Goal: Task Accomplishment & Management: Manage account settings

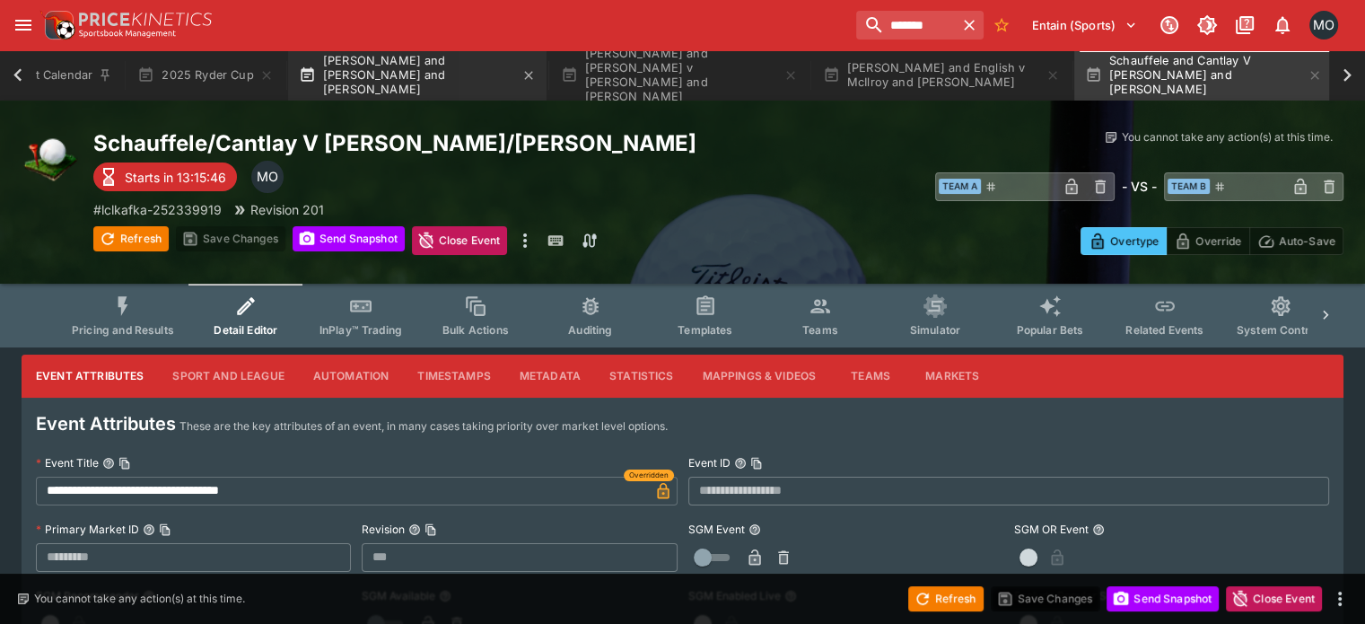
click at [466, 78] on button "[PERSON_NAME] and [PERSON_NAME] and [PERSON_NAME]" at bounding box center [417, 75] width 259 height 50
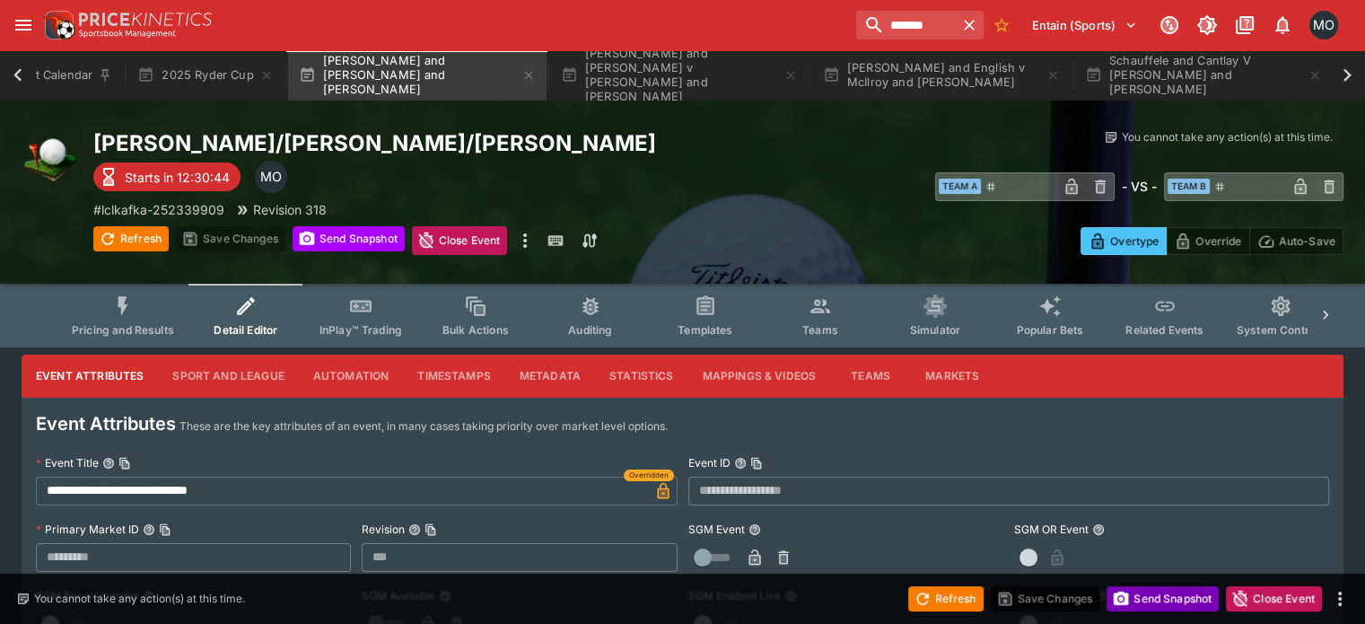
click at [1149, 589] on button "Send Snapshot" at bounding box center [1163, 598] width 112 height 25
click at [163, 327] on span "Pricing and Results" at bounding box center [123, 329] width 102 height 13
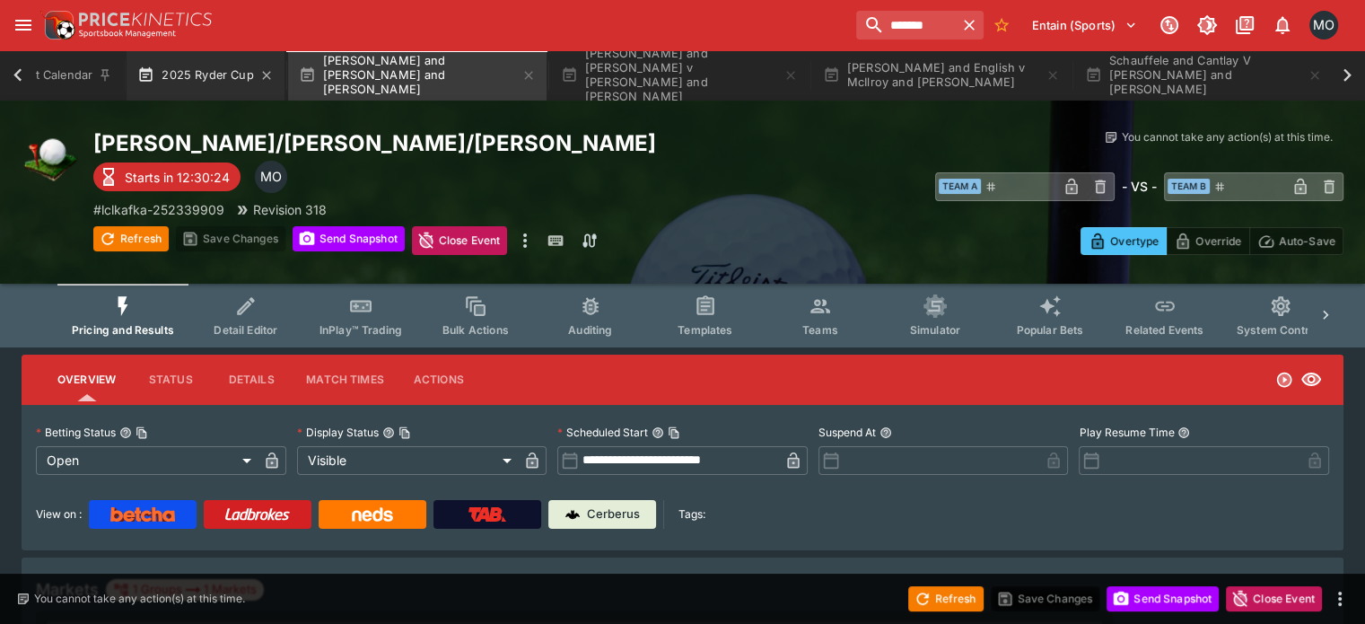
click at [189, 78] on button "2025 Ryder Cup" at bounding box center [205, 75] width 157 height 50
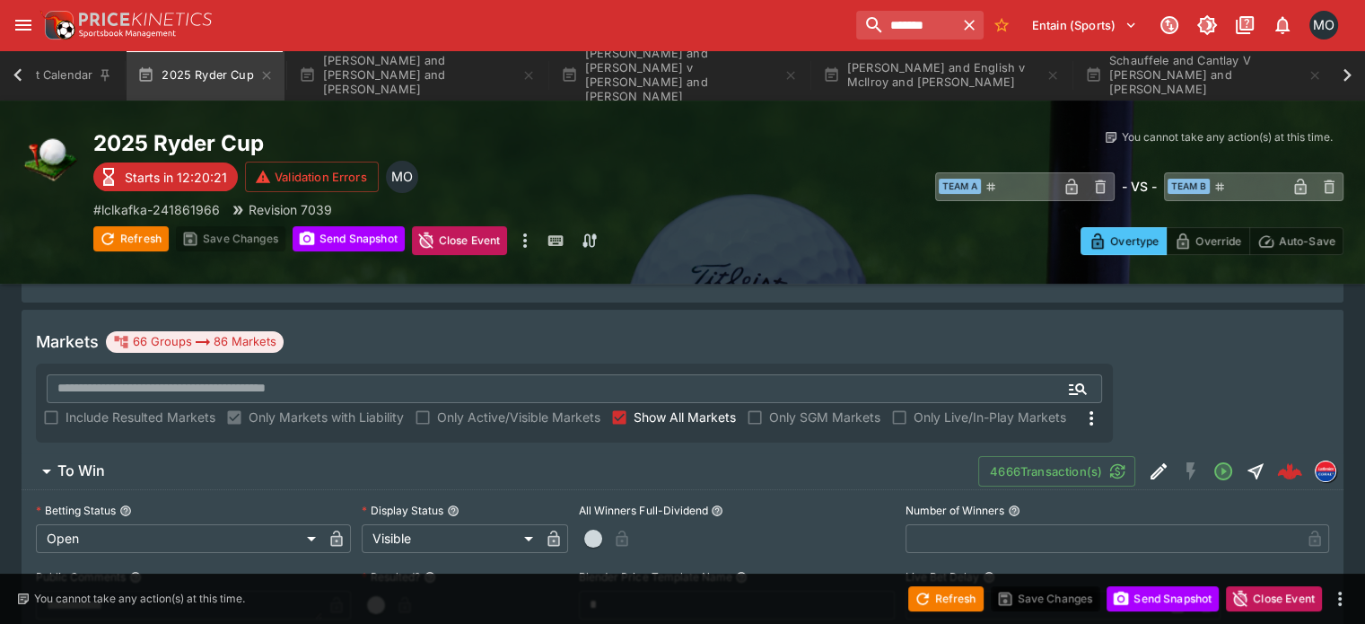
scroll to position [250, 0]
click at [535, 405] on div "Markets 66 Groups 86 Markets ​ Include Resulted Markets Only Markets with Liabi…" at bounding box center [683, 380] width 1322 height 144
click at [540, 460] on span "To Win" at bounding box center [510, 469] width 907 height 19
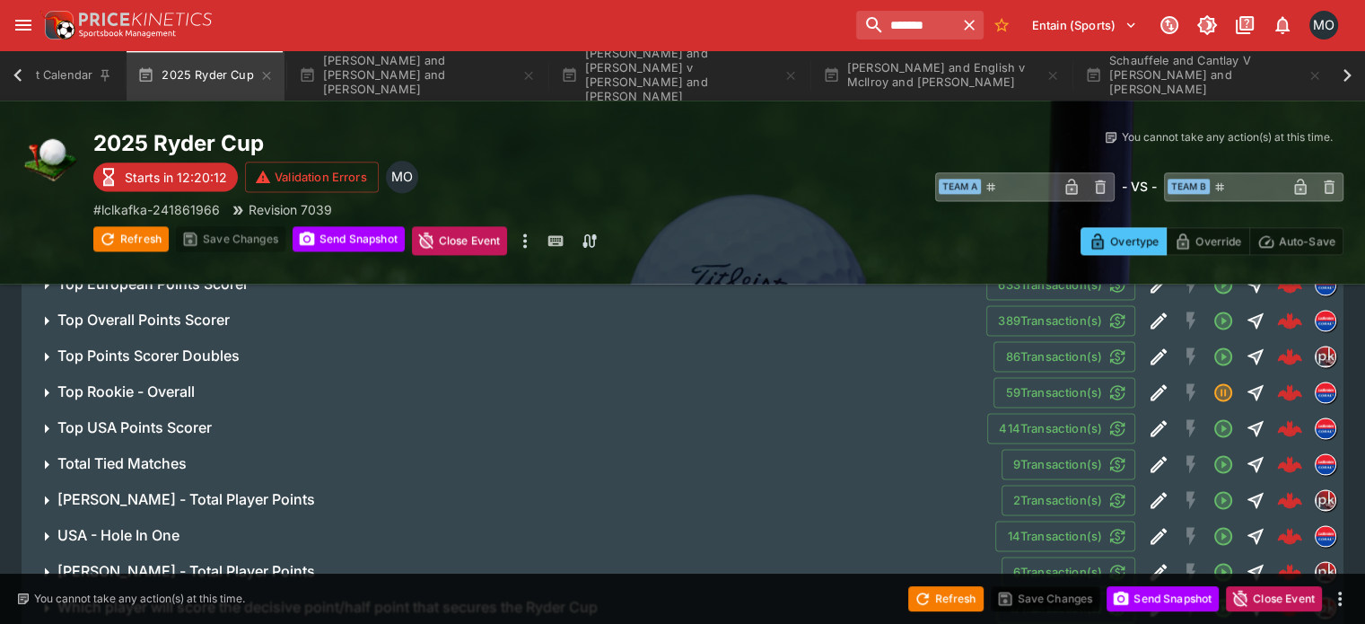
scroll to position [2464, 0]
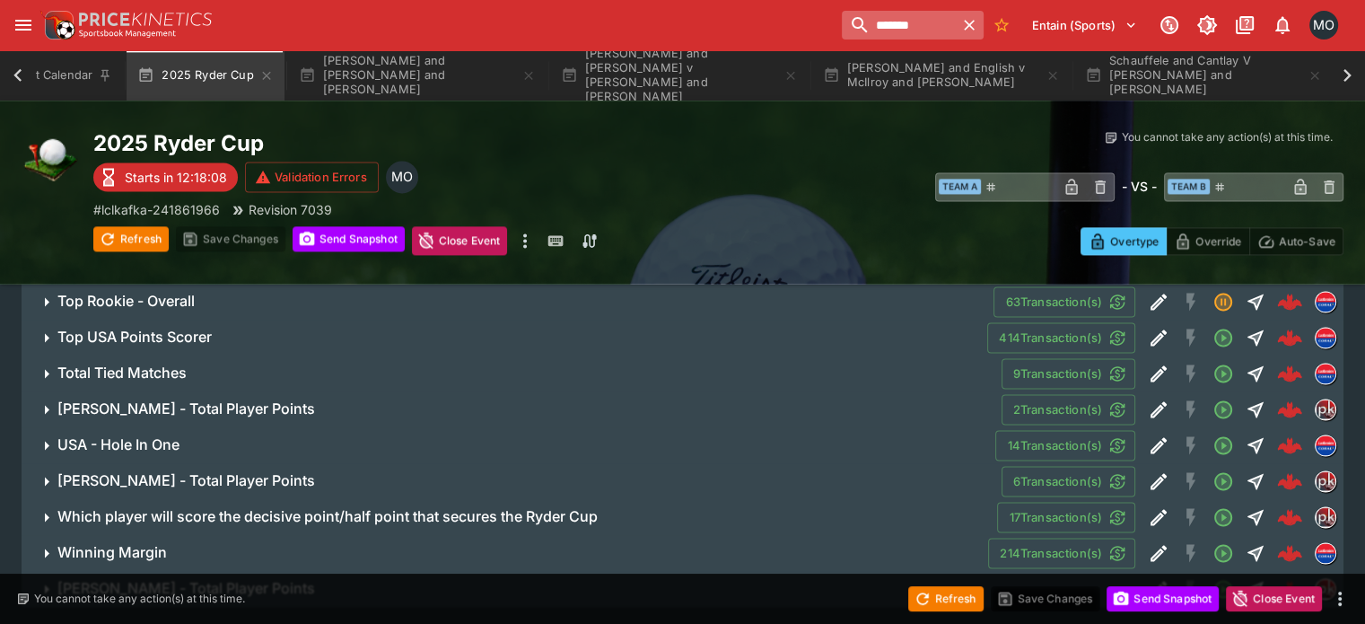
click at [880, 31] on input "*******" at bounding box center [898, 25] width 113 height 29
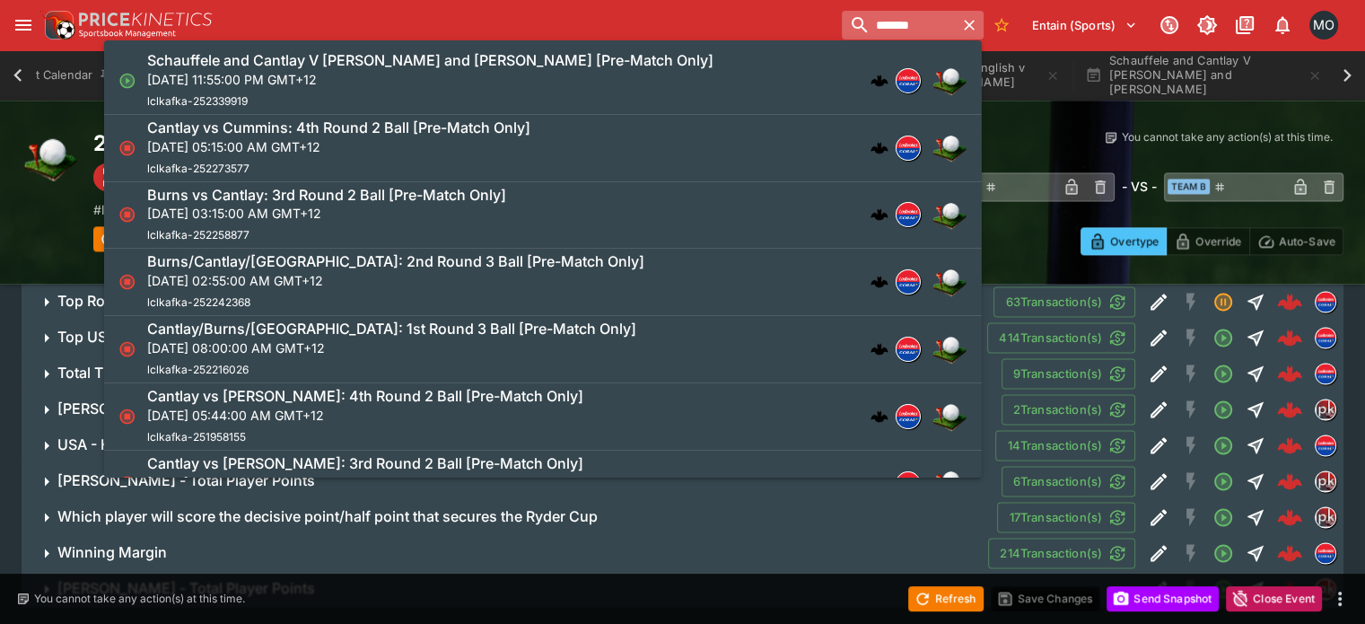
click at [880, 31] on input "*******" at bounding box center [898, 25] width 113 height 29
paste input "*"
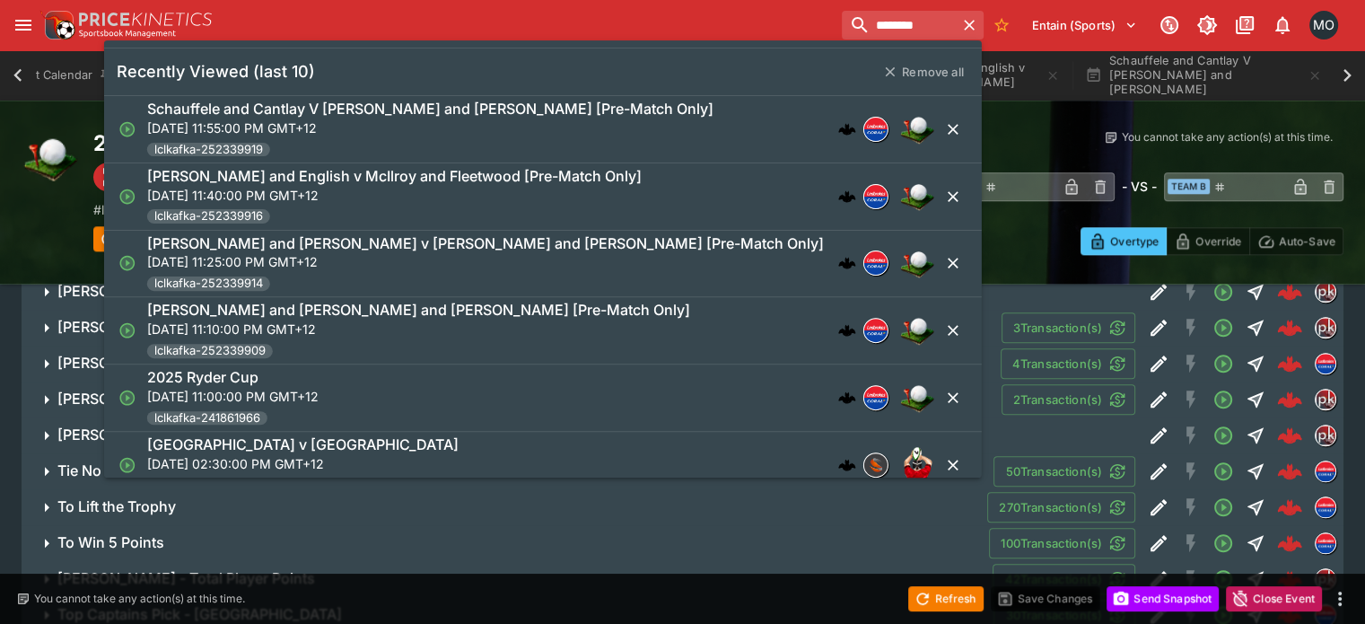
scroll to position [1933, 0]
type input "********"
click at [1056, 117] on div "2025 Ryder Cup Starts in 12:18:05 Validation Errors MO # lclkafka-241861966 Rev…" at bounding box center [682, 192] width 1365 height 183
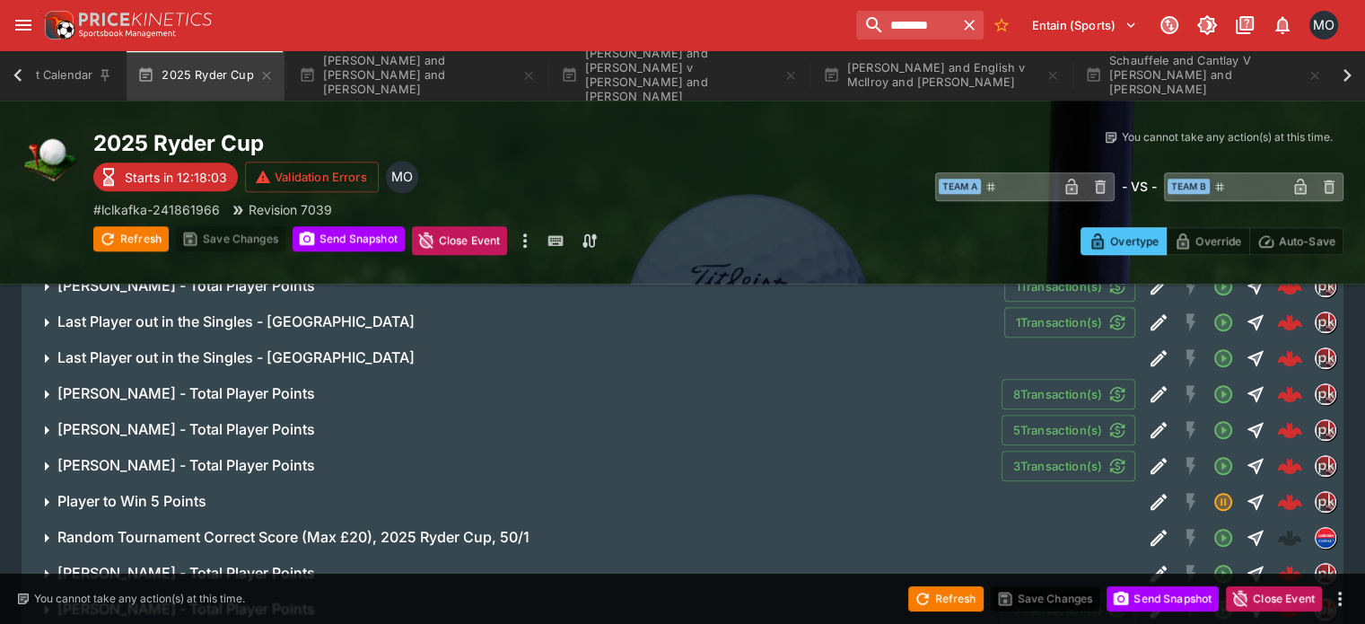
scroll to position [1548, 0]
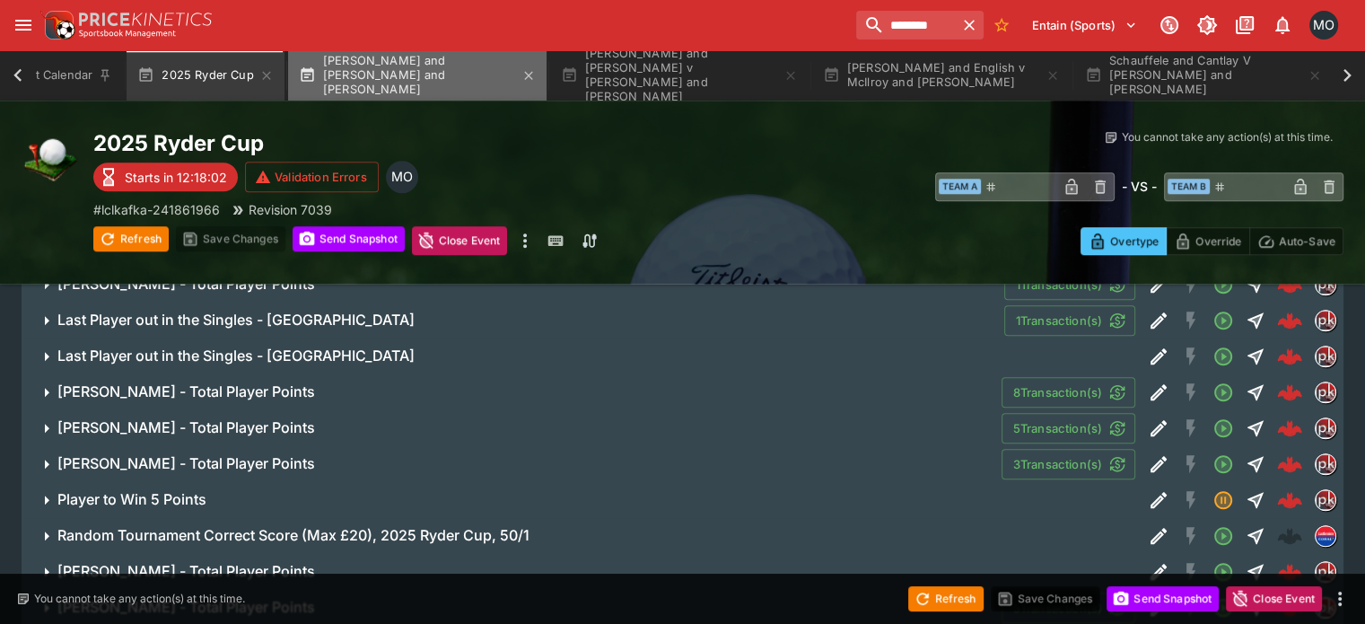
click at [413, 77] on button "[PERSON_NAME] and [PERSON_NAME] and [PERSON_NAME]" at bounding box center [417, 75] width 259 height 50
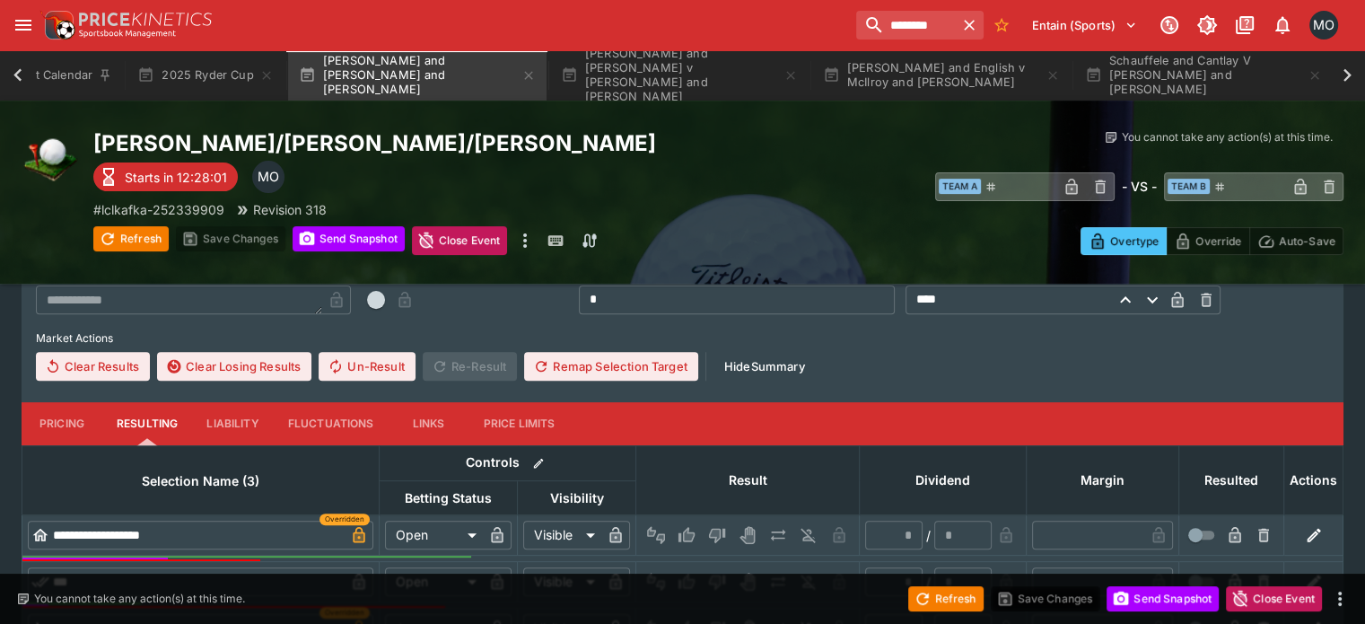
scroll to position [640, 0]
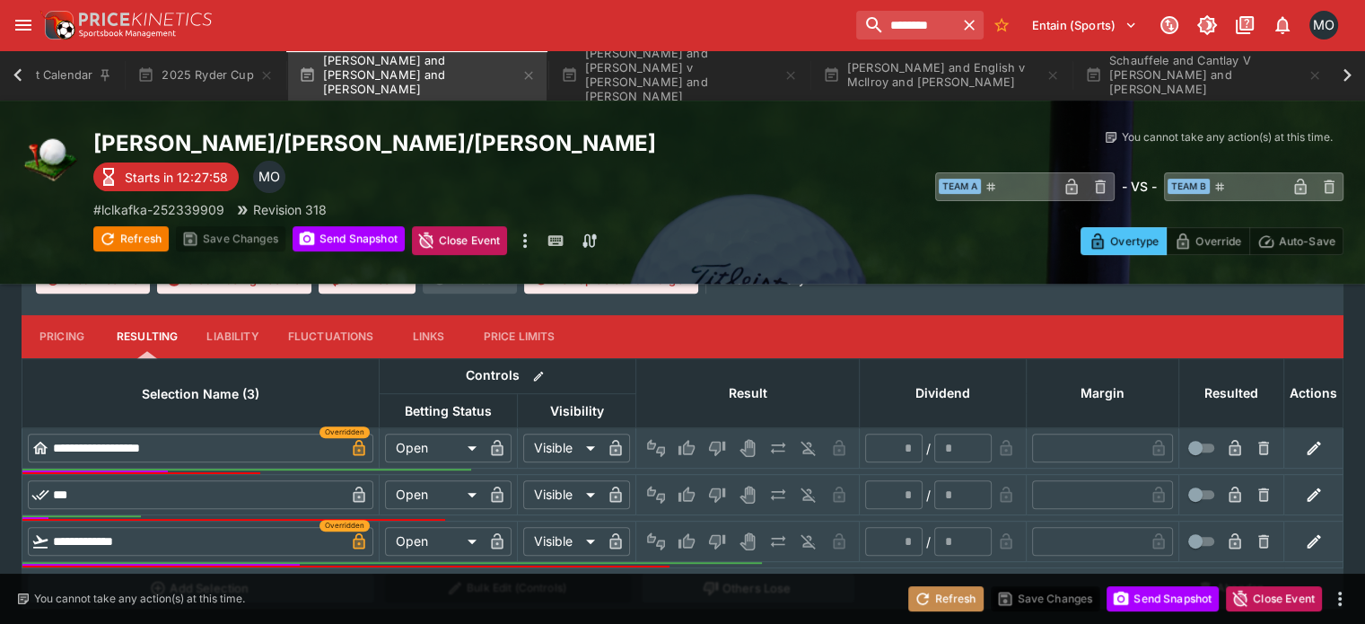
click at [922, 588] on button "Refresh" at bounding box center [946, 598] width 75 height 25
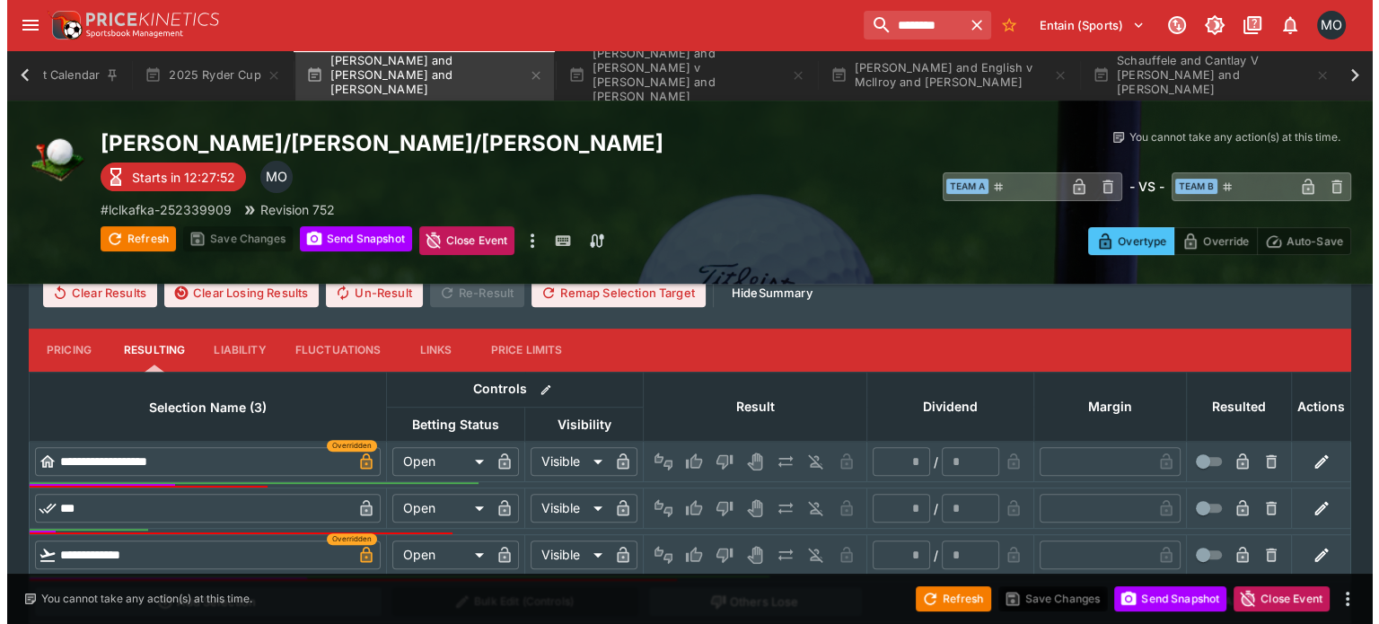
scroll to position [629, 0]
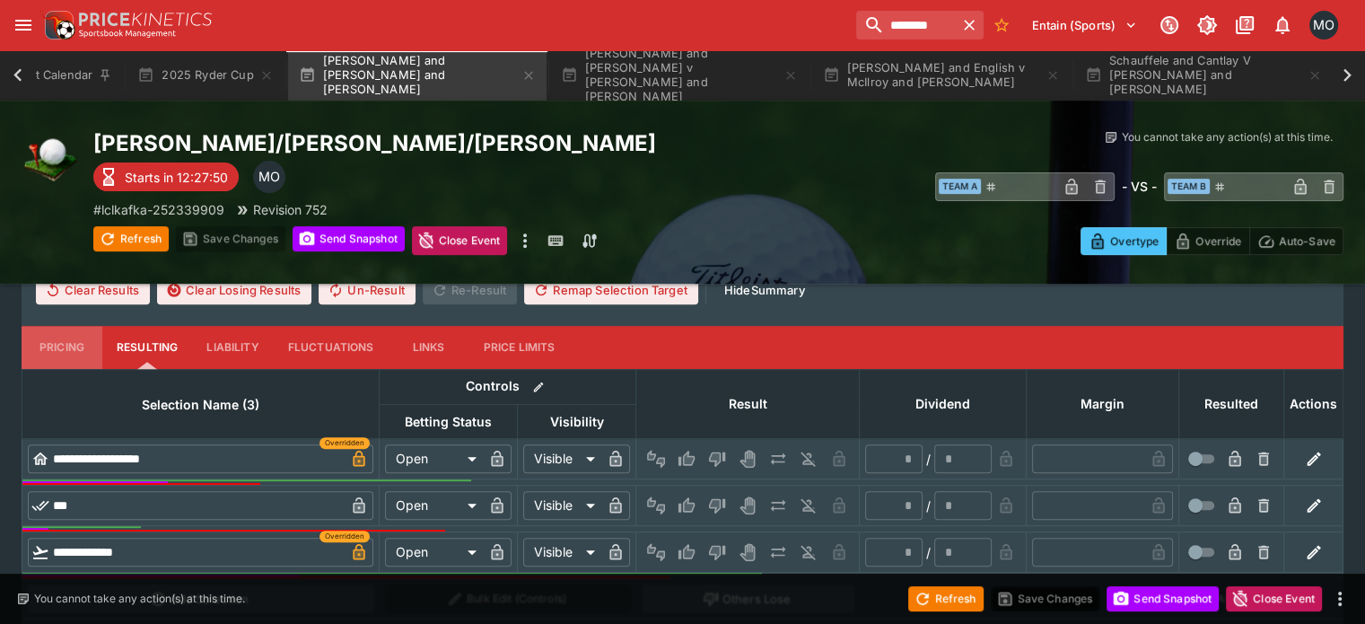
click at [89, 326] on button "Pricing" at bounding box center [62, 347] width 81 height 43
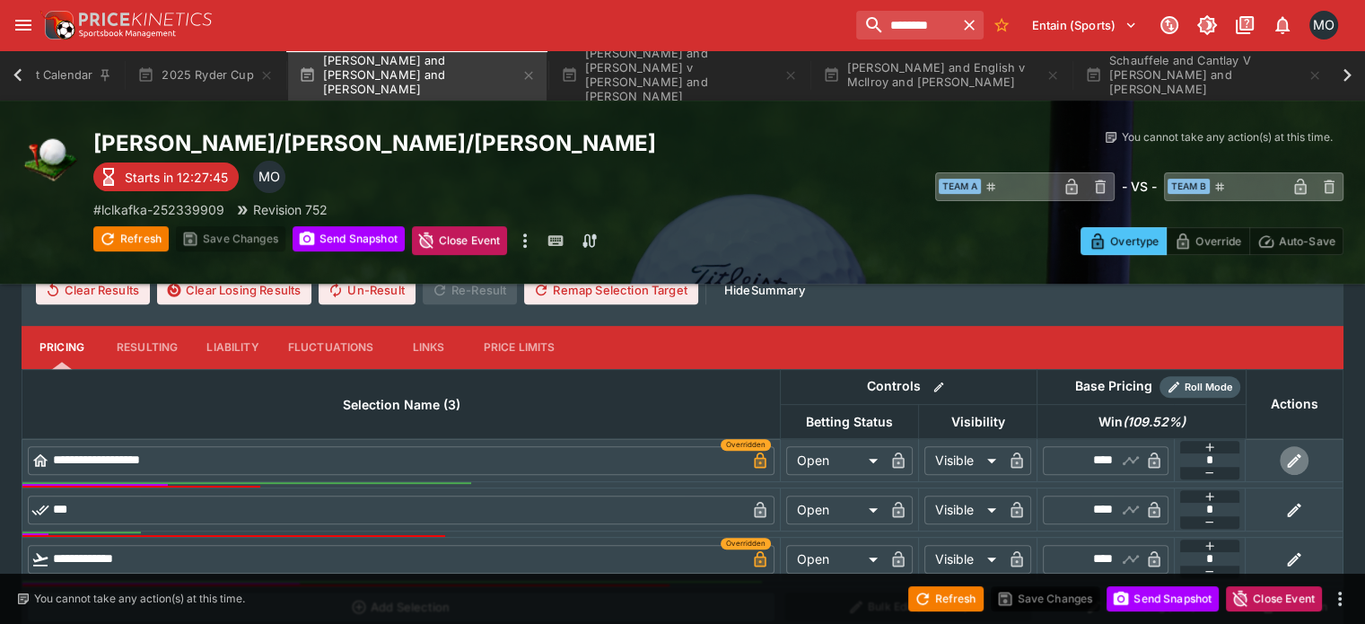
click at [1286, 452] on icon "button" at bounding box center [1295, 461] width 18 height 18
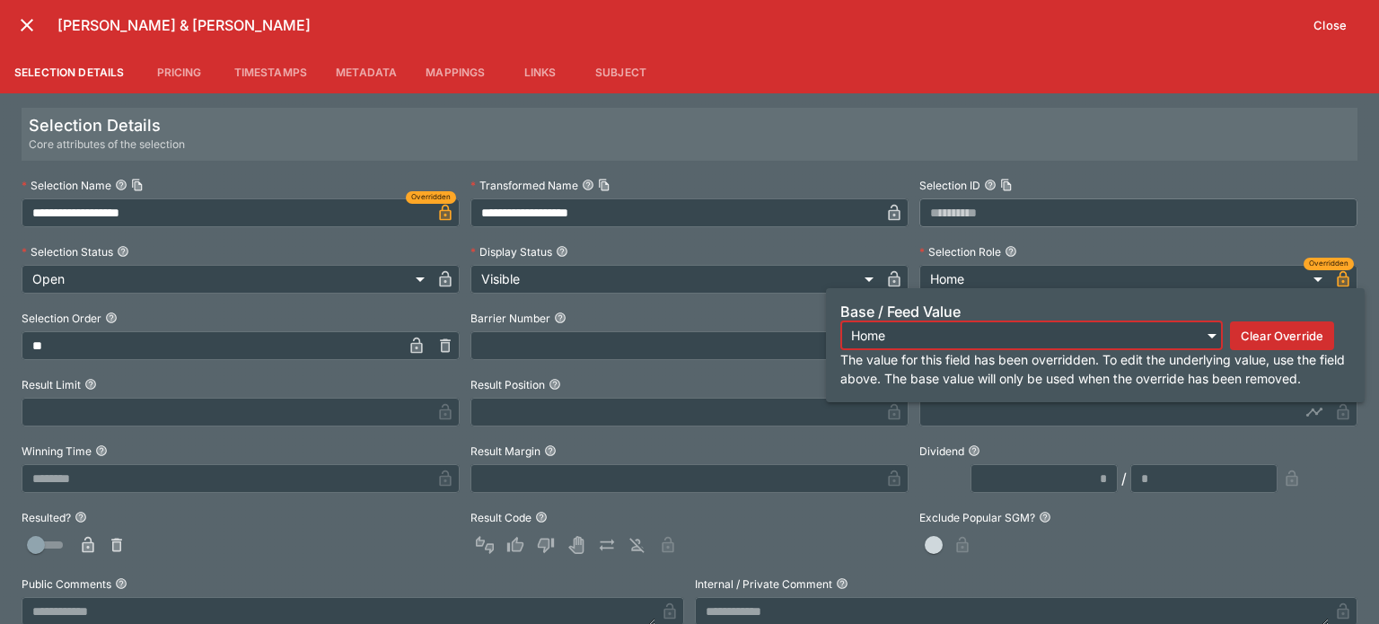
click at [1337, 276] on icon "button" at bounding box center [1343, 279] width 12 height 16
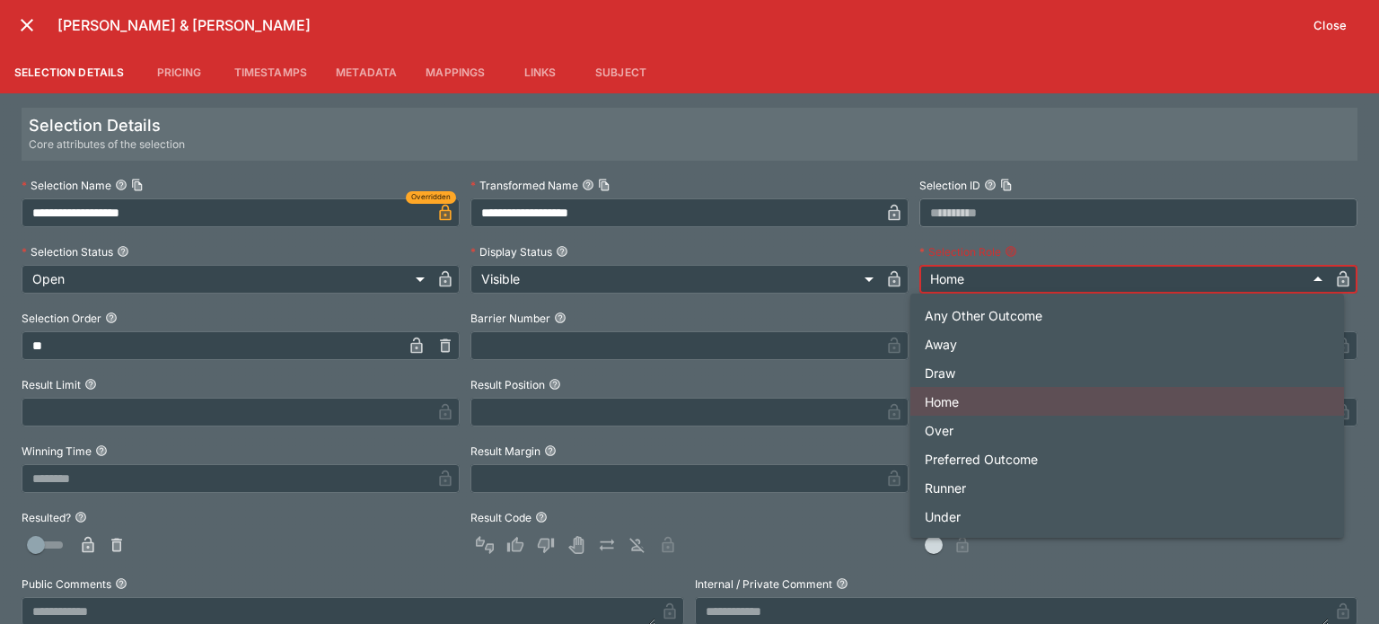
click at [1236, 276] on body "**********" at bounding box center [689, 27] width 1379 height 1312
click at [1134, 257] on div at bounding box center [689, 312] width 1379 height 624
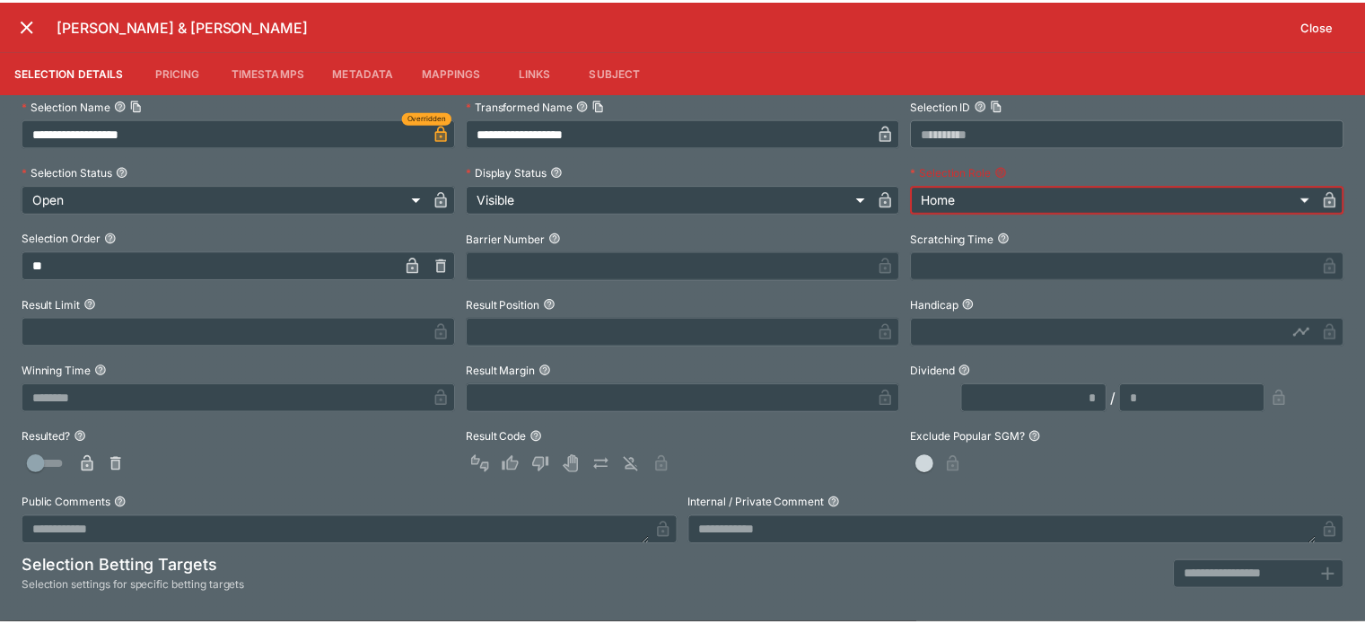
scroll to position [0, 0]
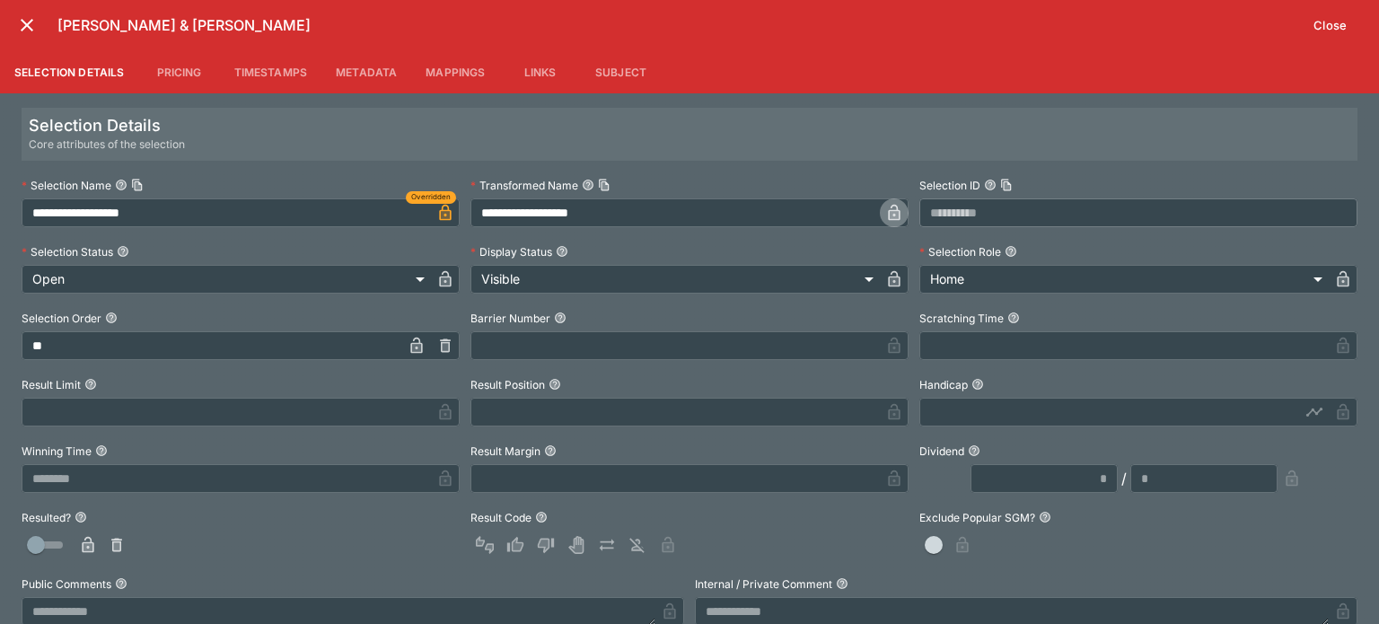
click at [885, 204] on icon "button" at bounding box center [894, 213] width 18 height 18
click at [22, 22] on icon "close" at bounding box center [27, 25] width 22 height 22
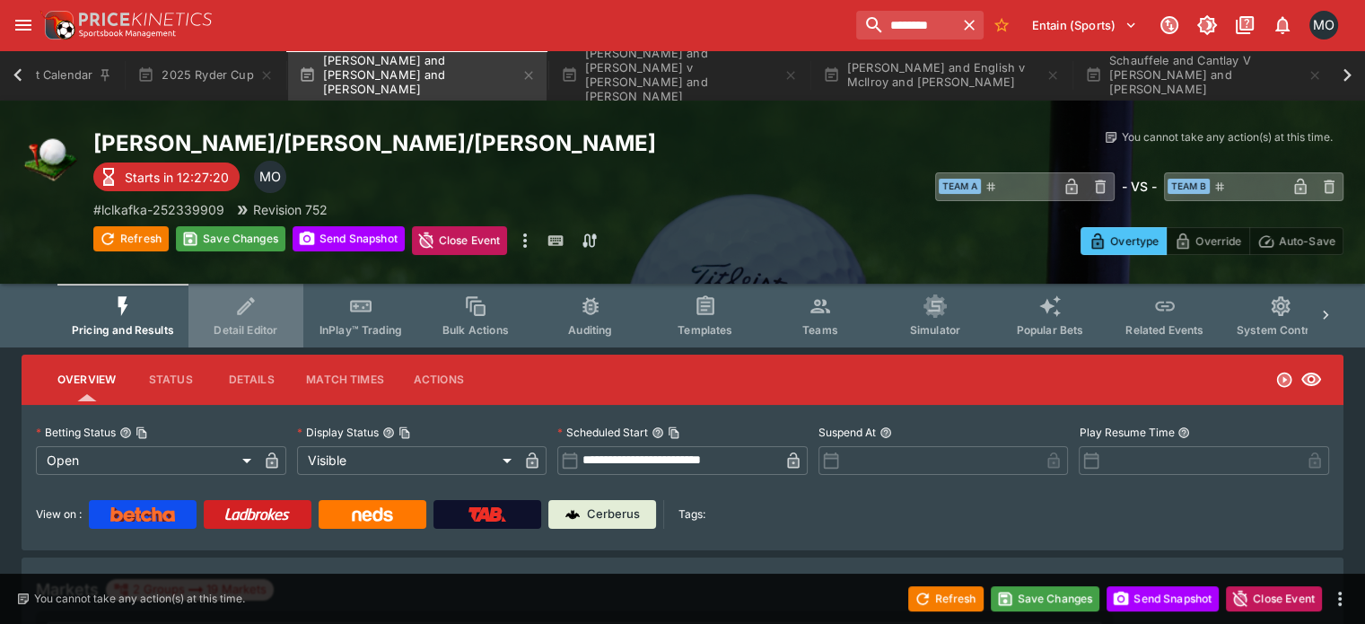
click at [258, 312] on icon "Event type filters" at bounding box center [245, 305] width 23 height 23
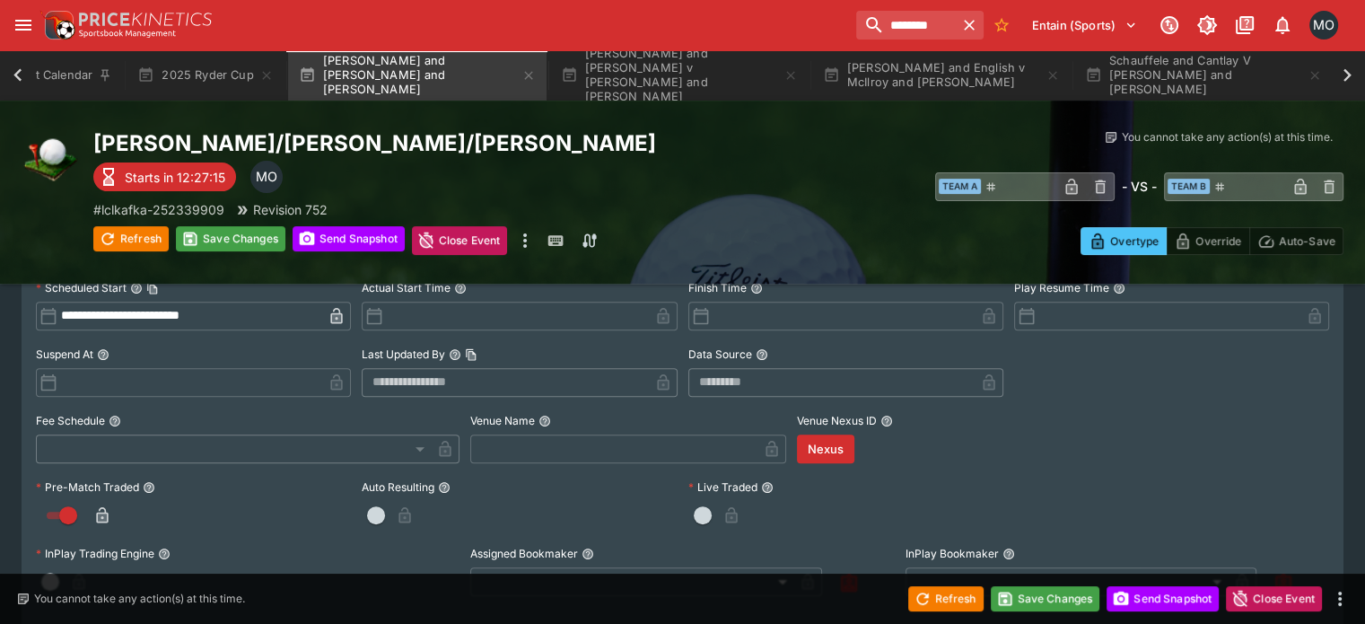
scroll to position [571, 0]
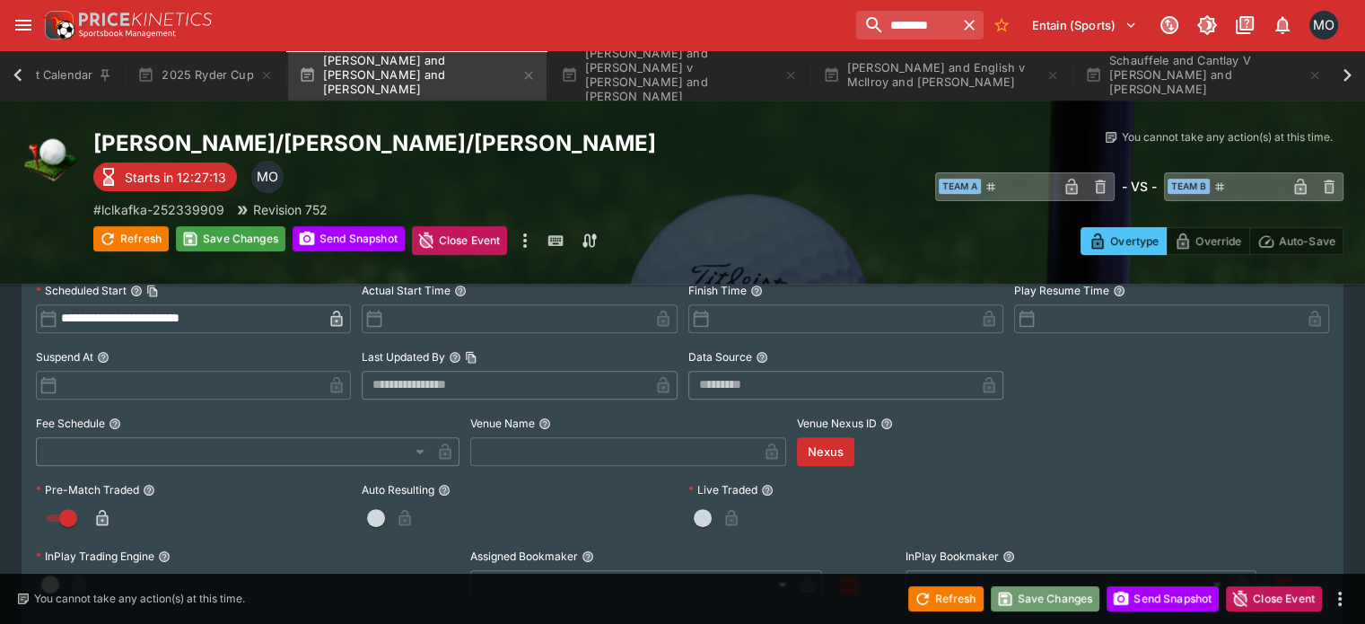
click at [1062, 594] on button "Save Changes" at bounding box center [1046, 598] width 110 height 25
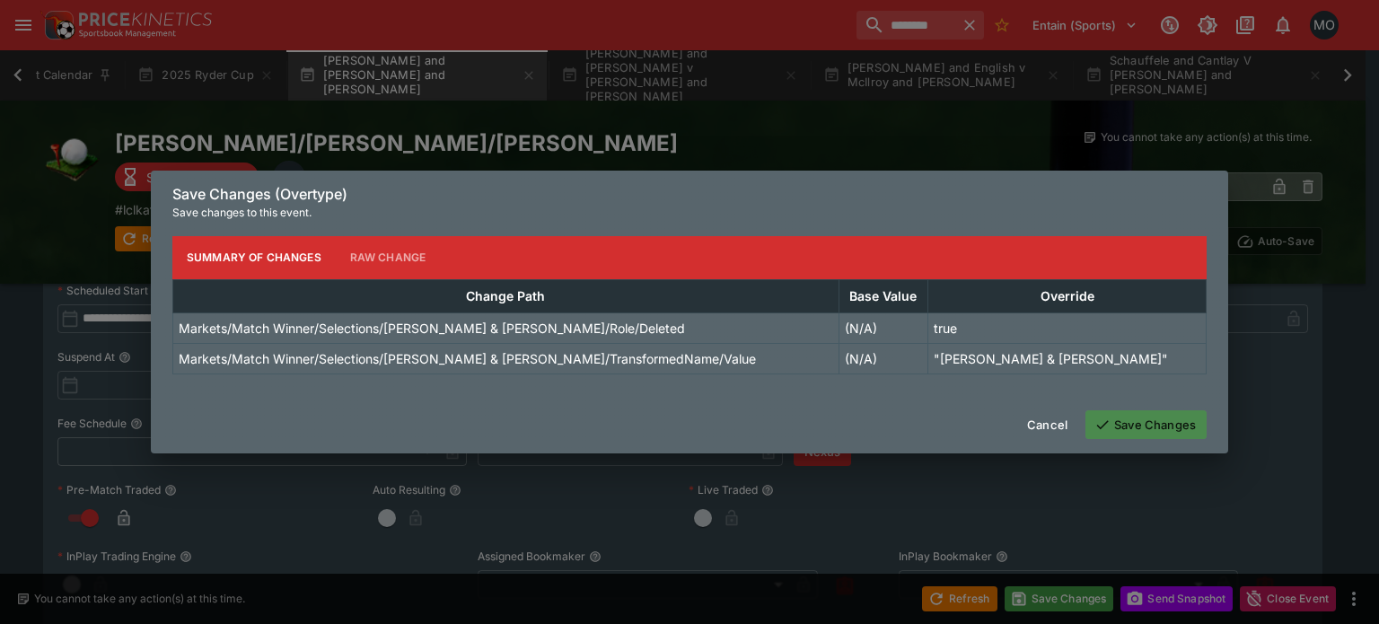
click at [1136, 435] on button "Save Changes" at bounding box center [1145, 424] width 121 height 29
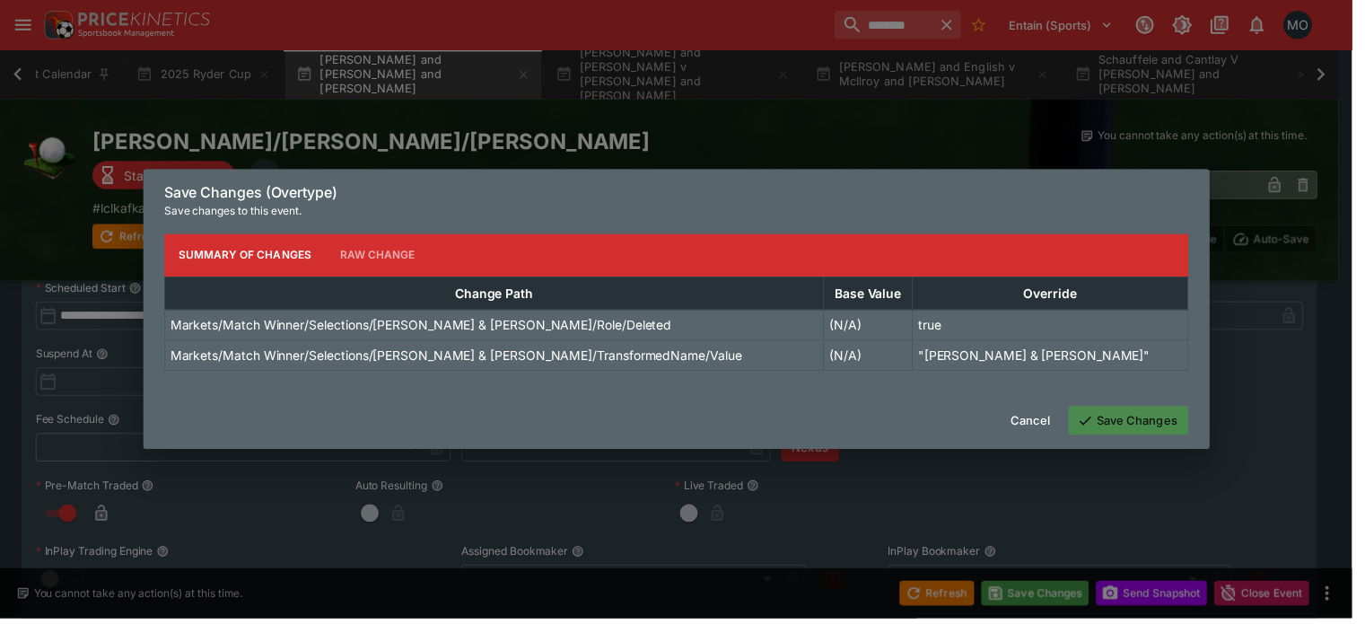
scroll to position [0, 0]
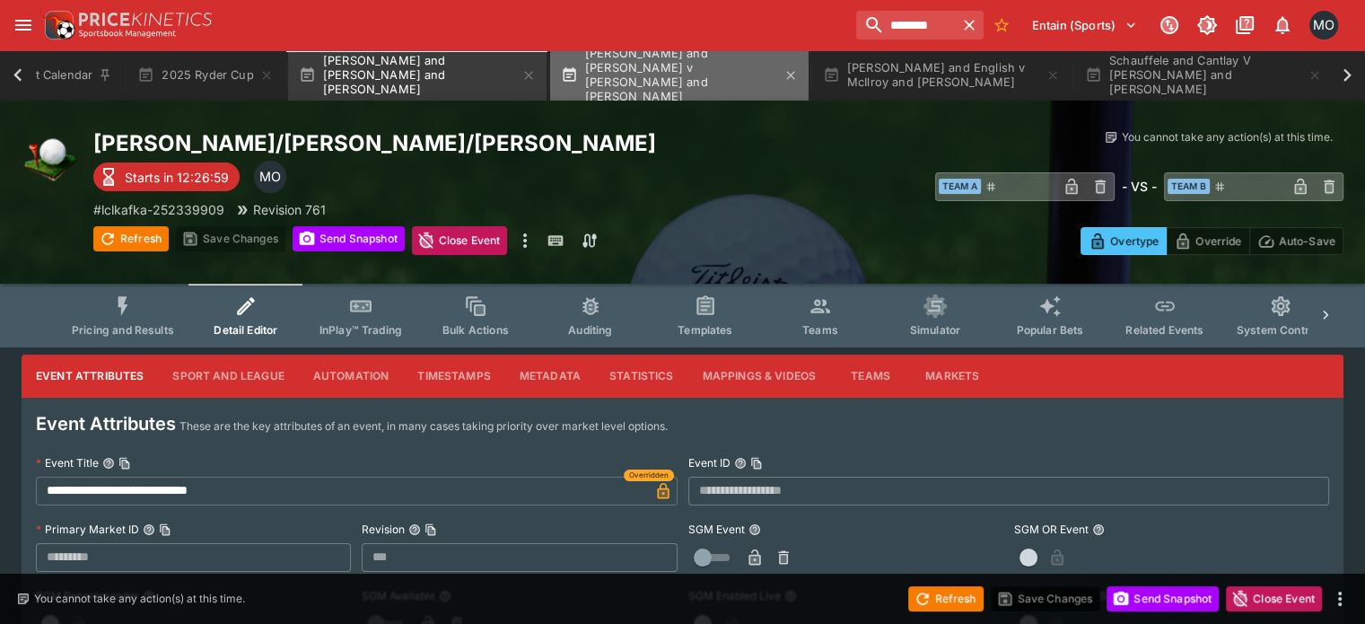
click at [700, 85] on button "[PERSON_NAME] and [PERSON_NAME] v [PERSON_NAME] and [PERSON_NAME]" at bounding box center [679, 75] width 259 height 50
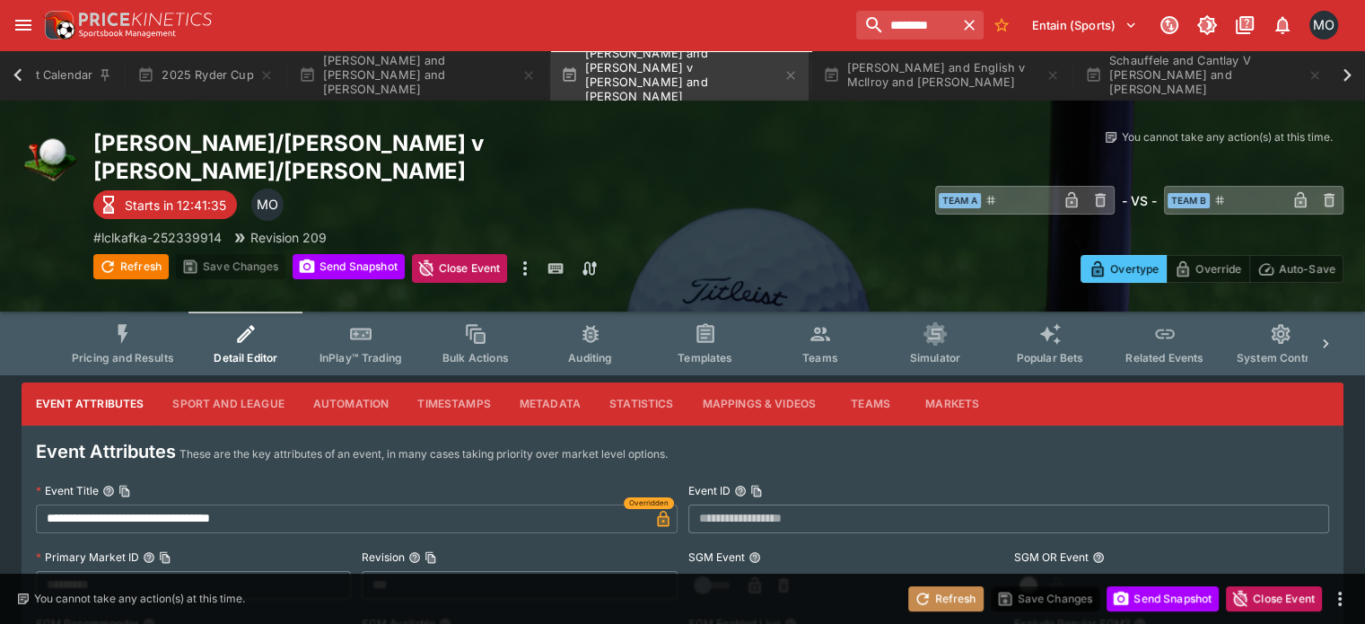
click at [932, 590] on button "Refresh" at bounding box center [946, 598] width 75 height 25
click at [85, 312] on button "Pricing and Results" at bounding box center [122, 344] width 131 height 64
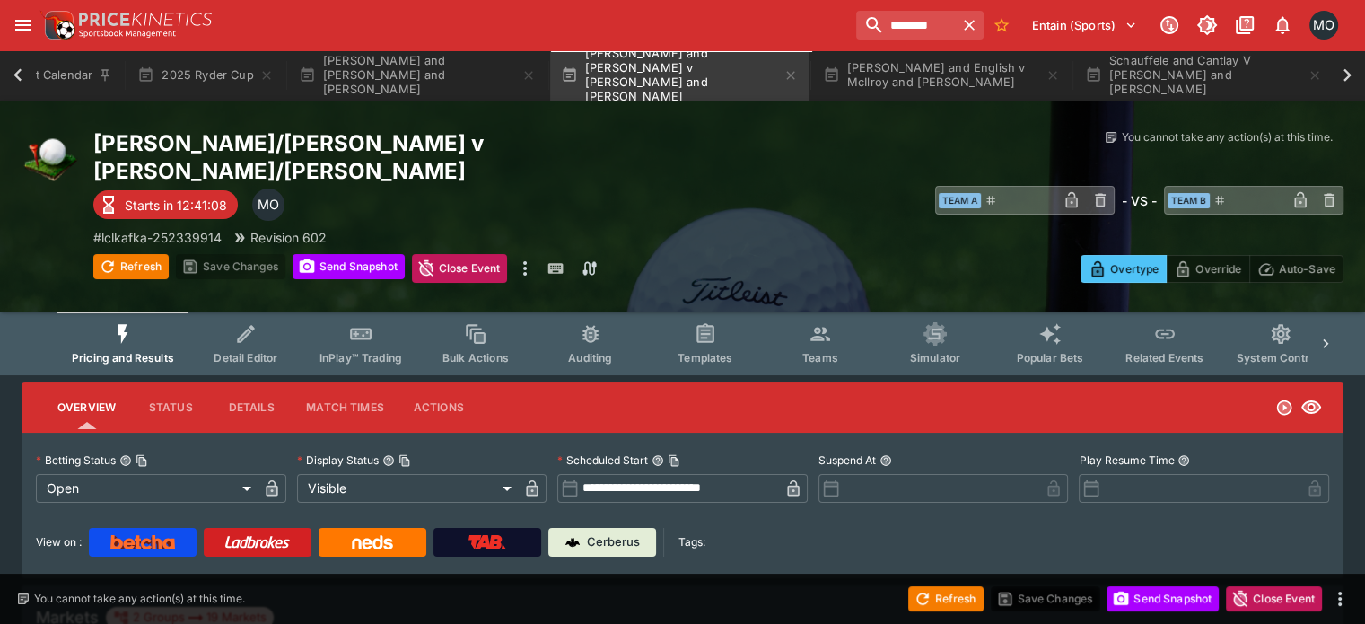
click at [267, 351] on span "Detail Editor" at bounding box center [246, 357] width 64 height 13
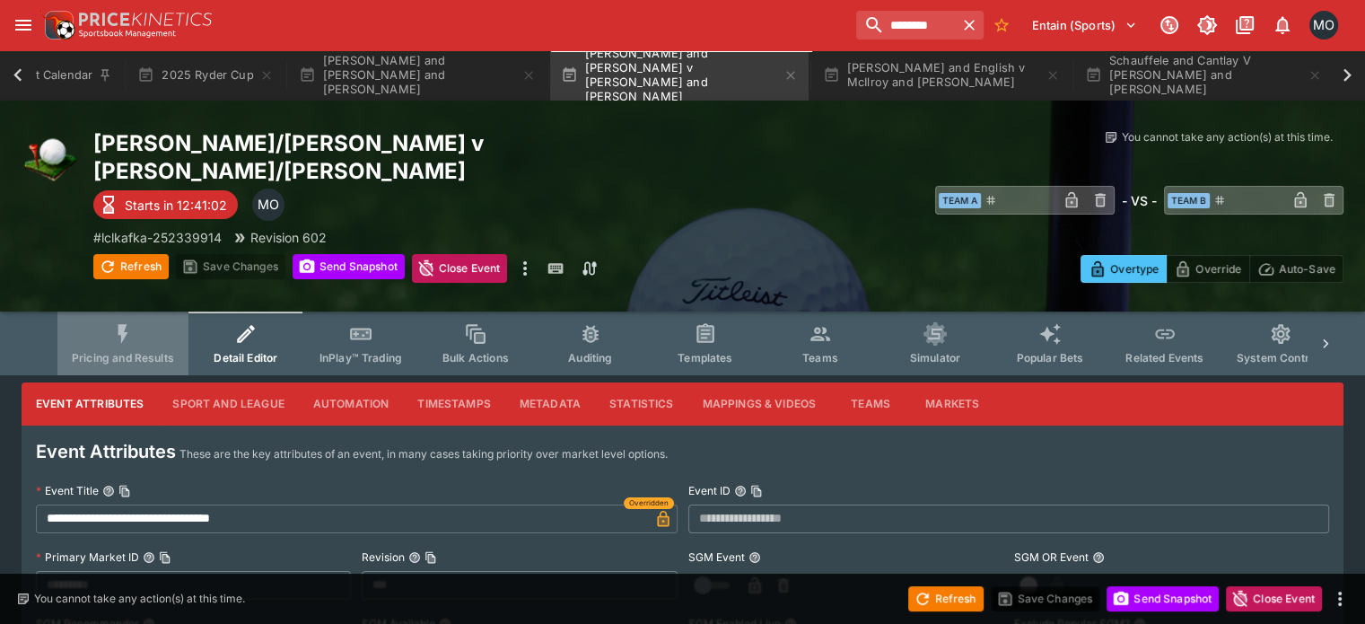
click at [113, 312] on button "Pricing and Results" at bounding box center [122, 344] width 131 height 64
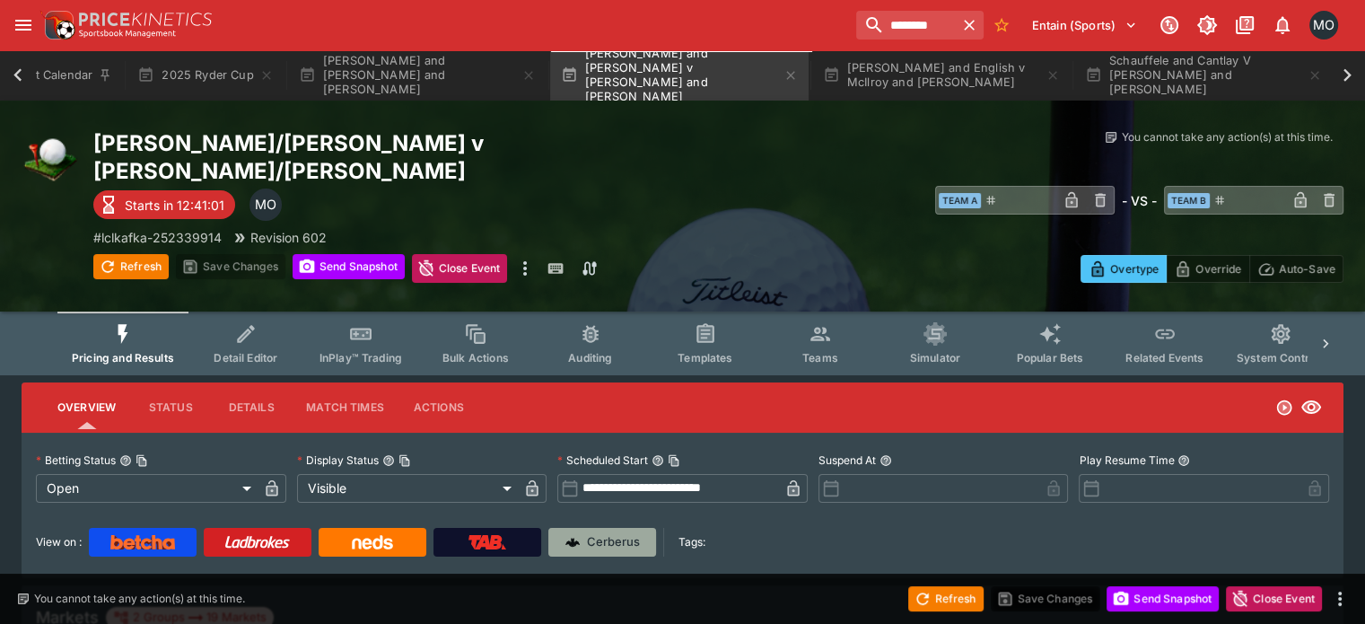
click at [640, 533] on p "Cerberus" at bounding box center [613, 542] width 53 height 18
click at [60, 17] on img at bounding box center [58, 25] width 36 height 36
click at [29, 35] on icon "open drawer" at bounding box center [24, 25] width 22 height 22
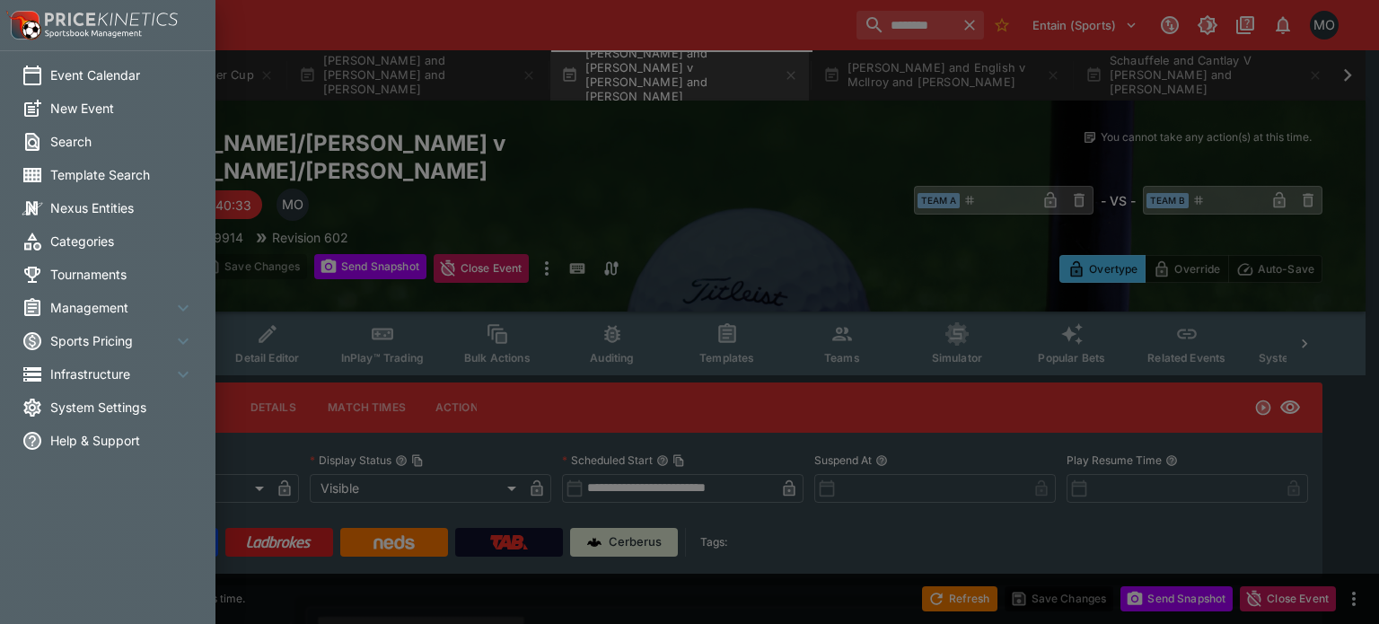
click at [83, 297] on li "Management" at bounding box center [107, 307] width 215 height 33
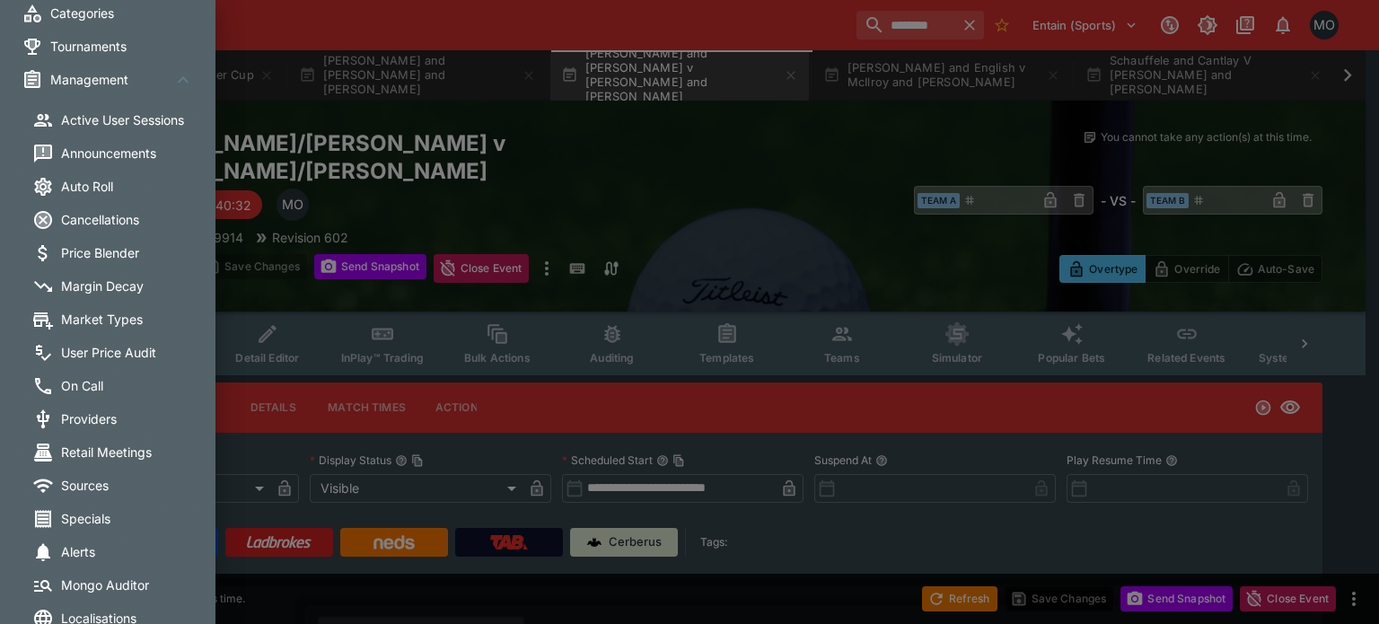
scroll to position [244, 0]
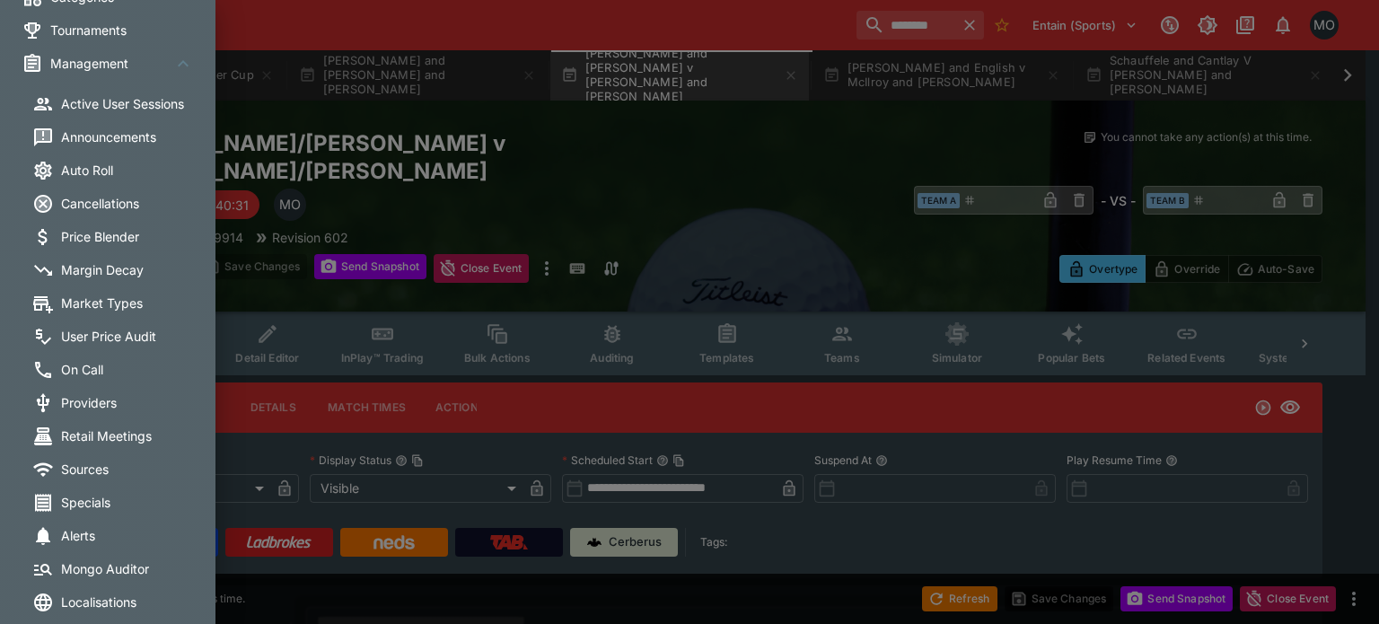
click at [92, 299] on span "Market Types" at bounding box center [133, 303] width 144 height 19
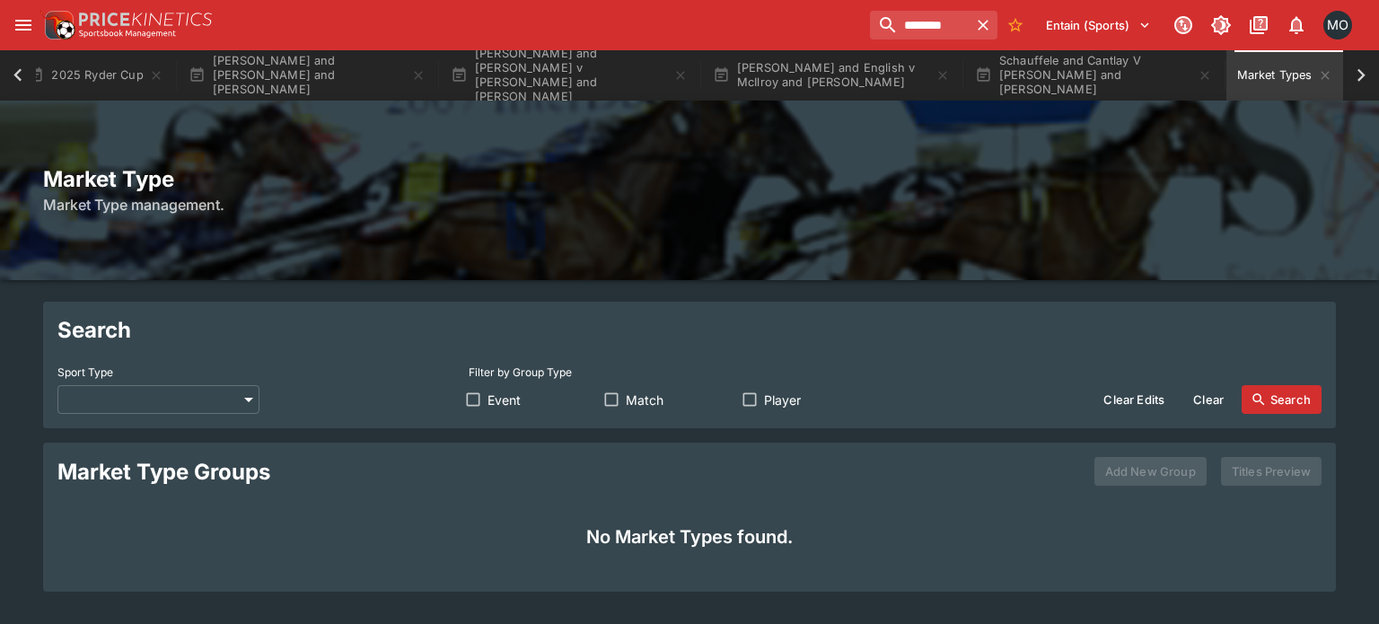
scroll to position [0, 159]
click at [219, 403] on body "******** Entain (Sports) 0 MO Event Calendar 2025 Ryder Cup [PERSON_NAME] and […" at bounding box center [689, 337] width 1379 height 675
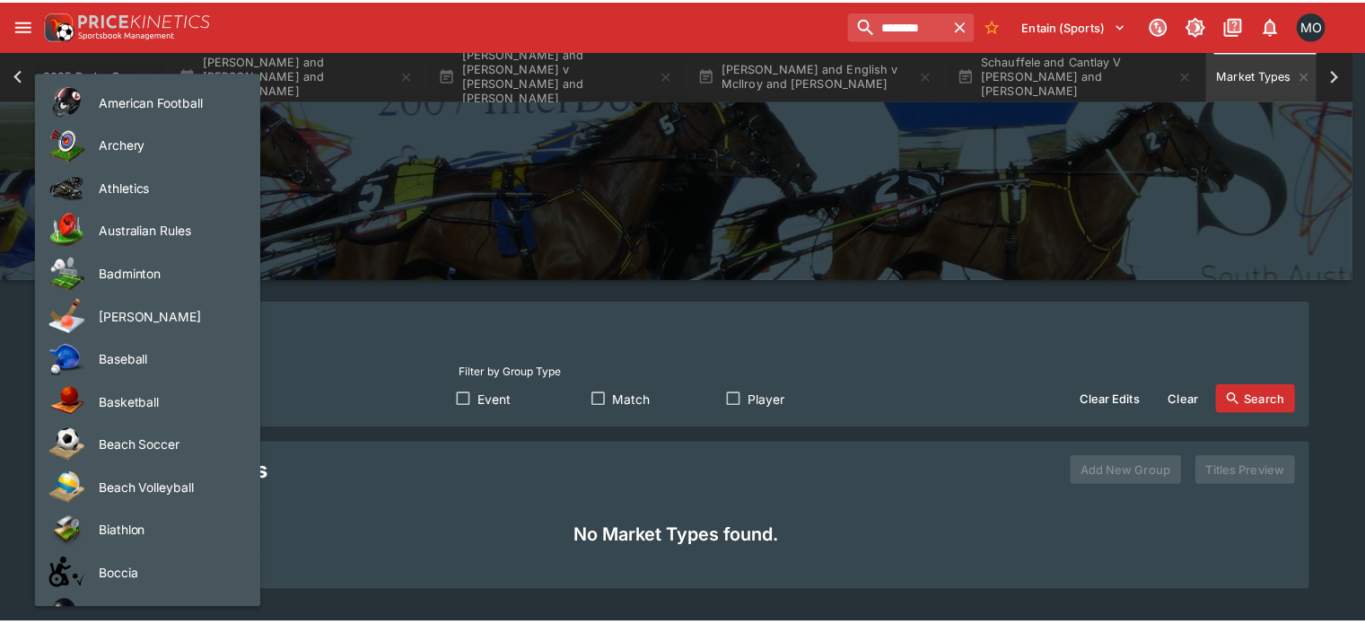
scroll to position [1138, 0]
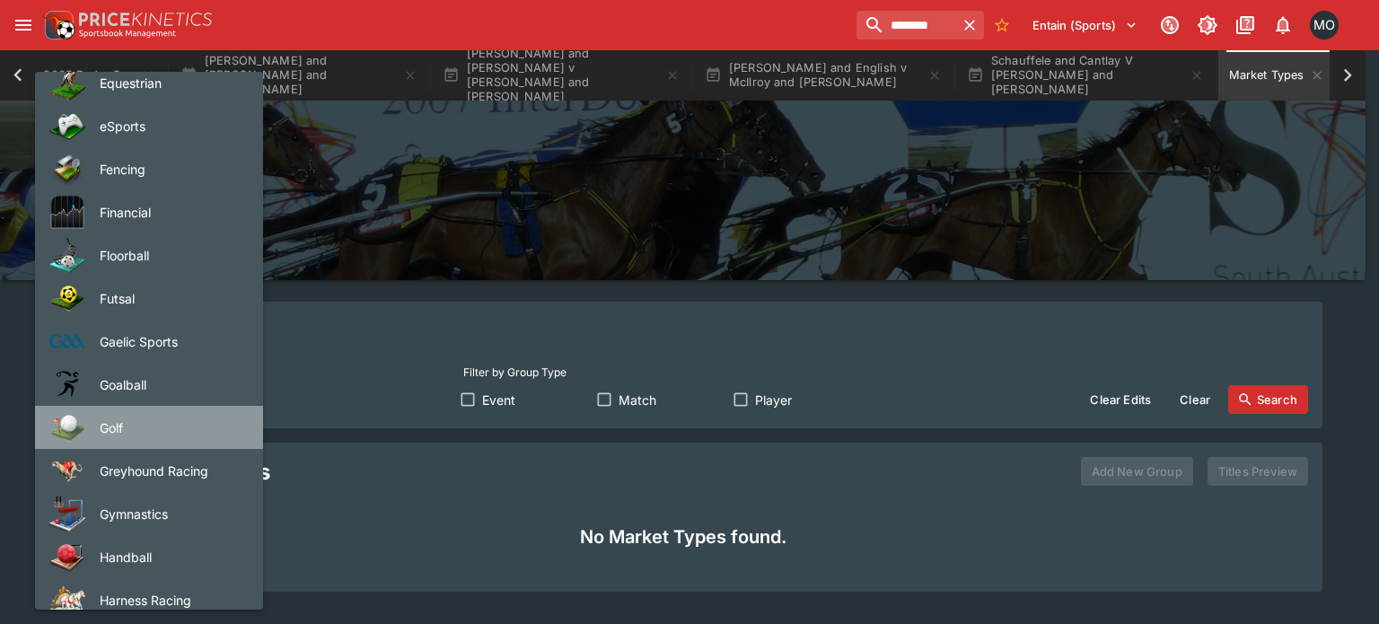
click at [203, 426] on span "Golf" at bounding box center [167, 427] width 135 height 19
type input "****"
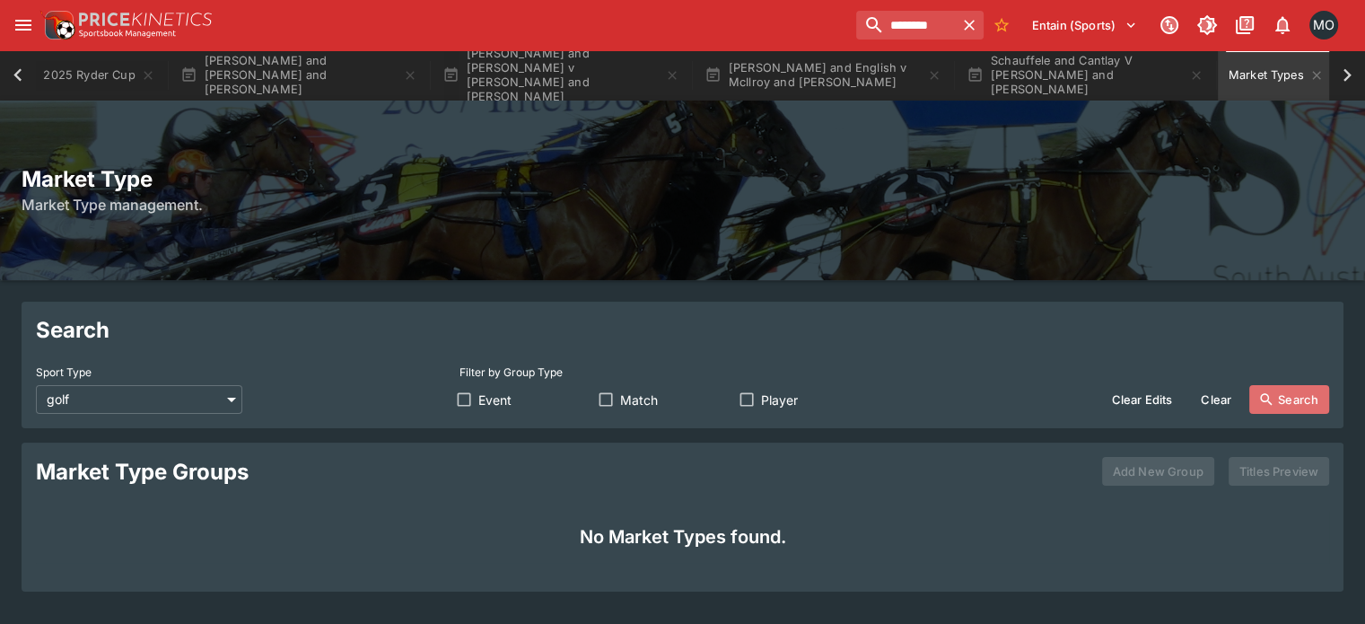
click at [1259, 398] on button "Search" at bounding box center [1290, 399] width 80 height 29
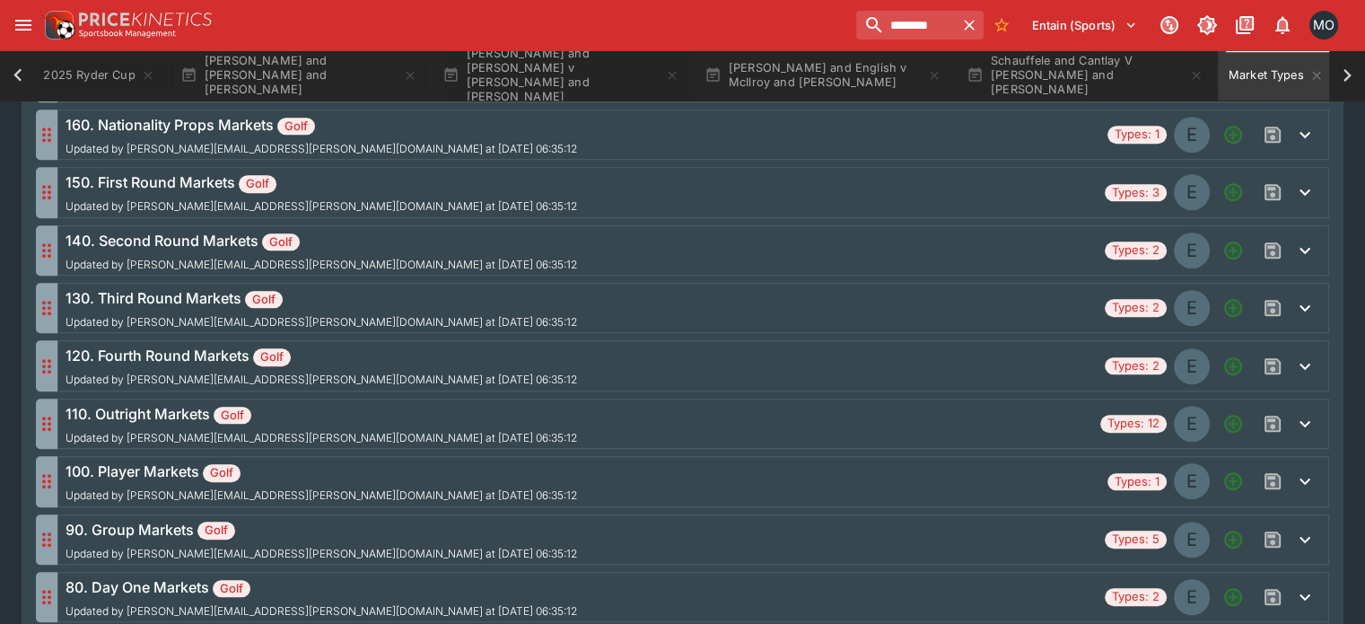
scroll to position [1102, 0]
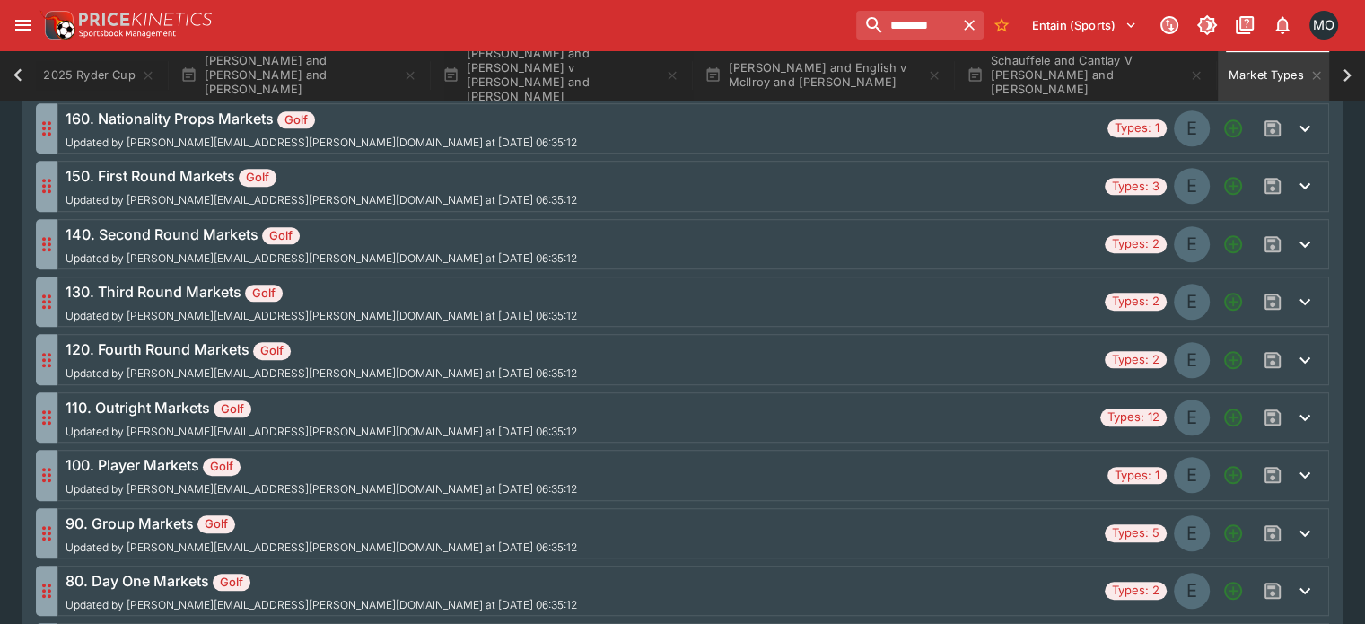
click at [449, 534] on div "90. Group Markets Golf Updated by [PERSON_NAME][EMAIL_ADDRESS][PERSON_NAME][DOM…" at bounding box center [582, 533] width 1032 height 41
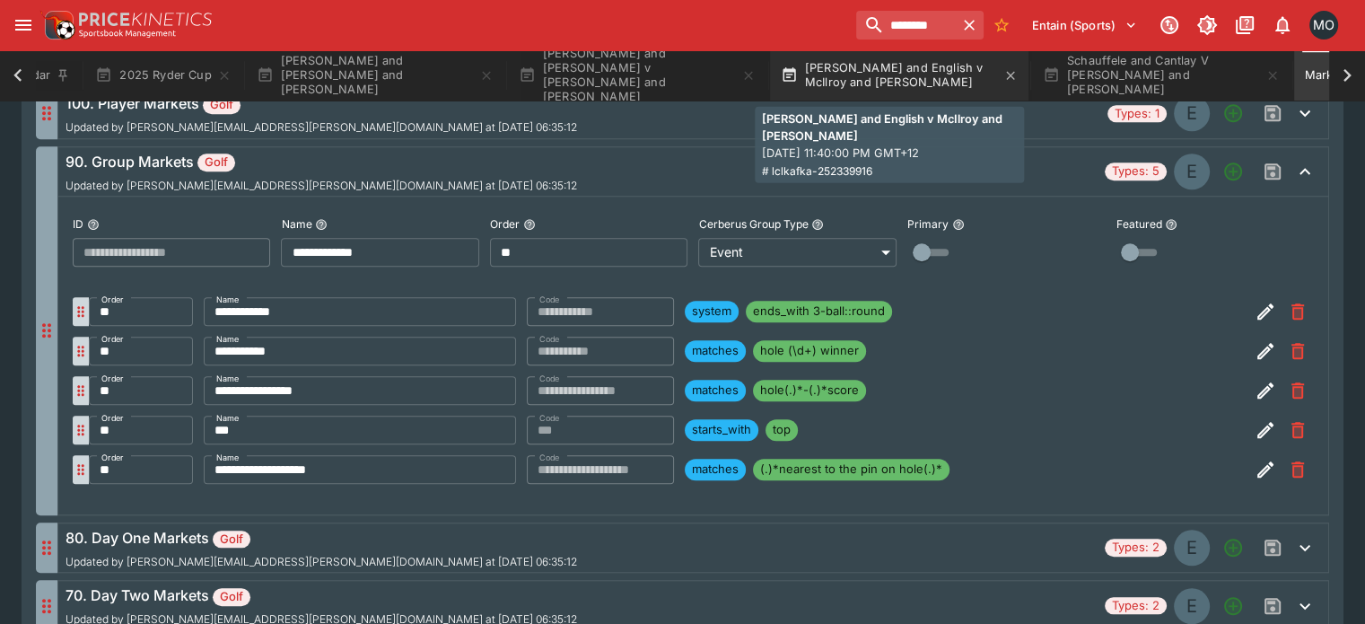
scroll to position [0, 79]
click at [832, 67] on button "[PERSON_NAME] and English v McIlroy and [PERSON_NAME]" at bounding box center [903, 75] width 259 height 50
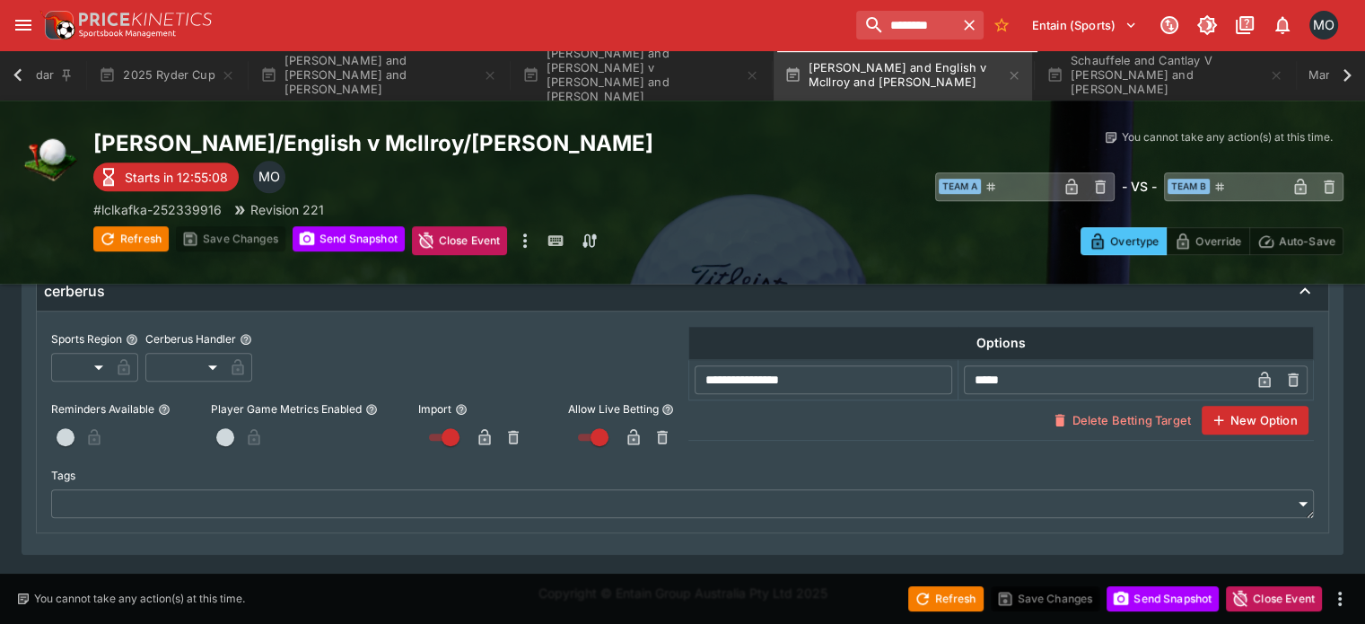
scroll to position [1093, 0]
click at [1316, 64] on button "Market Types" at bounding box center [1356, 75] width 117 height 50
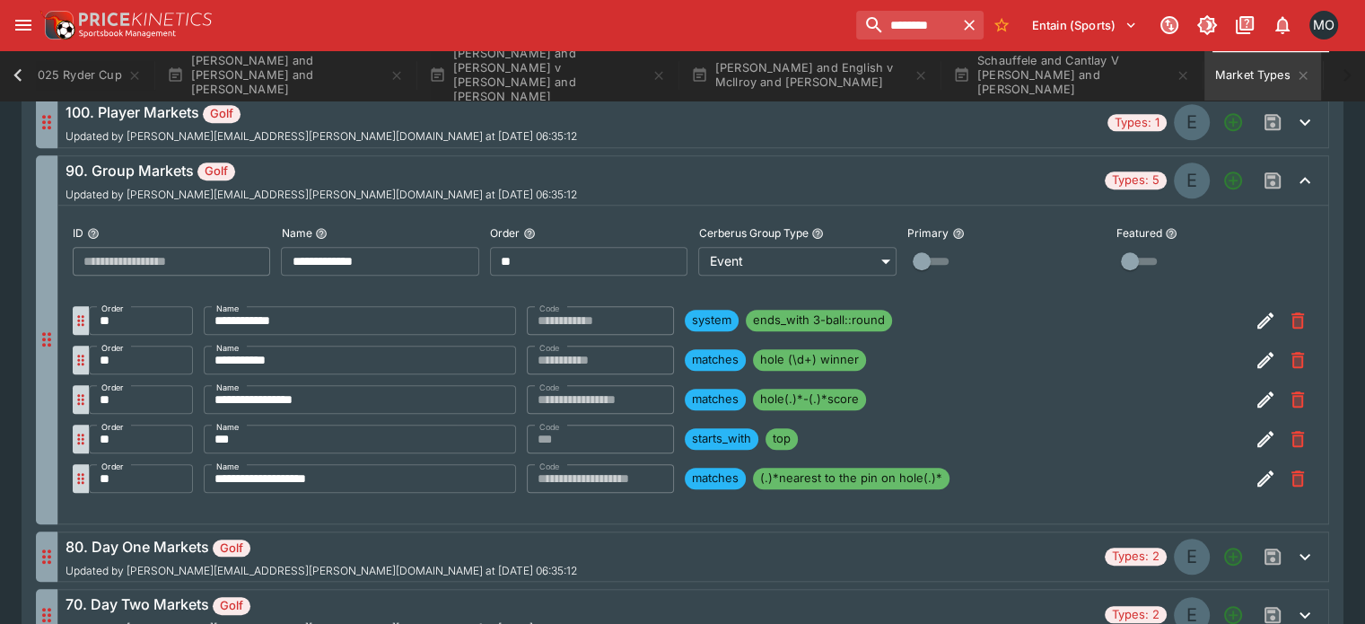
scroll to position [1453, 0]
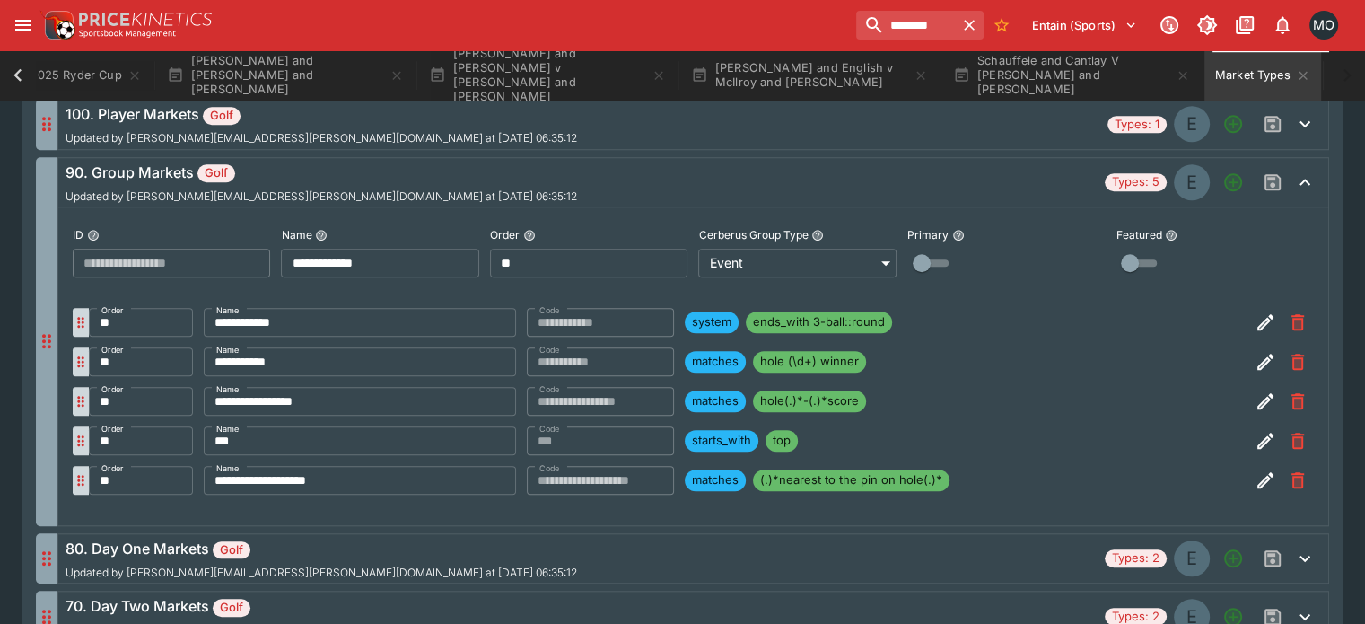
click at [531, 308] on div "**********" at bounding box center [609, 322] width 1041 height 29
click at [801, 89] on button "[PERSON_NAME] and English v McIlroy and [PERSON_NAME]" at bounding box center [809, 75] width 259 height 50
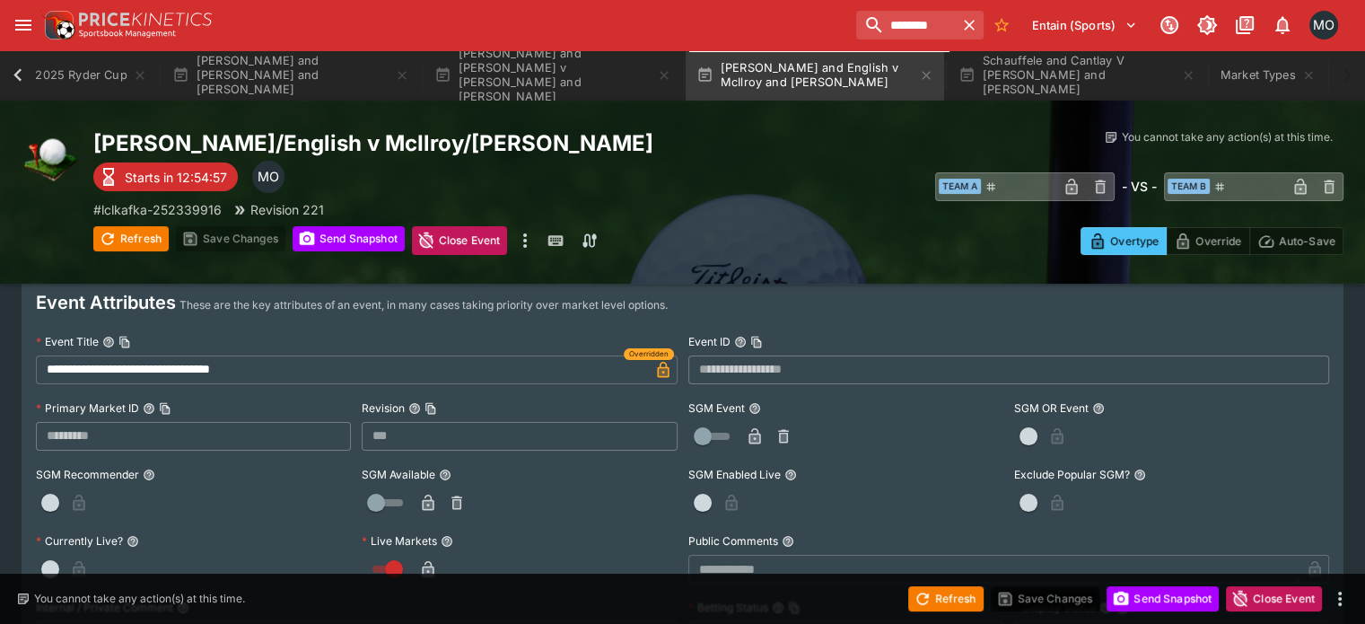
scroll to position [8, 0]
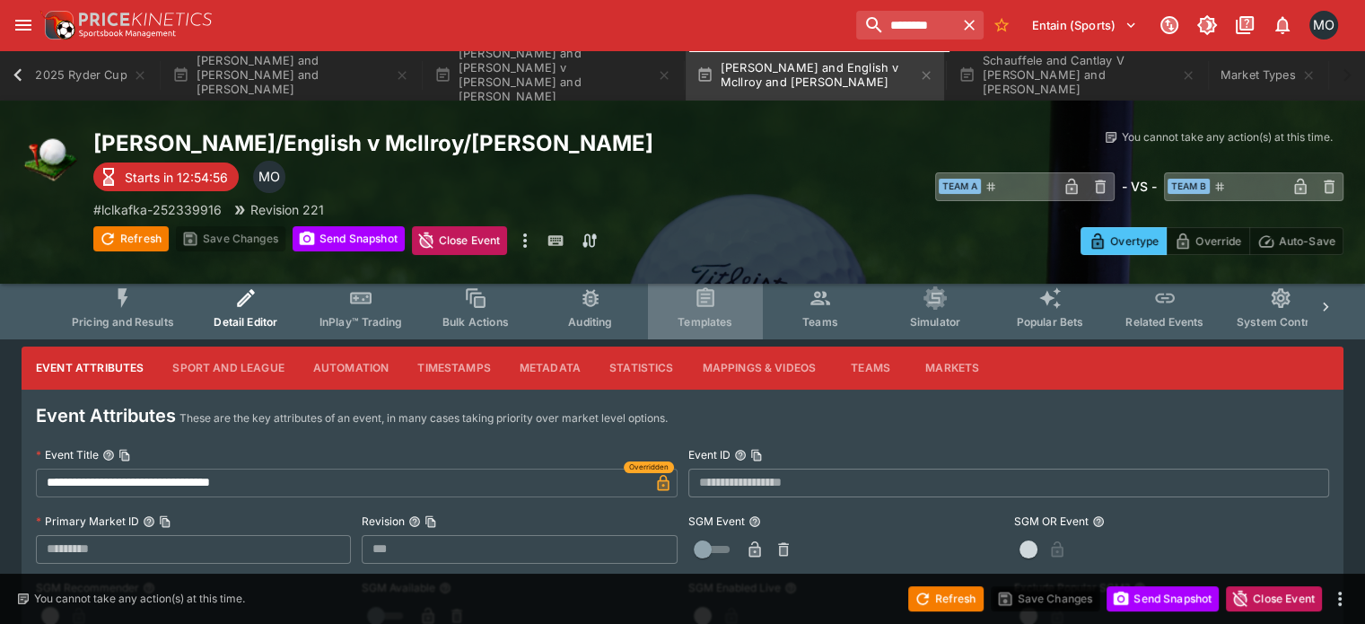
click at [738, 309] on button "Templates" at bounding box center [705, 308] width 115 height 64
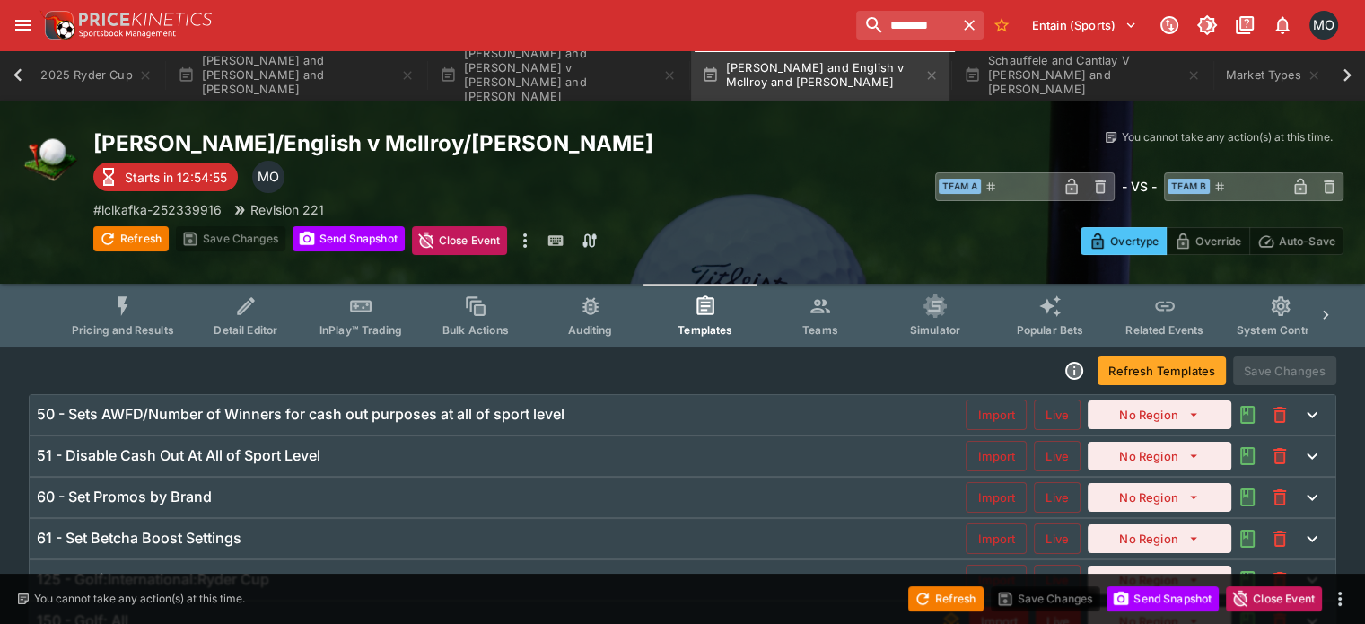
scroll to position [206, 0]
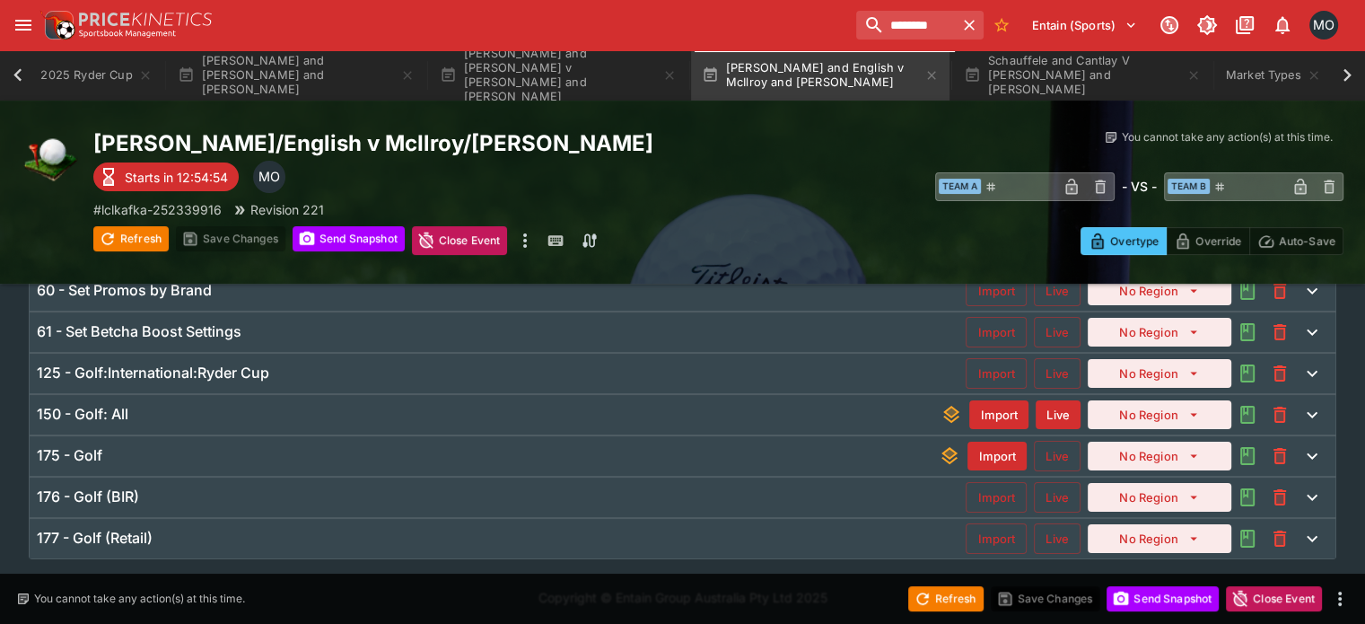
click at [426, 380] on div "125 - Golf:International:Ryder Cup" at bounding box center [501, 373] width 929 height 19
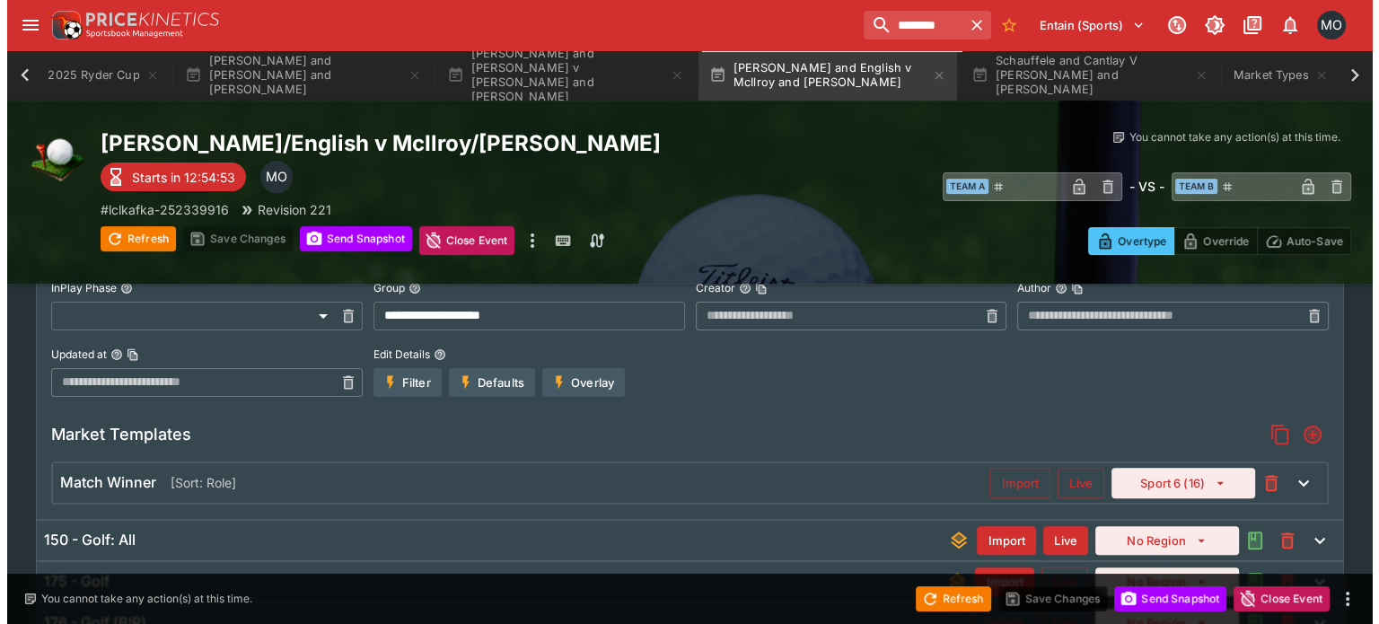
scroll to position [549, 0]
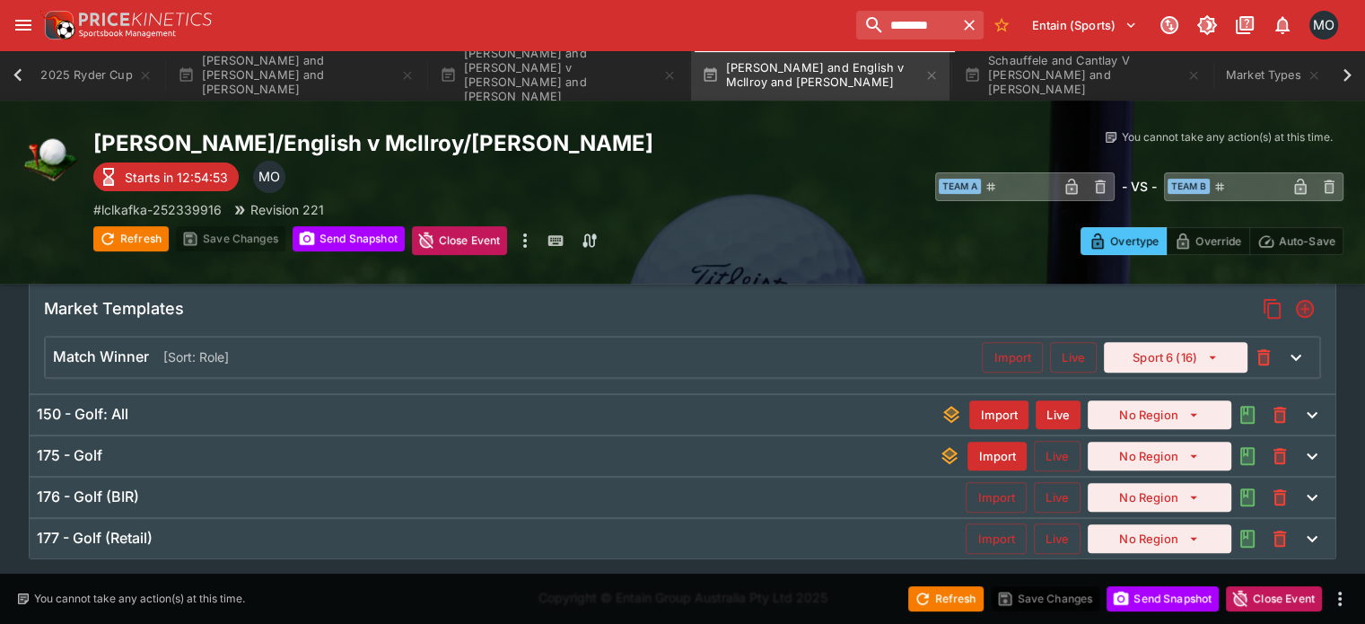
click at [263, 373] on div "Match Winner [Sort: Role] Import Live Sport 6 (16)" at bounding box center [683, 358] width 1274 height 40
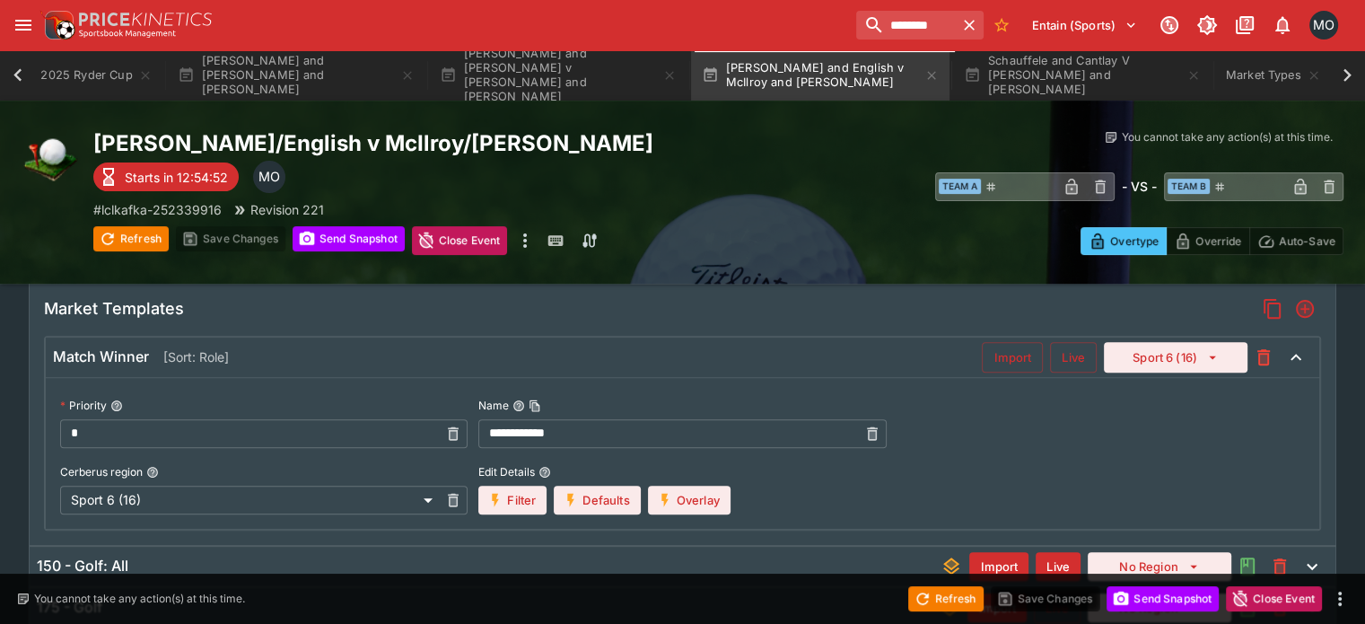
click at [688, 493] on button "Overlay" at bounding box center [689, 500] width 83 height 29
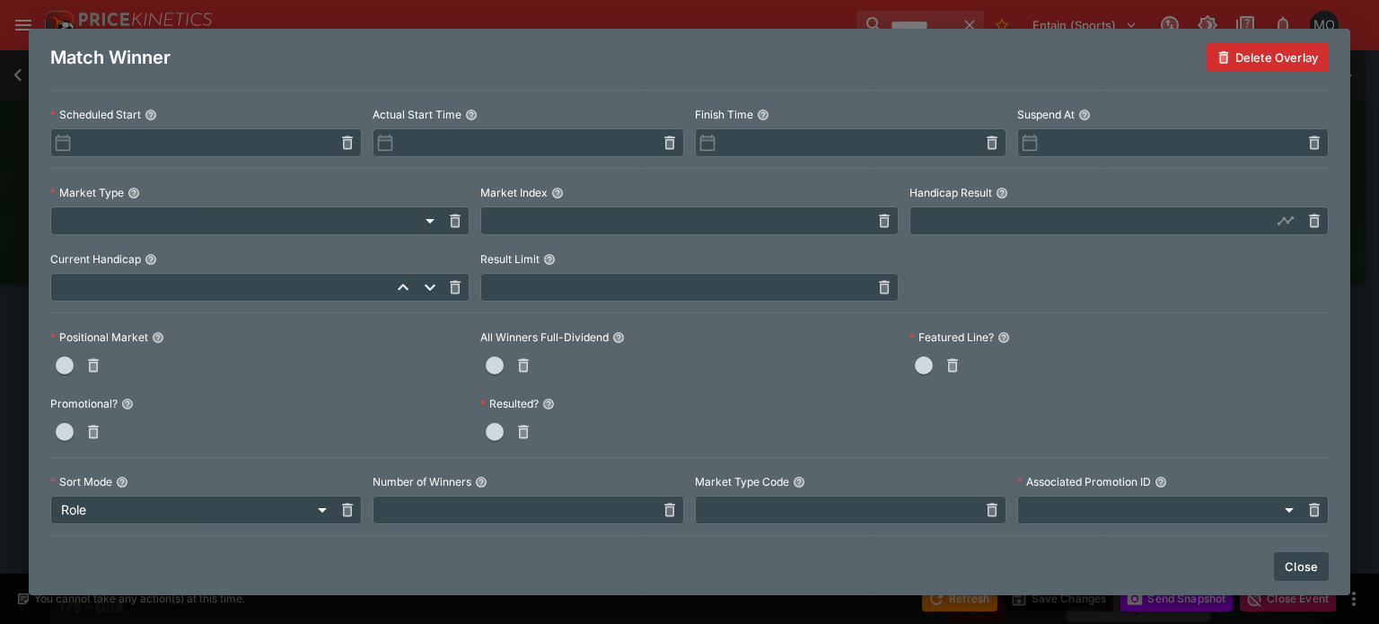
scroll to position [474, 0]
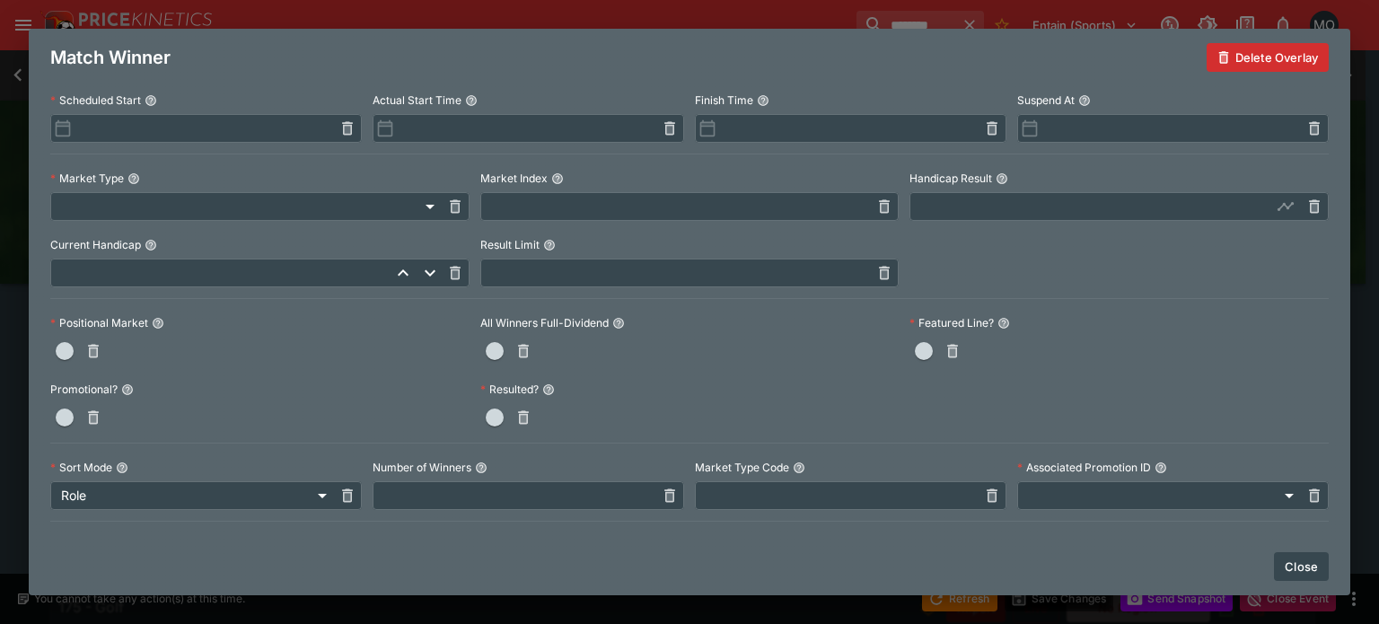
click at [739, 498] on input "text" at bounding box center [836, 495] width 283 height 29
paste input "**********"
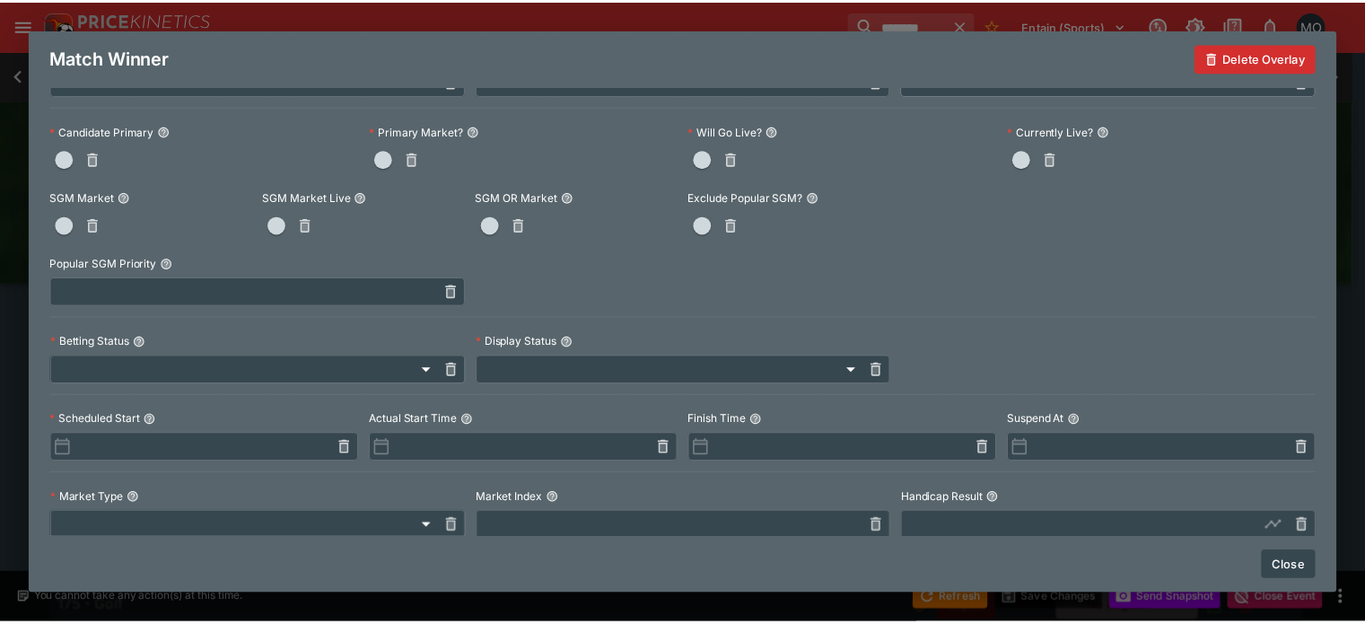
scroll to position [0, 0]
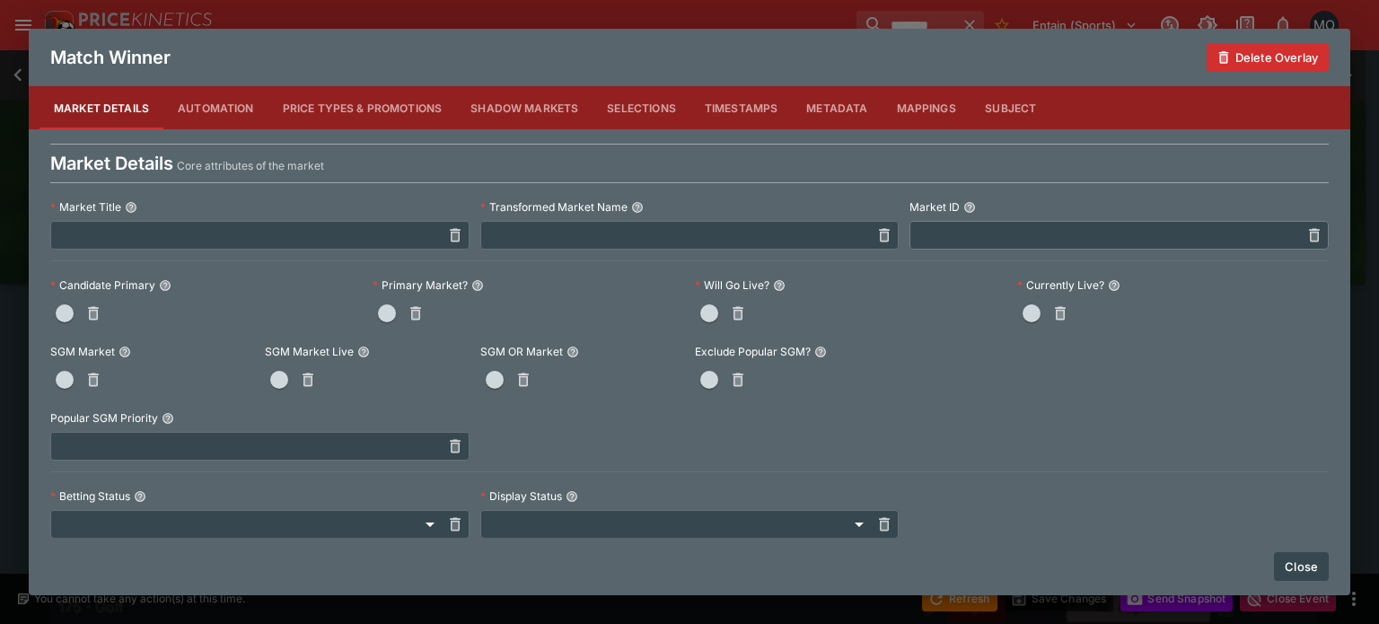
type input "**********"
click at [1311, 563] on button "Close" at bounding box center [1301, 566] width 55 height 29
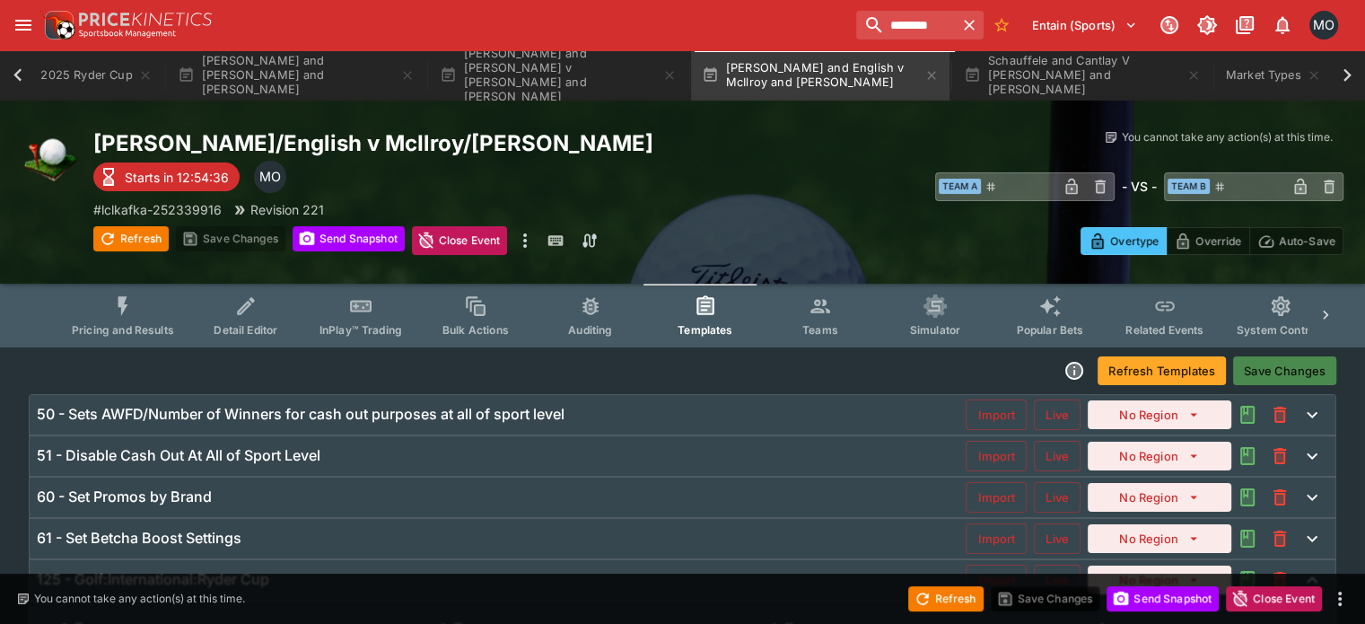
click at [1277, 373] on button "Save Changes" at bounding box center [1284, 370] width 103 height 29
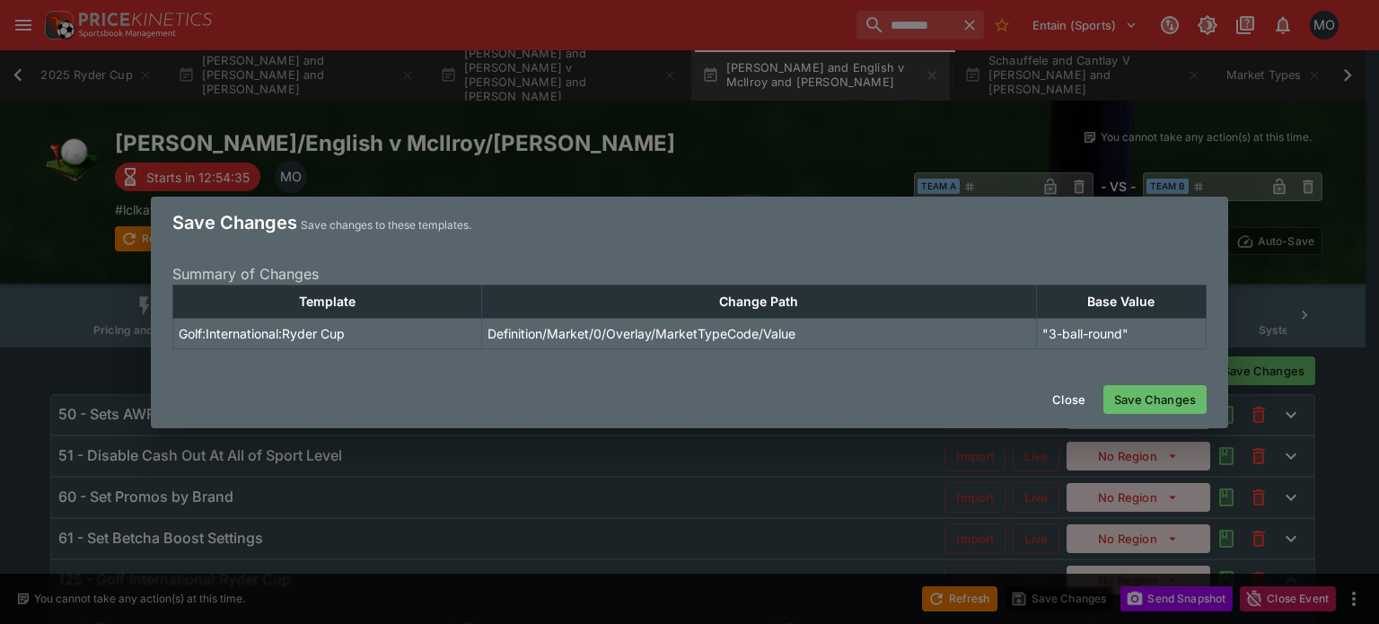
click at [1137, 397] on button "Save Changes" at bounding box center [1154, 399] width 103 height 29
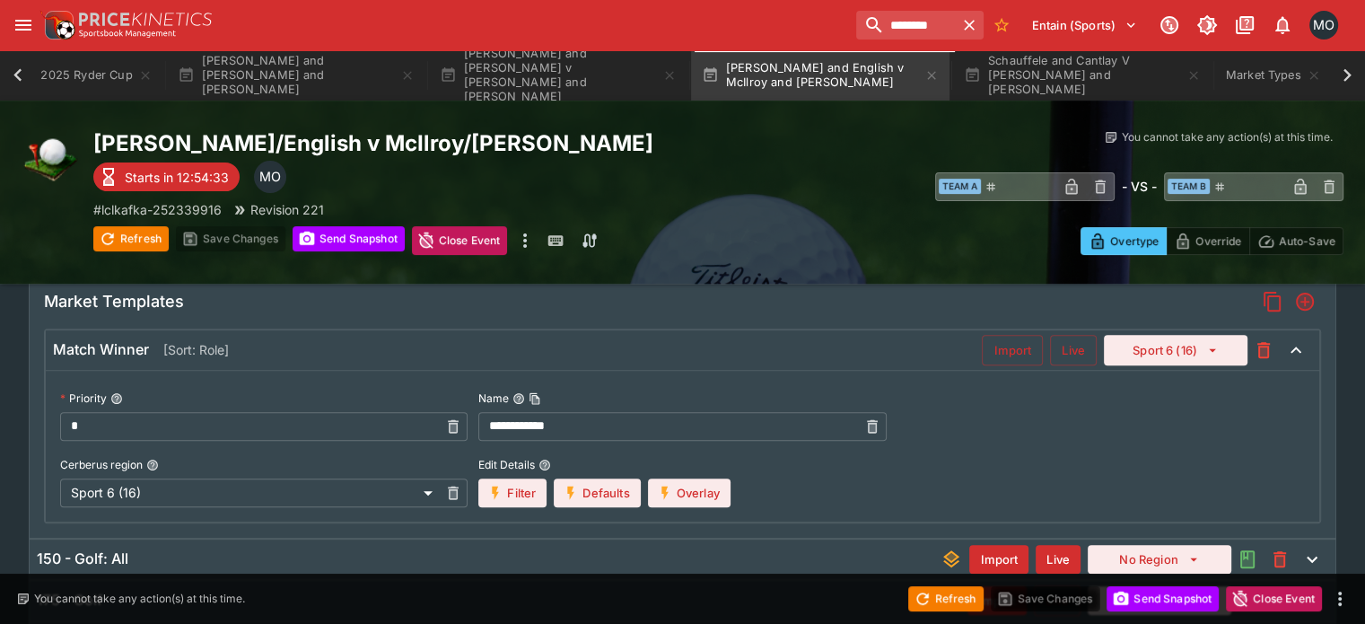
scroll to position [557, 0]
type input "**********"
click at [984, 343] on button "Import" at bounding box center [1012, 349] width 61 height 31
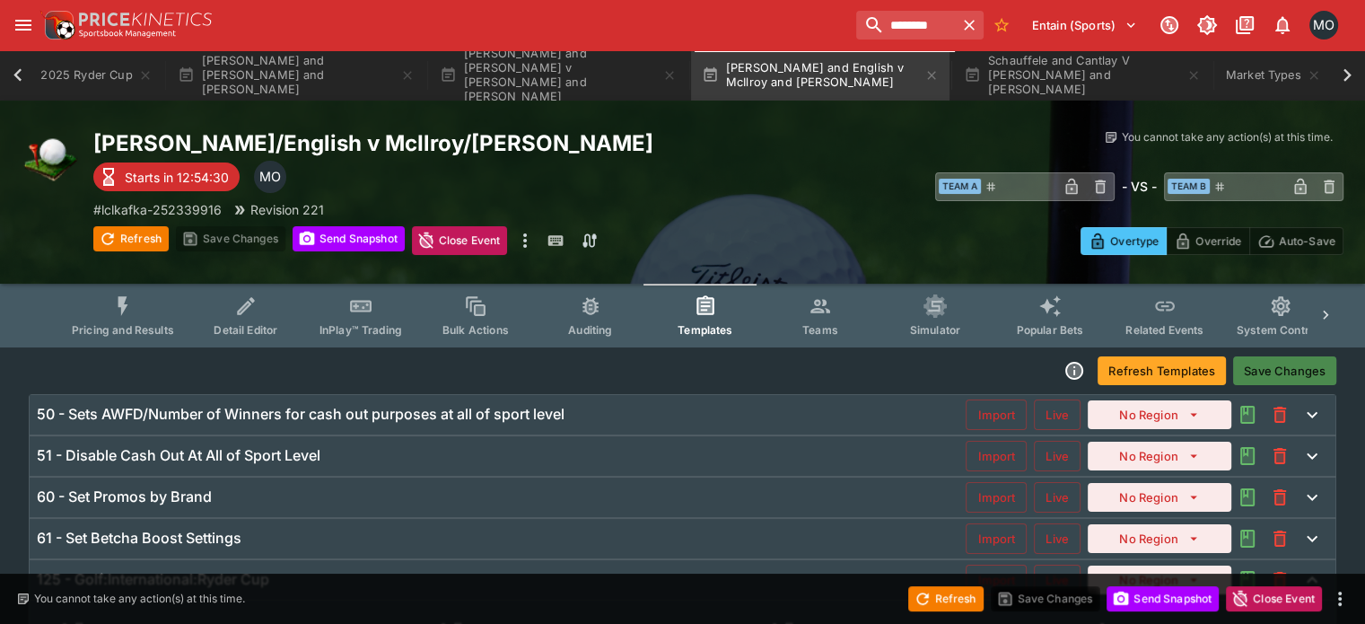
click at [1286, 370] on button "Save Changes" at bounding box center [1284, 370] width 103 height 29
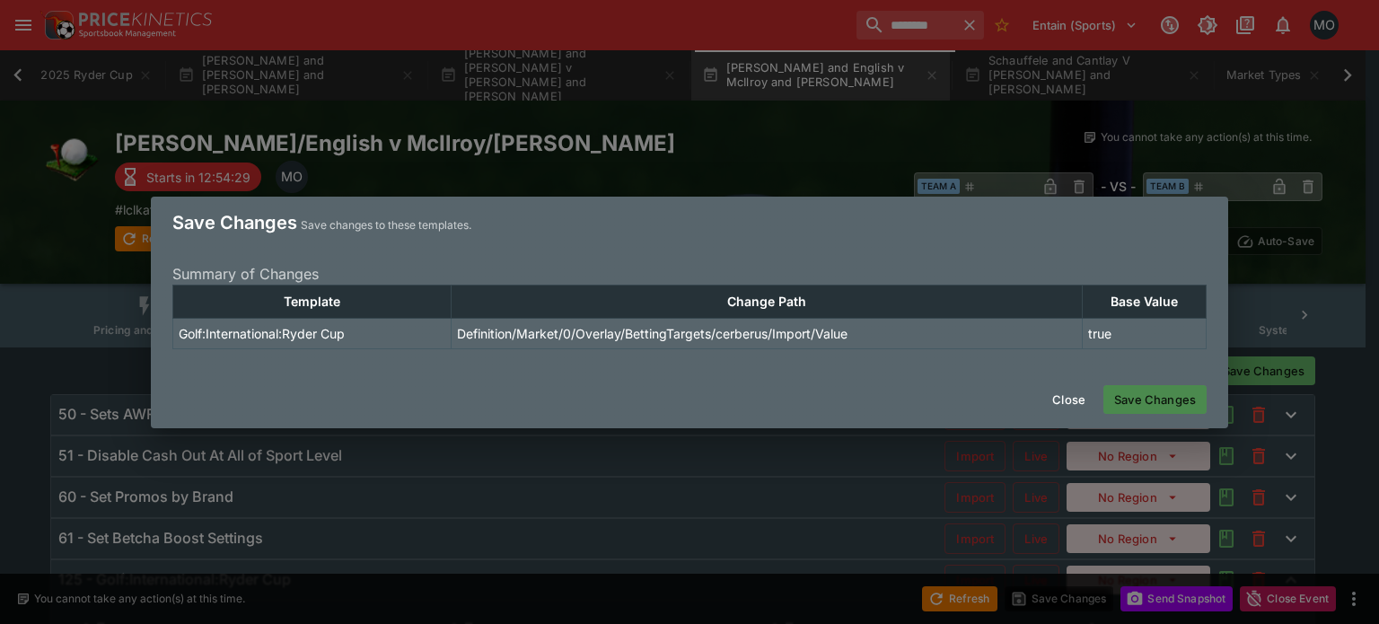
click at [1140, 393] on button "Save Changes" at bounding box center [1154, 399] width 103 height 29
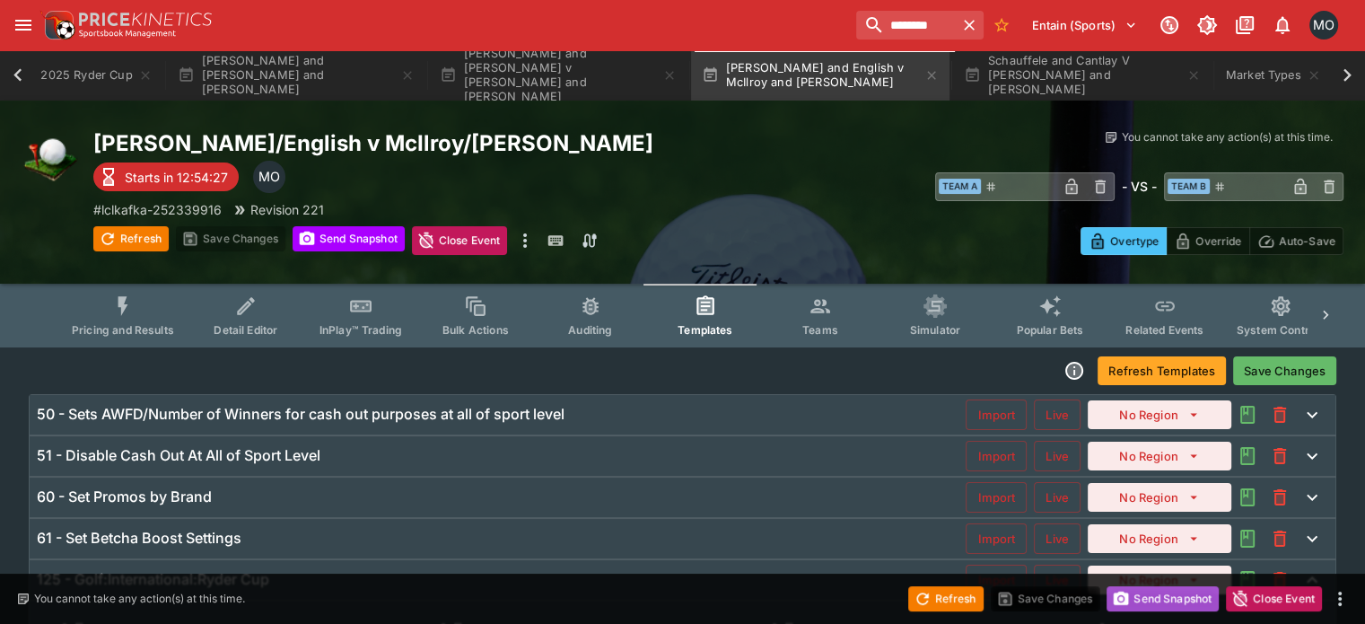
click at [1171, 610] on button "Send Snapshot" at bounding box center [1163, 598] width 112 height 25
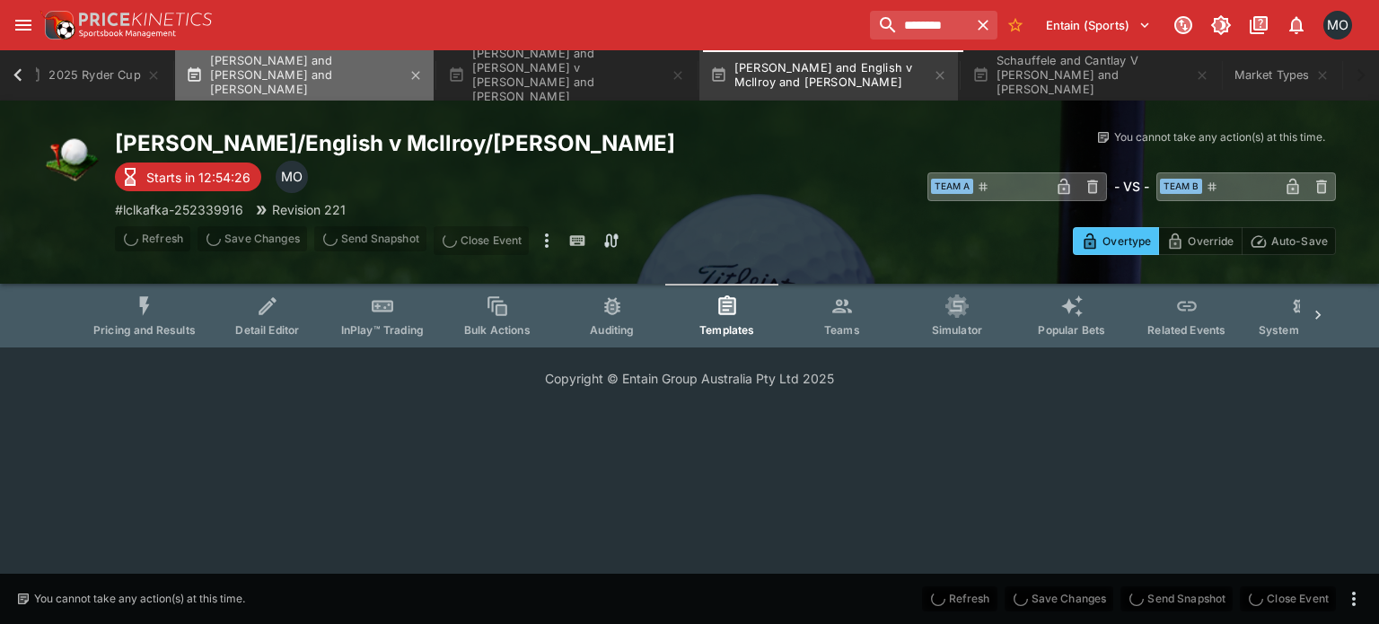
click at [311, 78] on button "[PERSON_NAME] and [PERSON_NAME] and [PERSON_NAME]" at bounding box center [304, 75] width 259 height 50
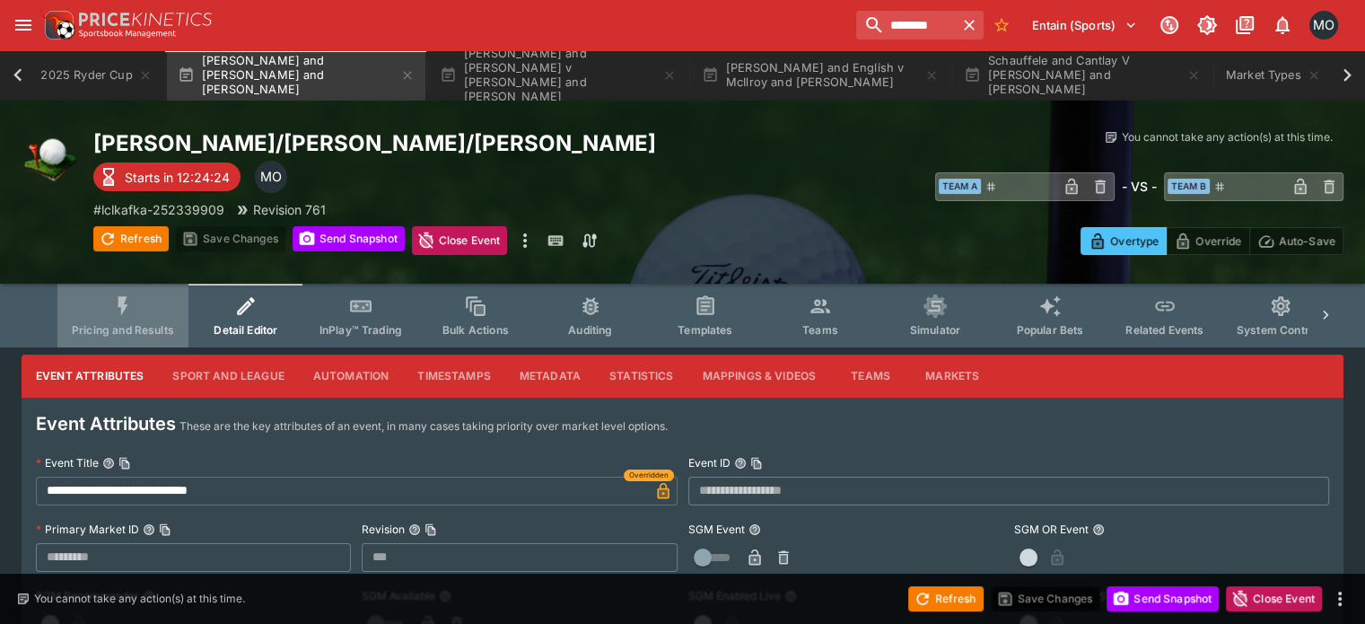
click at [178, 313] on button "Pricing and Results" at bounding box center [122, 316] width 131 height 64
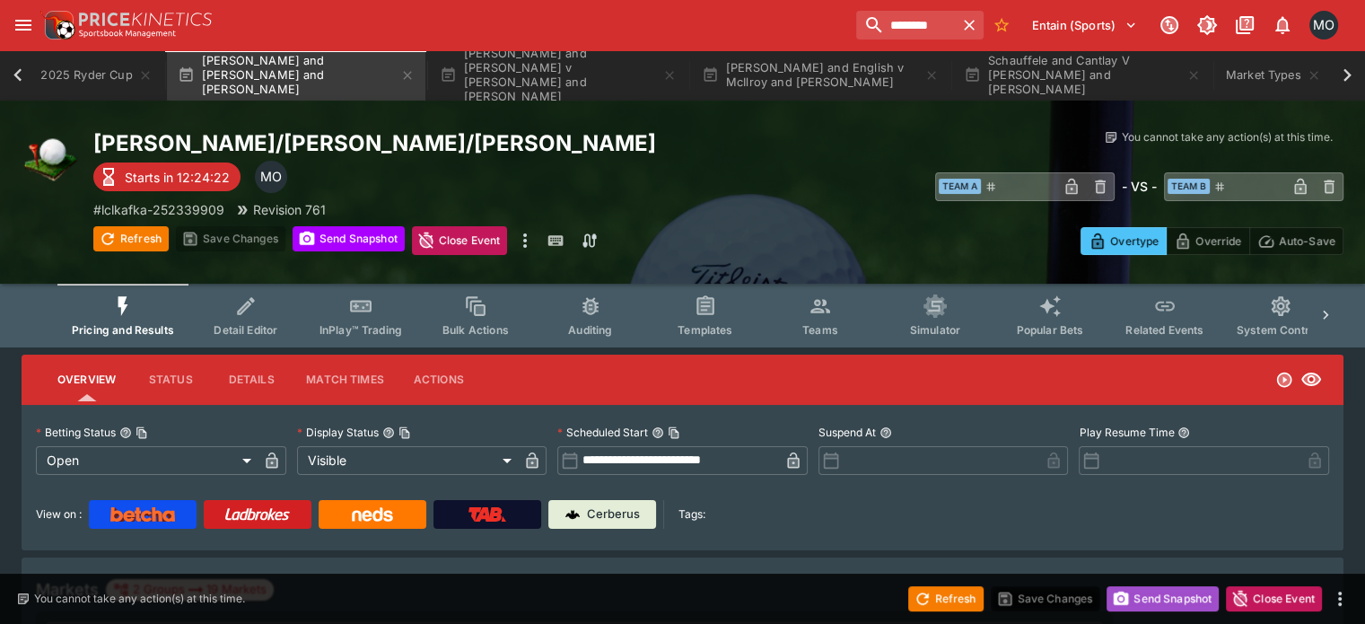
click at [1138, 595] on button "Send Snapshot" at bounding box center [1163, 598] width 112 height 25
click at [962, 601] on button "Refresh" at bounding box center [946, 598] width 75 height 25
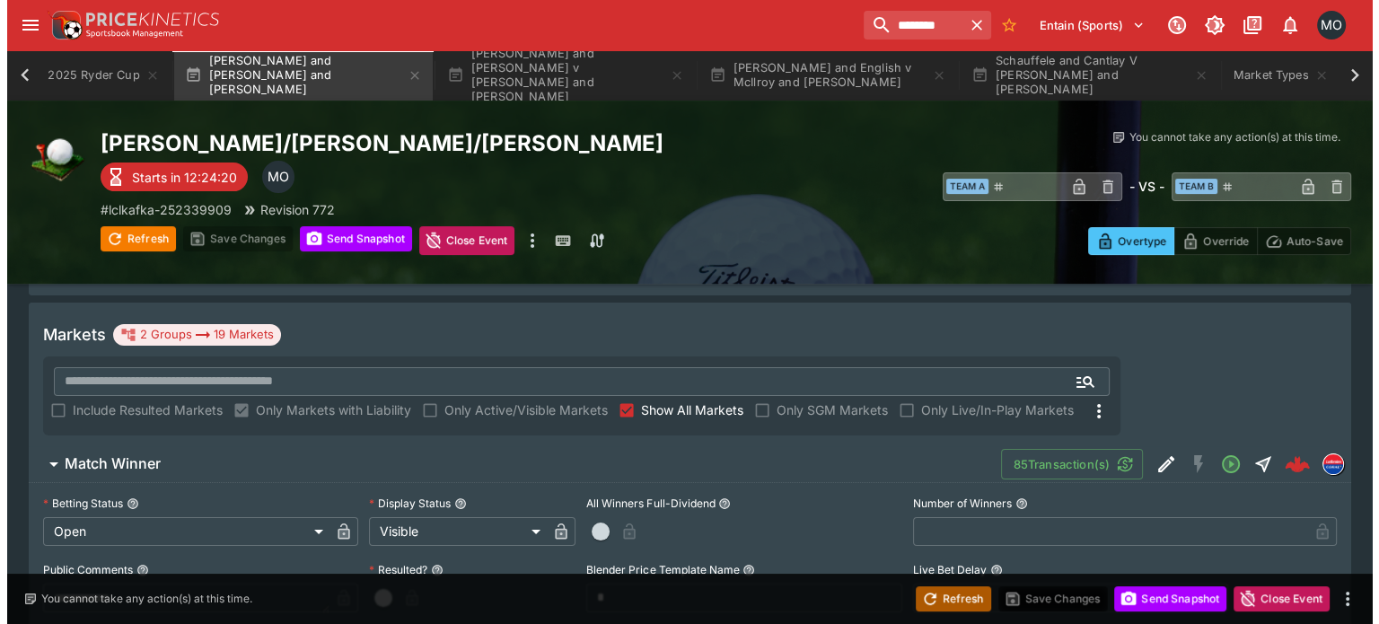
scroll to position [268, 0]
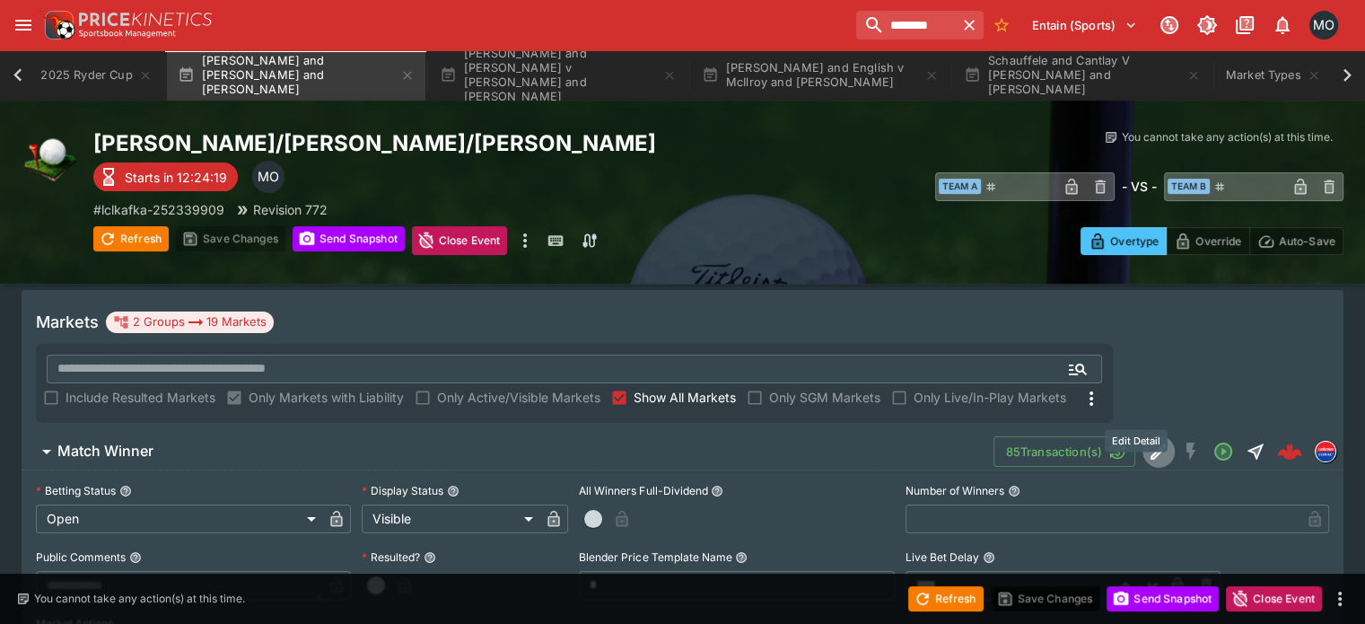
click at [1151, 443] on icon "Edit Detail" at bounding box center [1159, 451] width 16 height 16
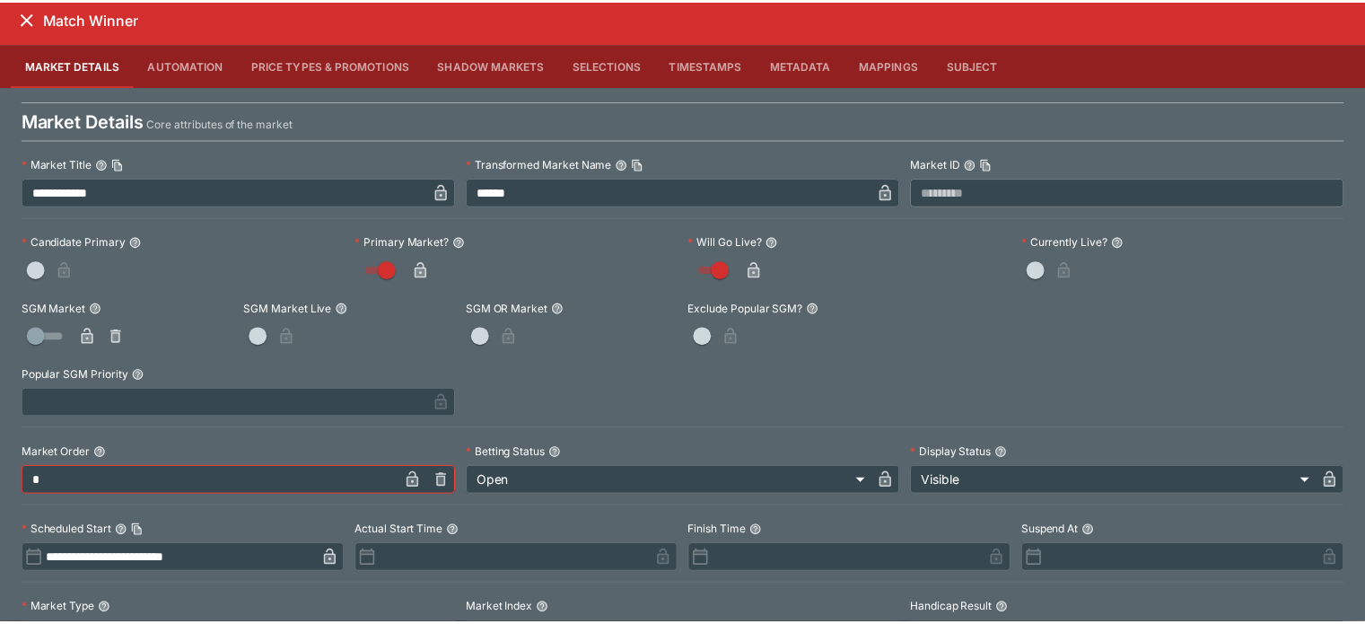
scroll to position [0, 0]
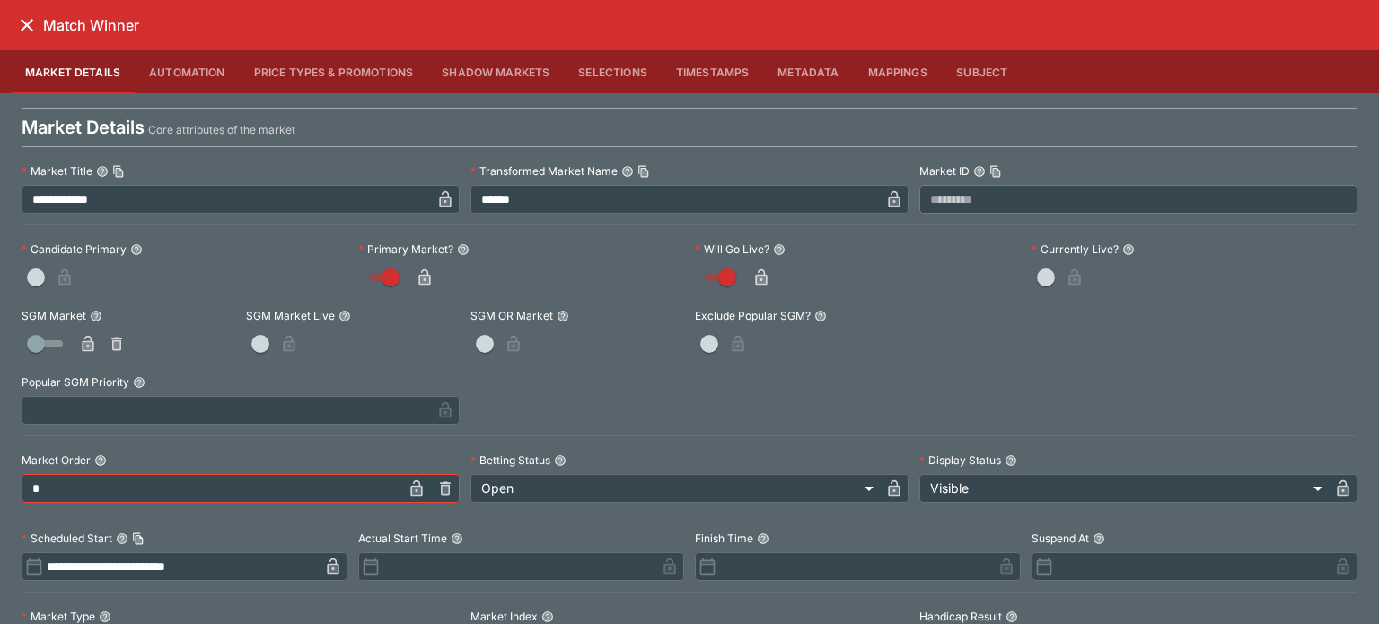
click at [28, 21] on icon "close" at bounding box center [27, 25] width 22 height 22
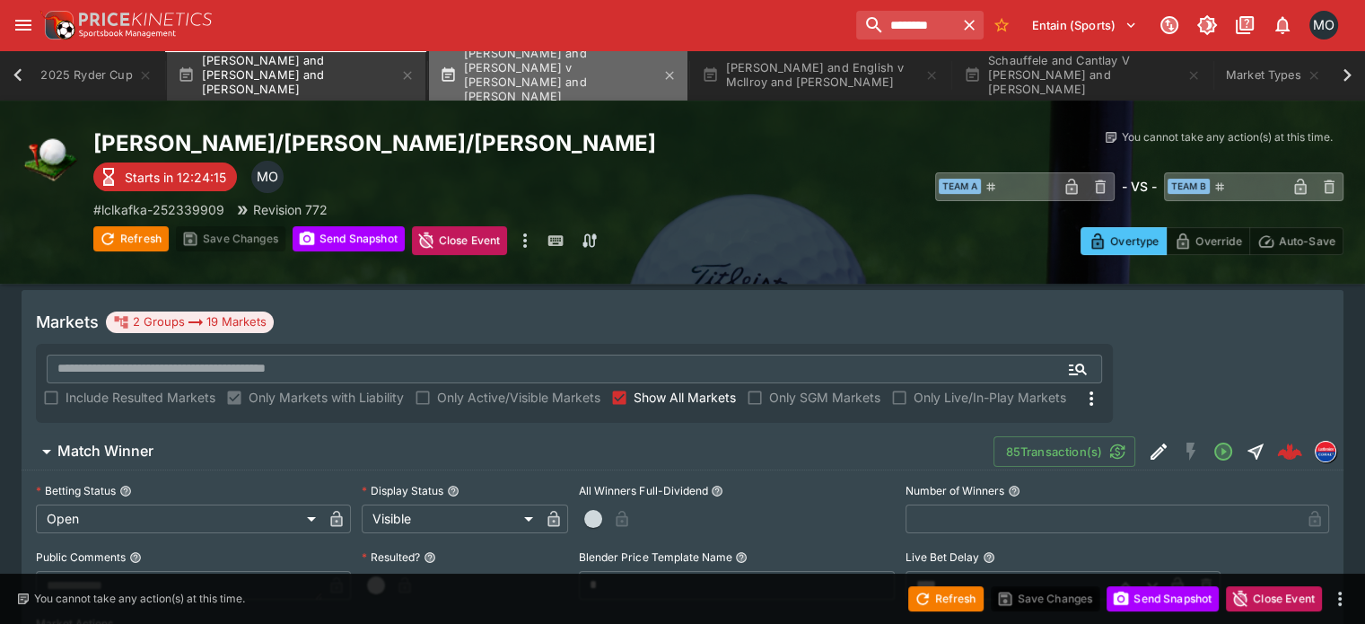
click at [607, 86] on button "[PERSON_NAME] and [PERSON_NAME] v [PERSON_NAME] and [PERSON_NAME]" at bounding box center [558, 75] width 259 height 50
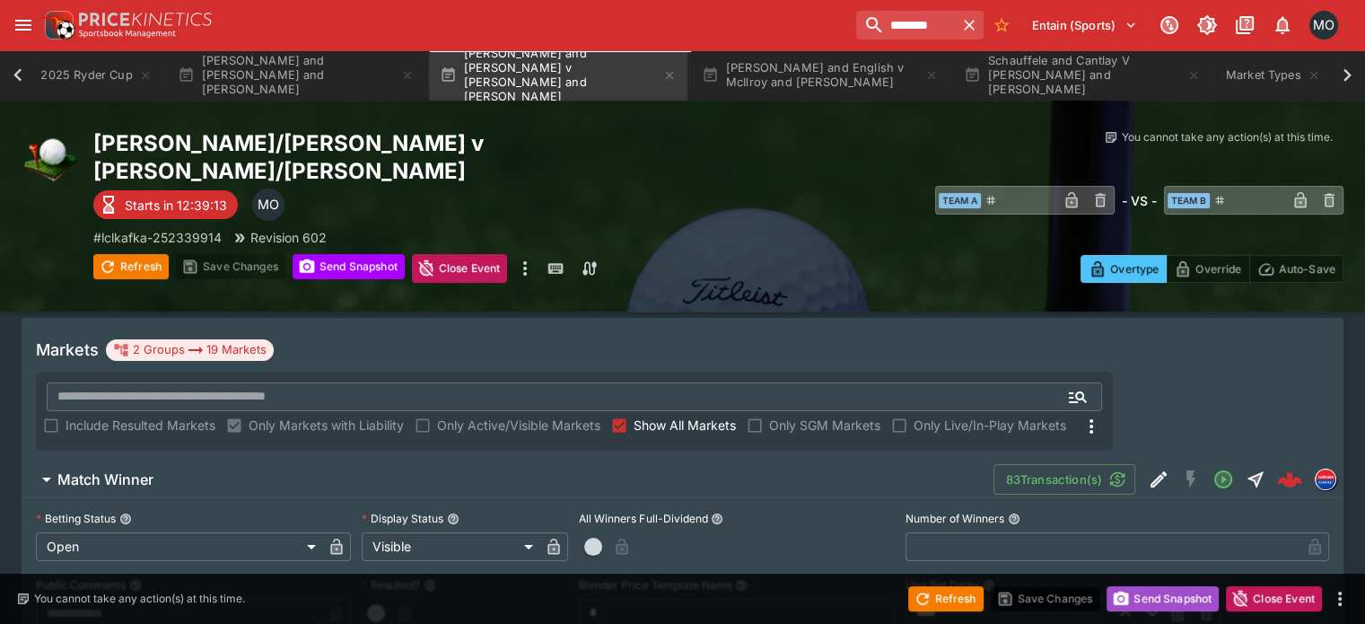
click at [1135, 606] on button "Send Snapshot" at bounding box center [1163, 598] width 112 height 25
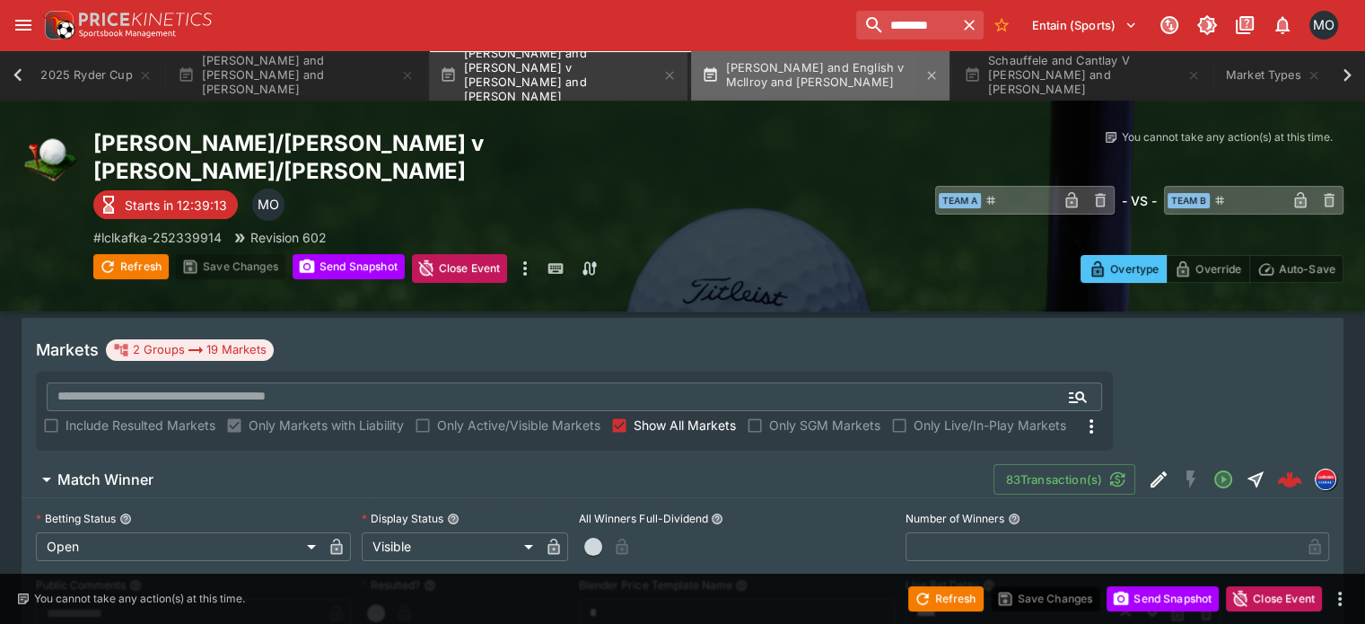
click at [873, 95] on button "[PERSON_NAME] and English v McIlroy and [PERSON_NAME]" at bounding box center [820, 75] width 259 height 50
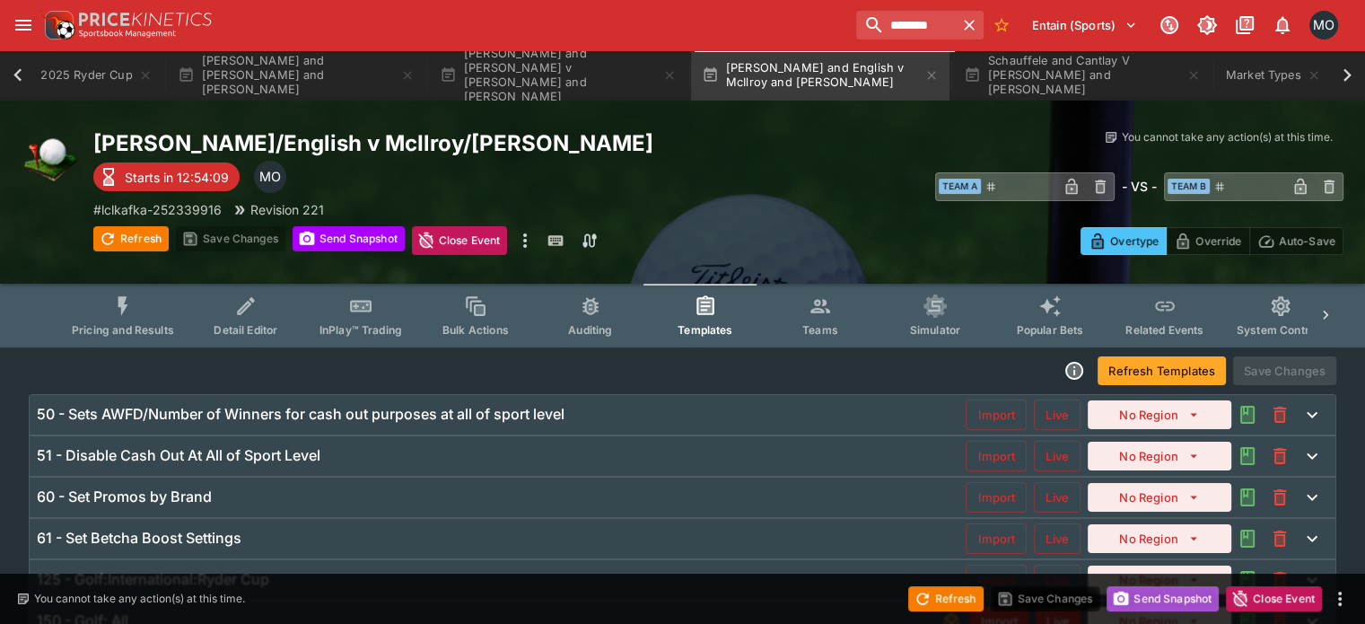
click at [1150, 604] on button "Send Snapshot" at bounding box center [1163, 598] width 112 height 25
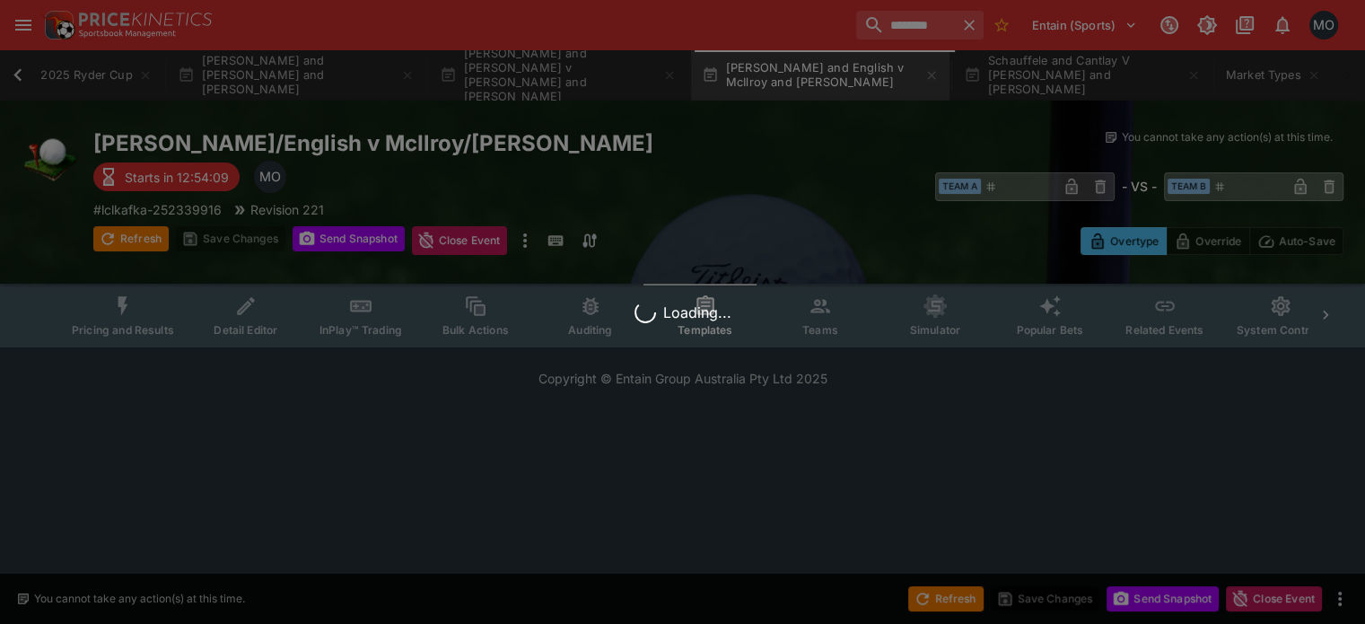
click at [1044, 86] on button "Schauffele and Cantlay V [PERSON_NAME] and [PERSON_NAME]" at bounding box center [1082, 75] width 259 height 50
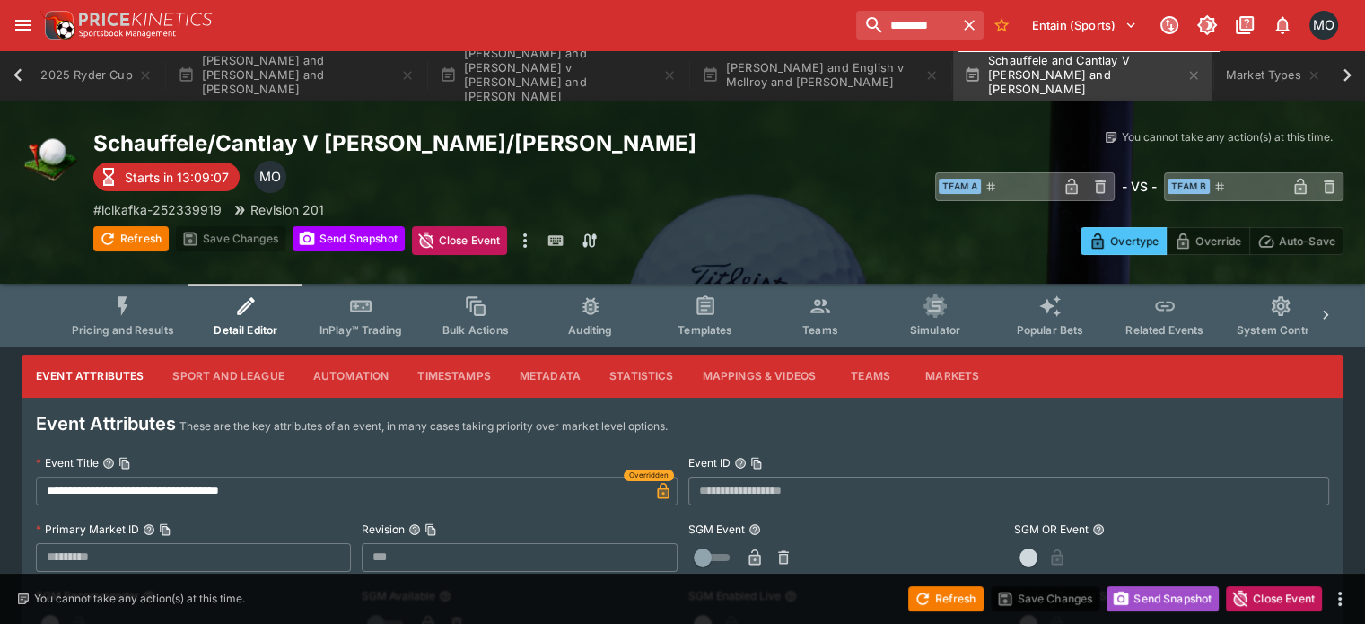
click at [1138, 594] on button "Send Snapshot" at bounding box center [1163, 598] width 112 height 25
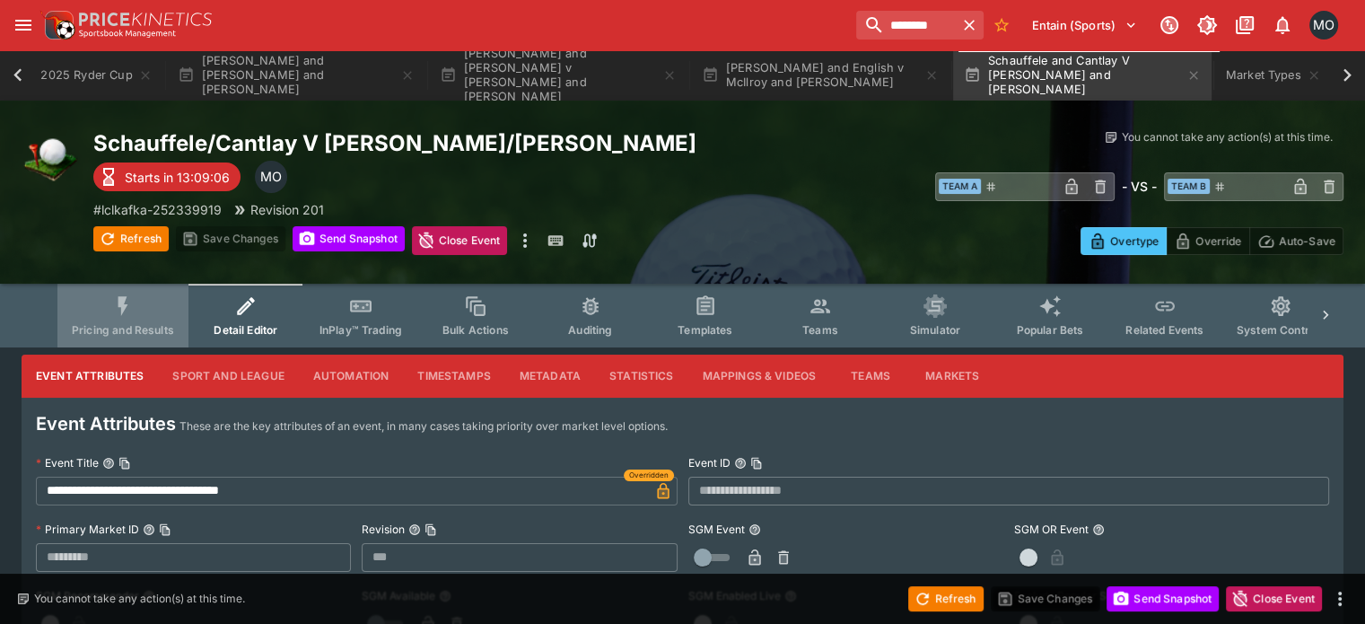
click at [135, 301] on icon "Event type filters" at bounding box center [122, 305] width 23 height 23
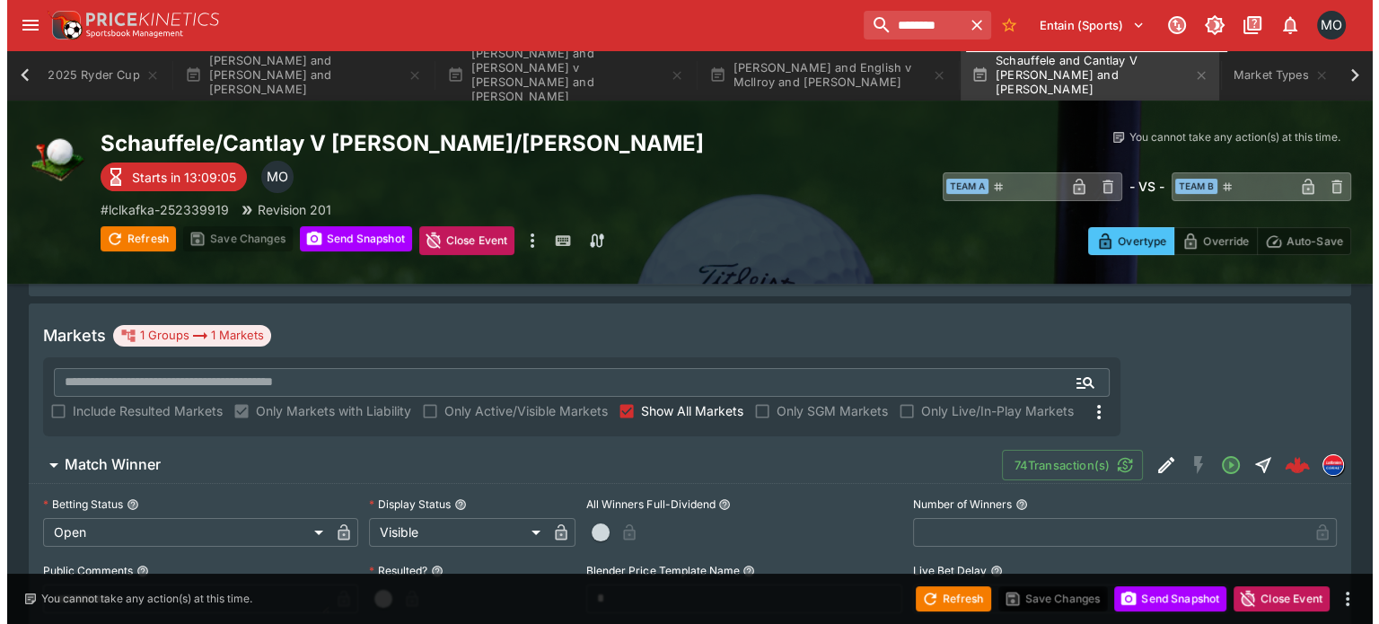
scroll to position [268, 0]
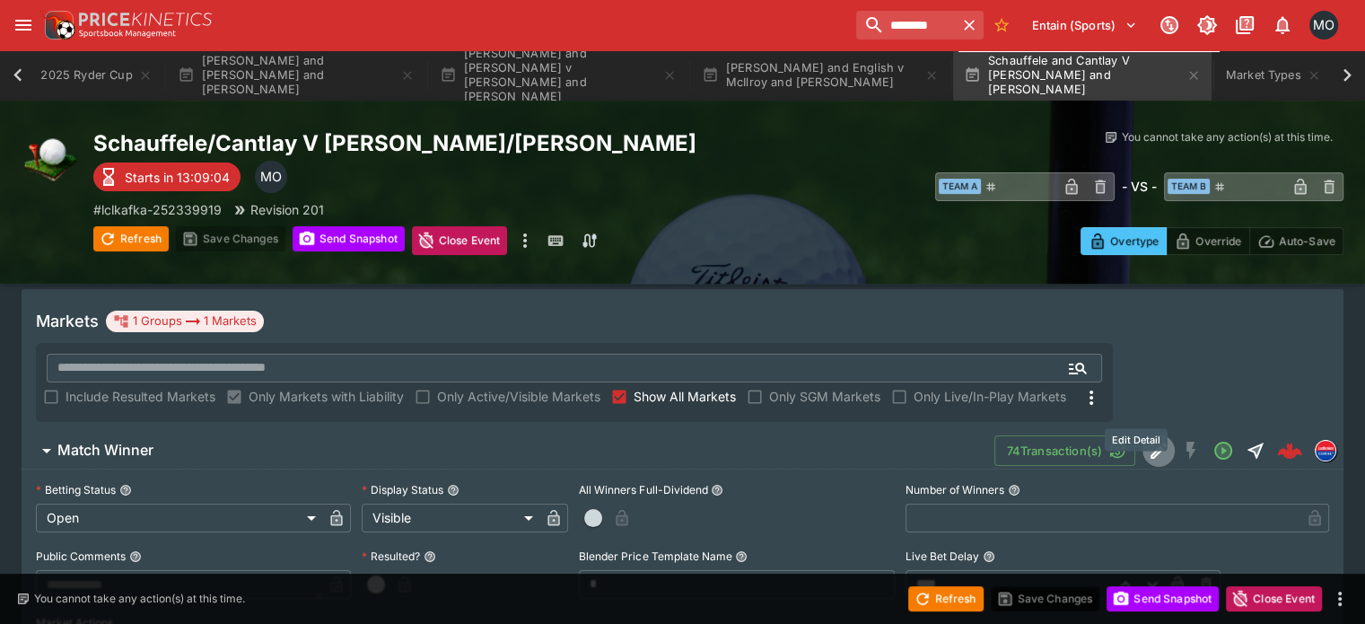
click at [1148, 440] on icon "Edit Detail" at bounding box center [1159, 451] width 22 height 22
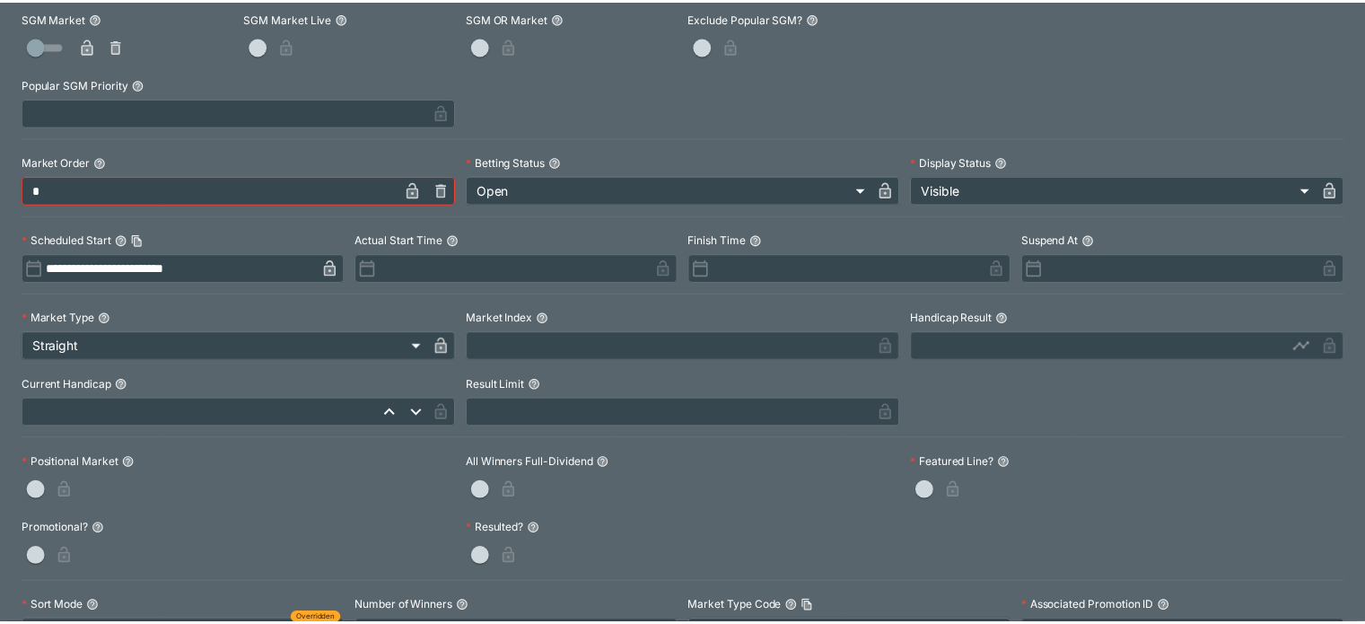
scroll to position [0, 0]
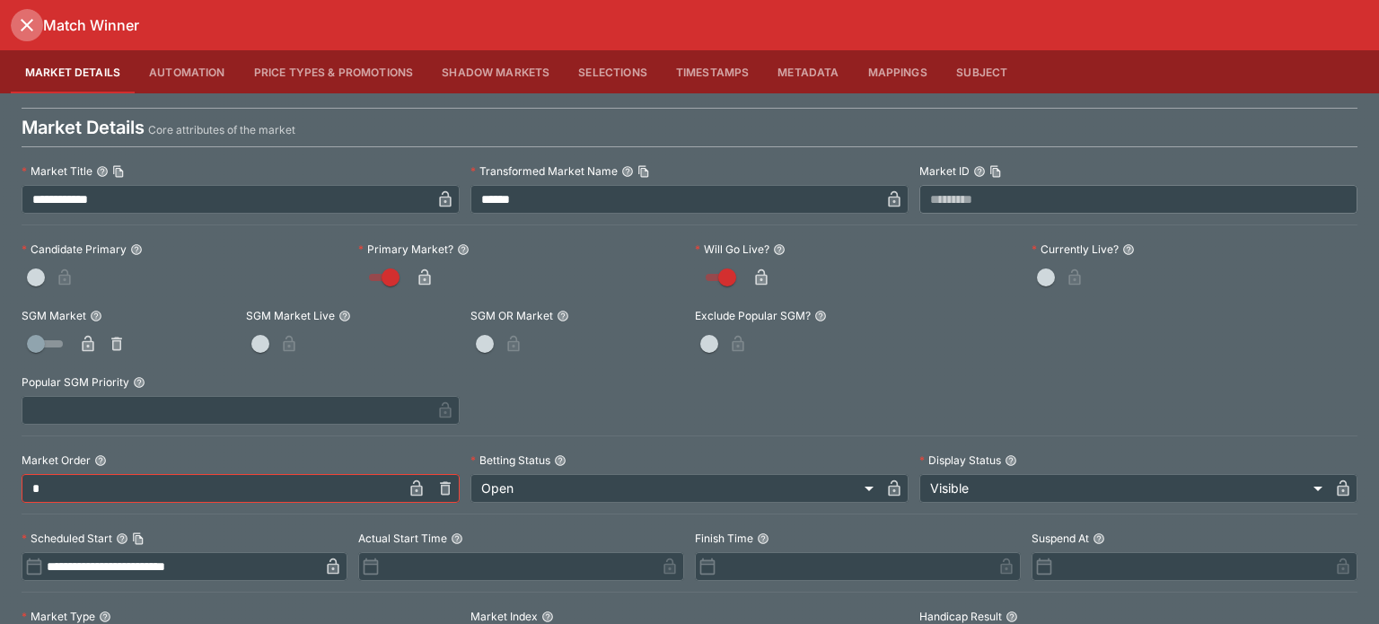
click at [17, 18] on icon "close" at bounding box center [27, 25] width 22 height 22
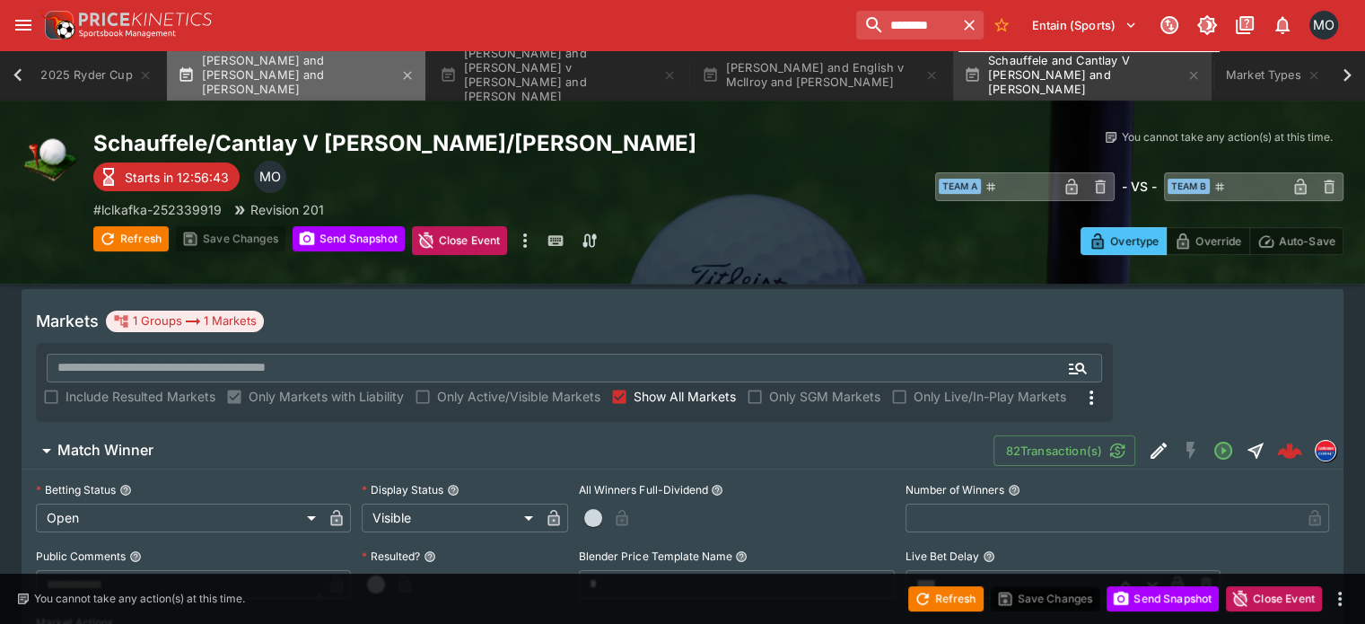
click at [233, 65] on button "[PERSON_NAME] and [PERSON_NAME] and [PERSON_NAME]" at bounding box center [296, 75] width 259 height 50
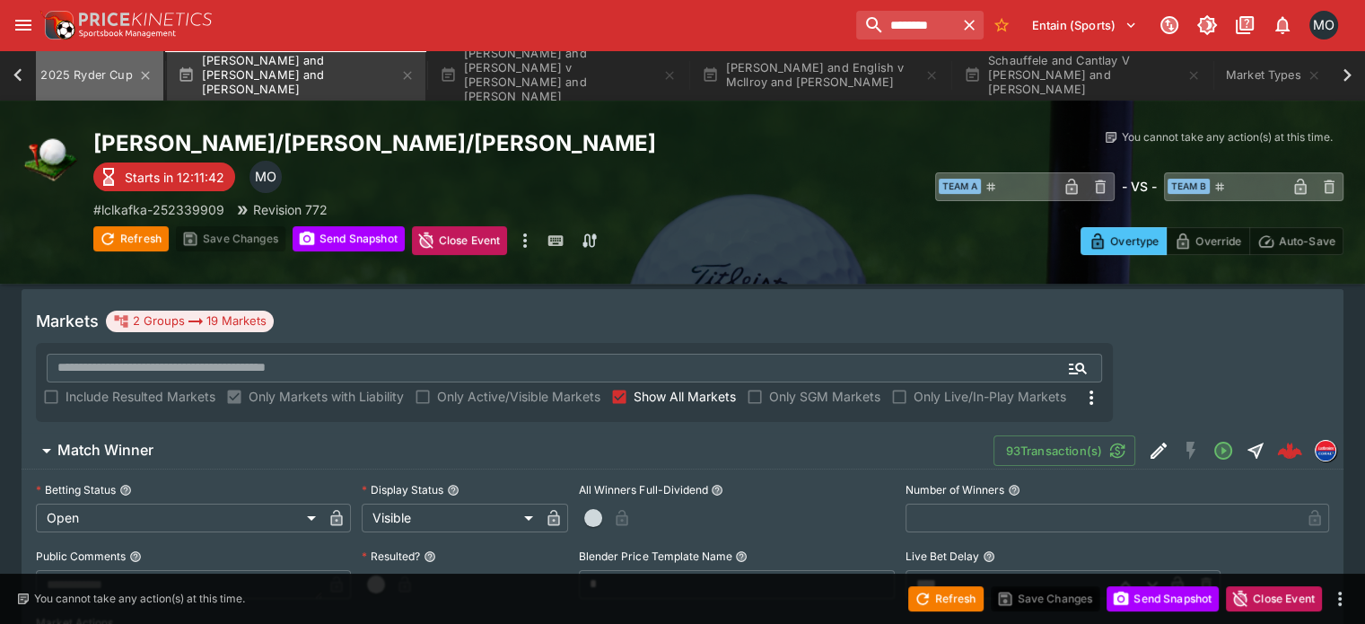
click at [97, 62] on button "2025 Ryder Cup" at bounding box center [83, 75] width 157 height 50
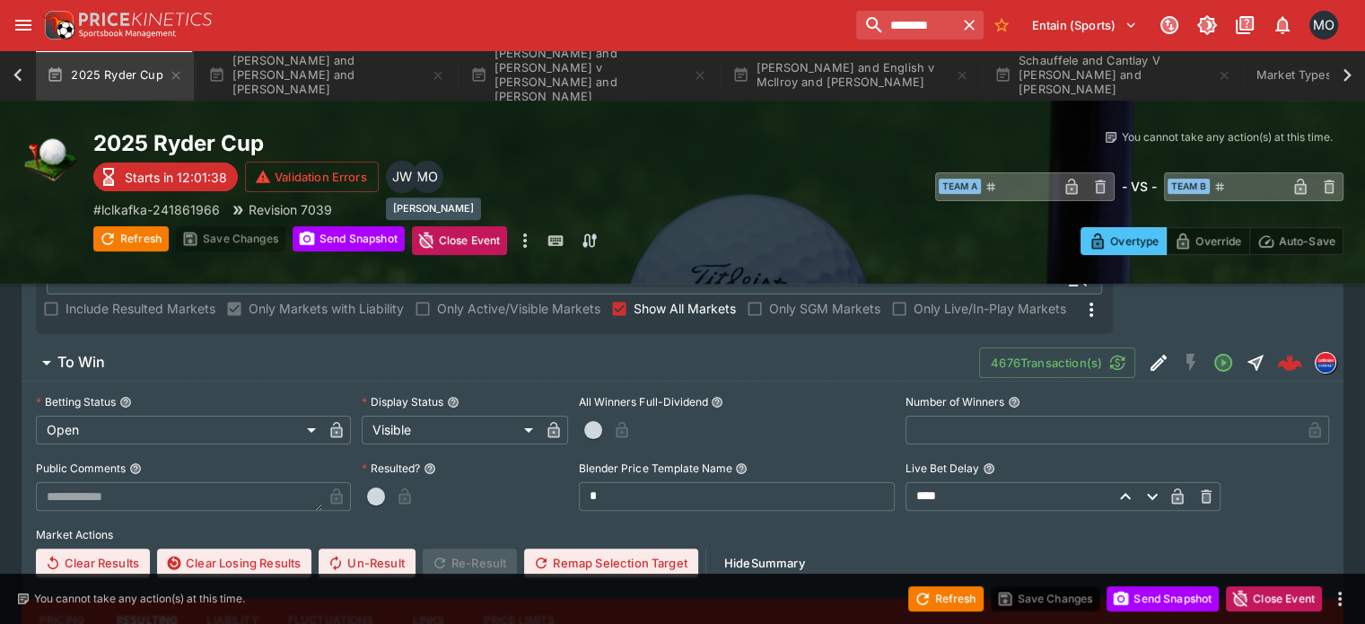
scroll to position [357, 0]
click at [371, 352] on span "To Win" at bounding box center [511, 361] width 908 height 19
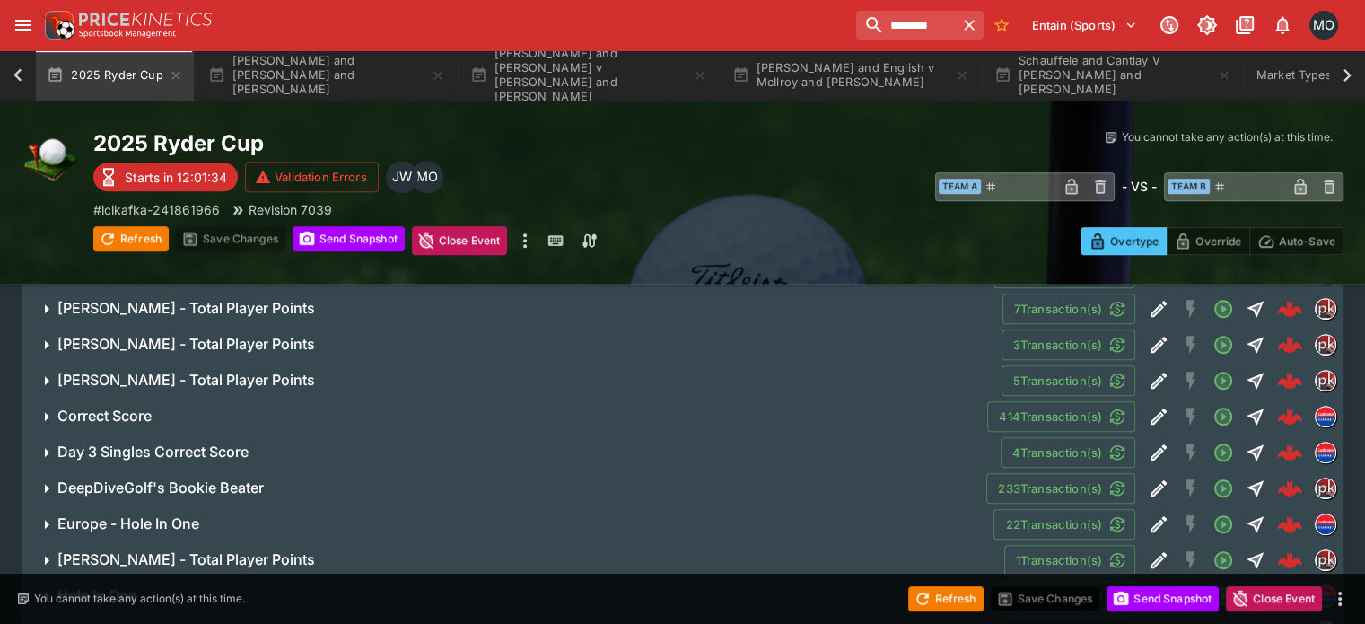
scroll to position [1092, 0]
click at [230, 479] on h6 "DeepDiveGolf's Bookie Beater" at bounding box center [160, 488] width 206 height 19
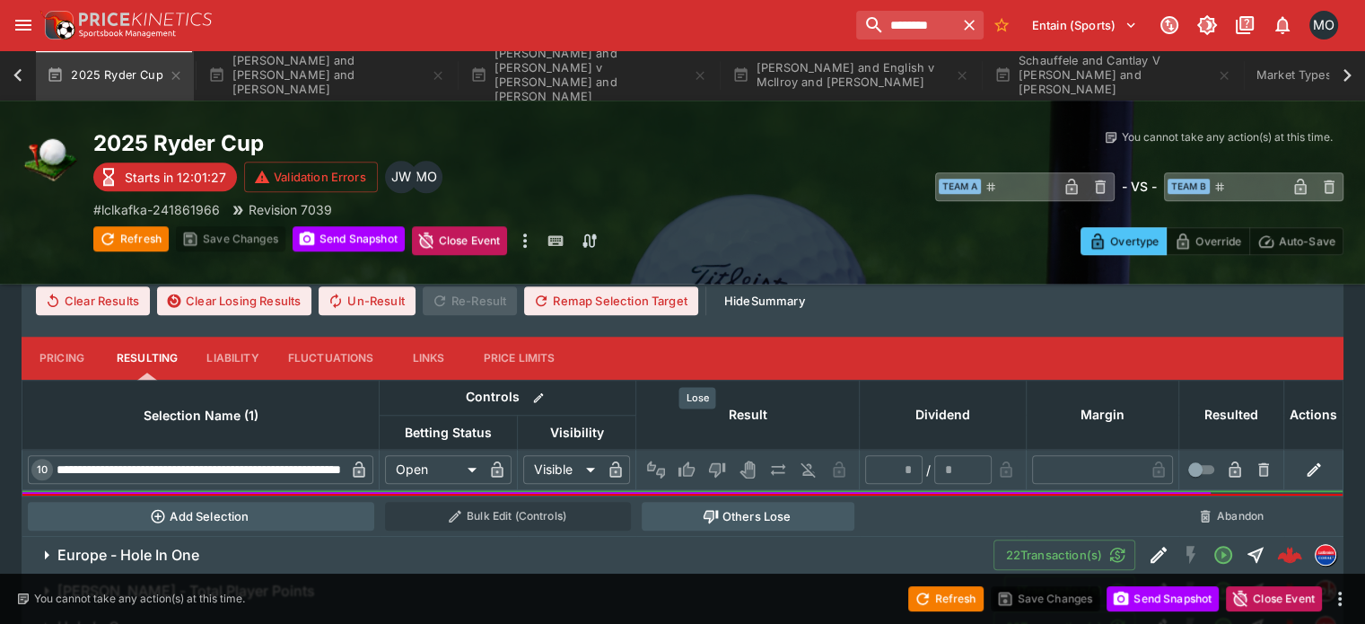
scroll to position [1515, 0]
click at [92, 338] on button "Pricing" at bounding box center [62, 359] width 81 height 43
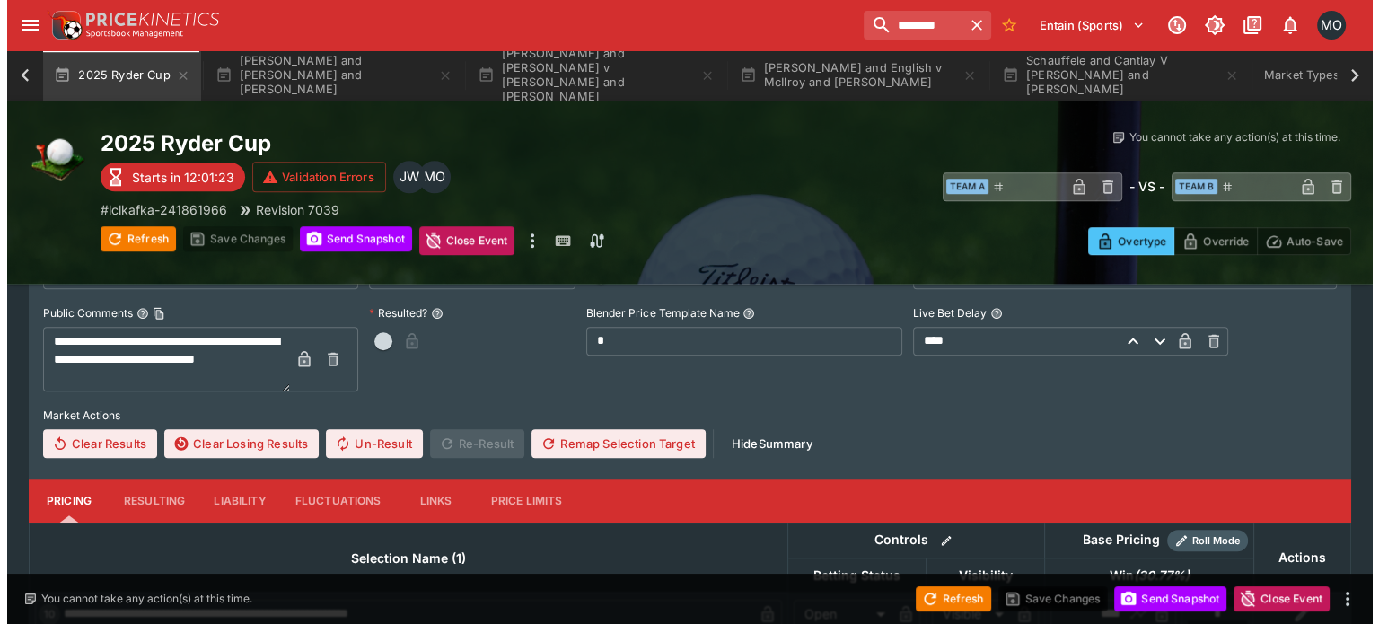
scroll to position [1199, 0]
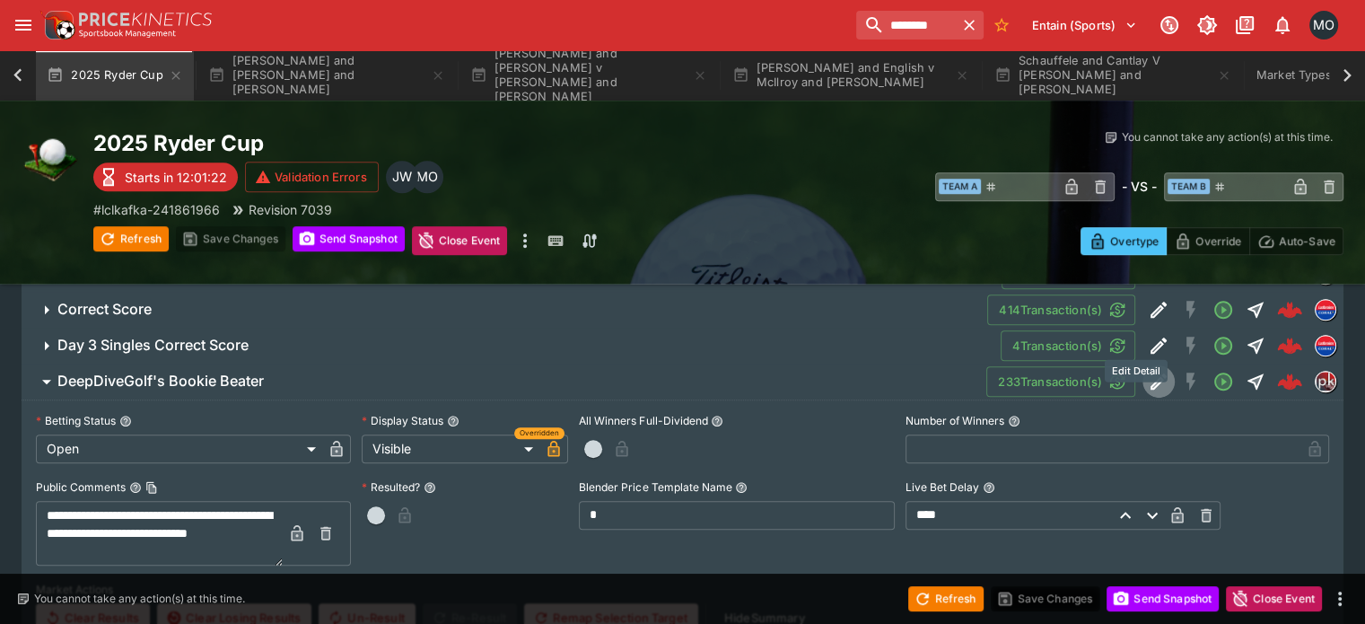
click at [1148, 371] on icon "Edit Detail" at bounding box center [1159, 382] width 22 height 22
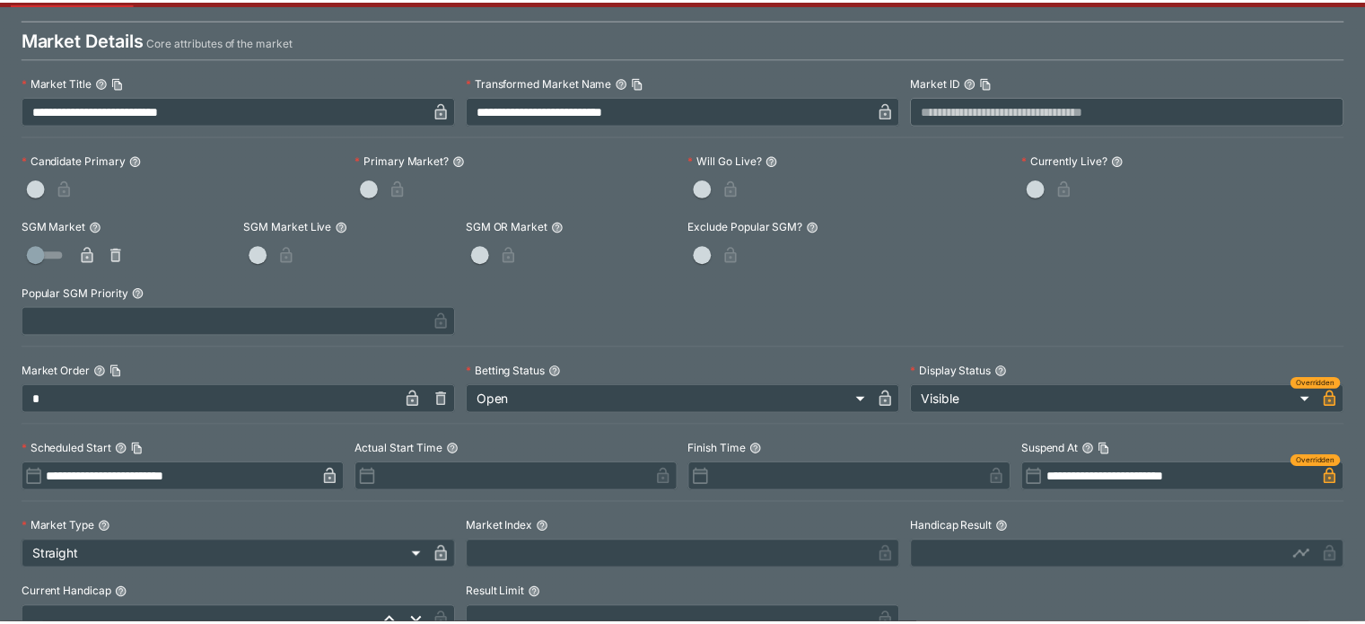
scroll to position [0, 0]
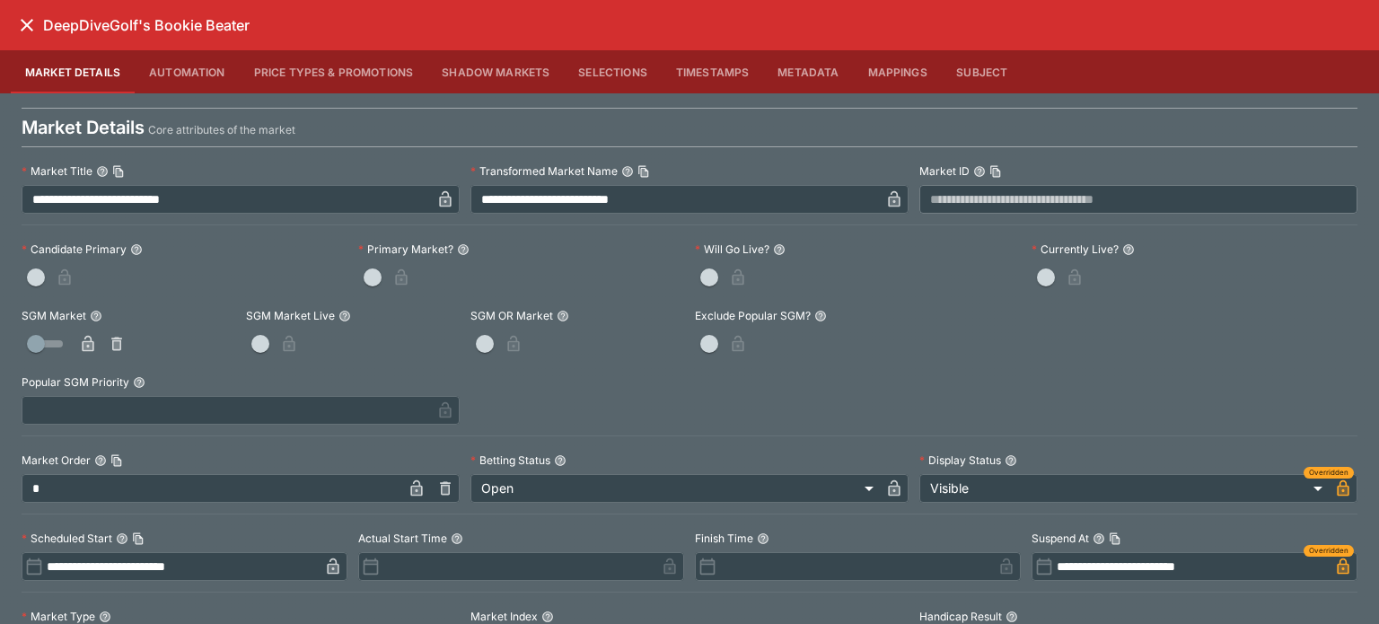
click at [30, 20] on icon "close" at bounding box center [27, 25] width 22 height 22
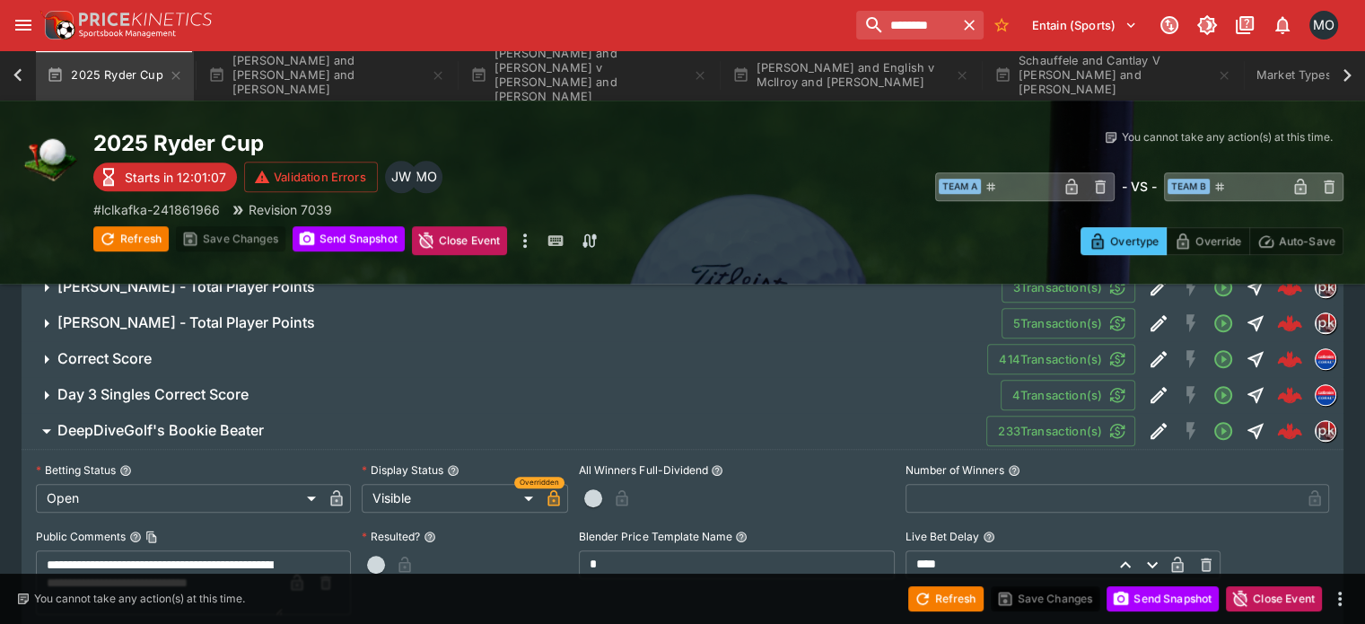
scroll to position [1146, 0]
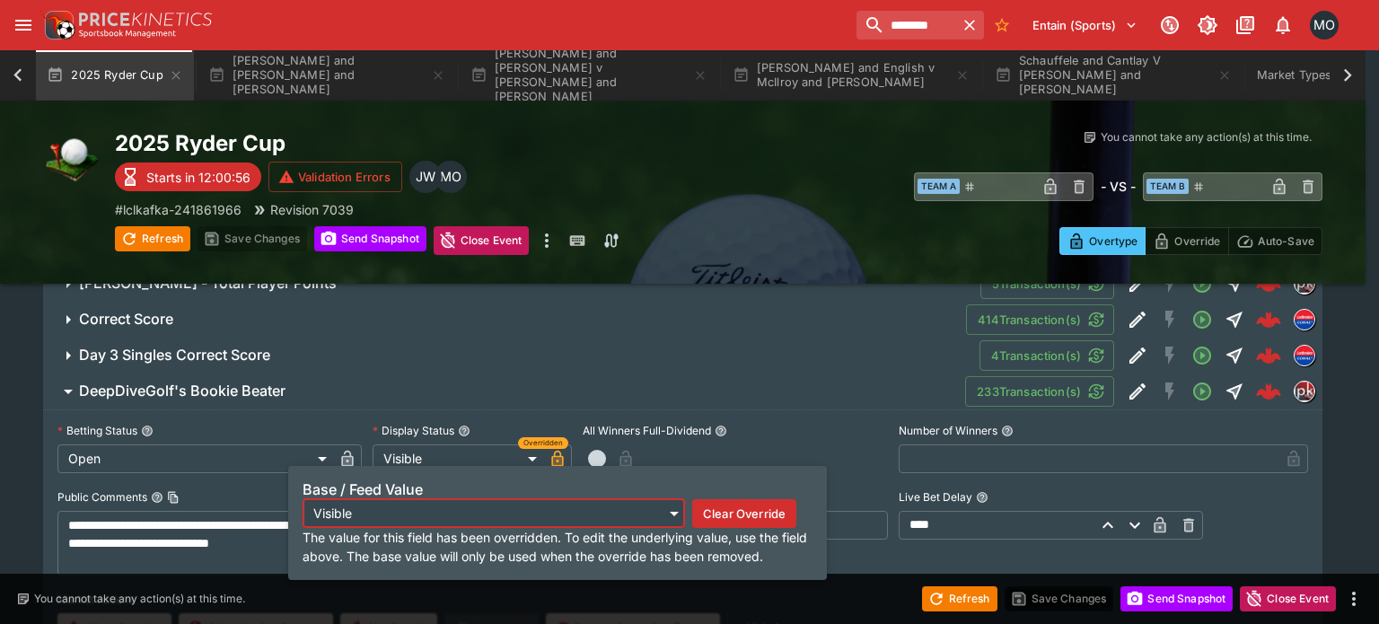
click at [555, 460] on icon "button" at bounding box center [557, 460] width 9 height 7
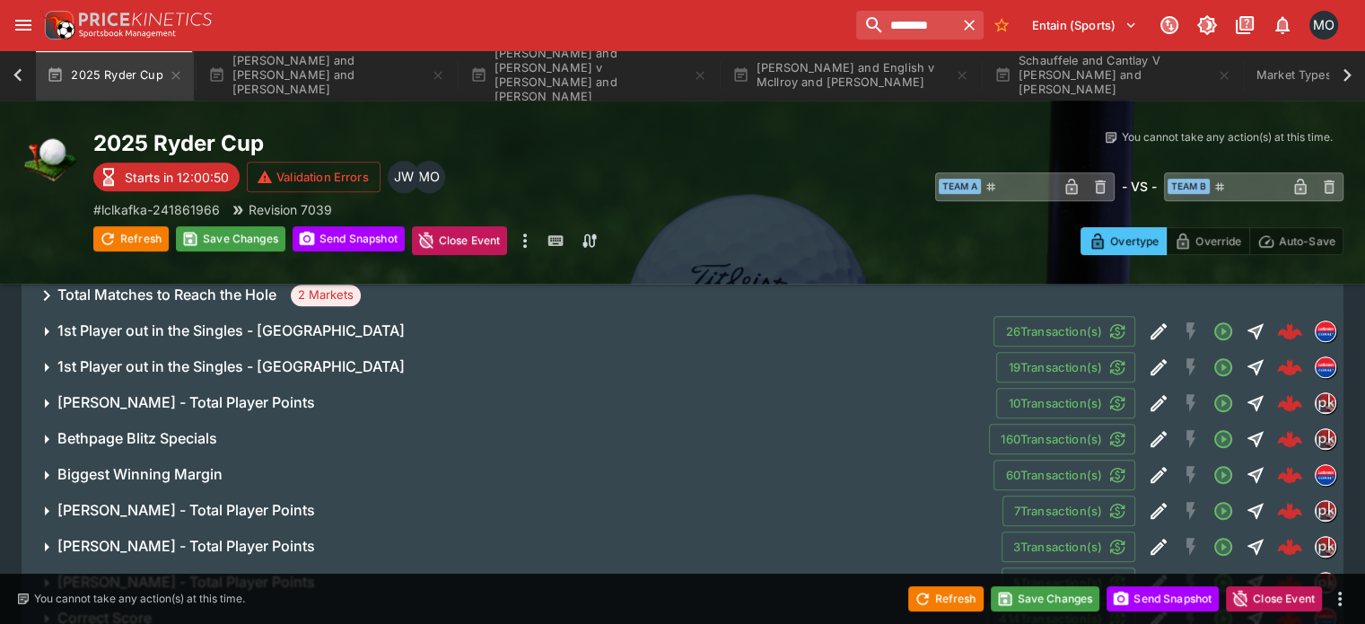
scroll to position [1013, 0]
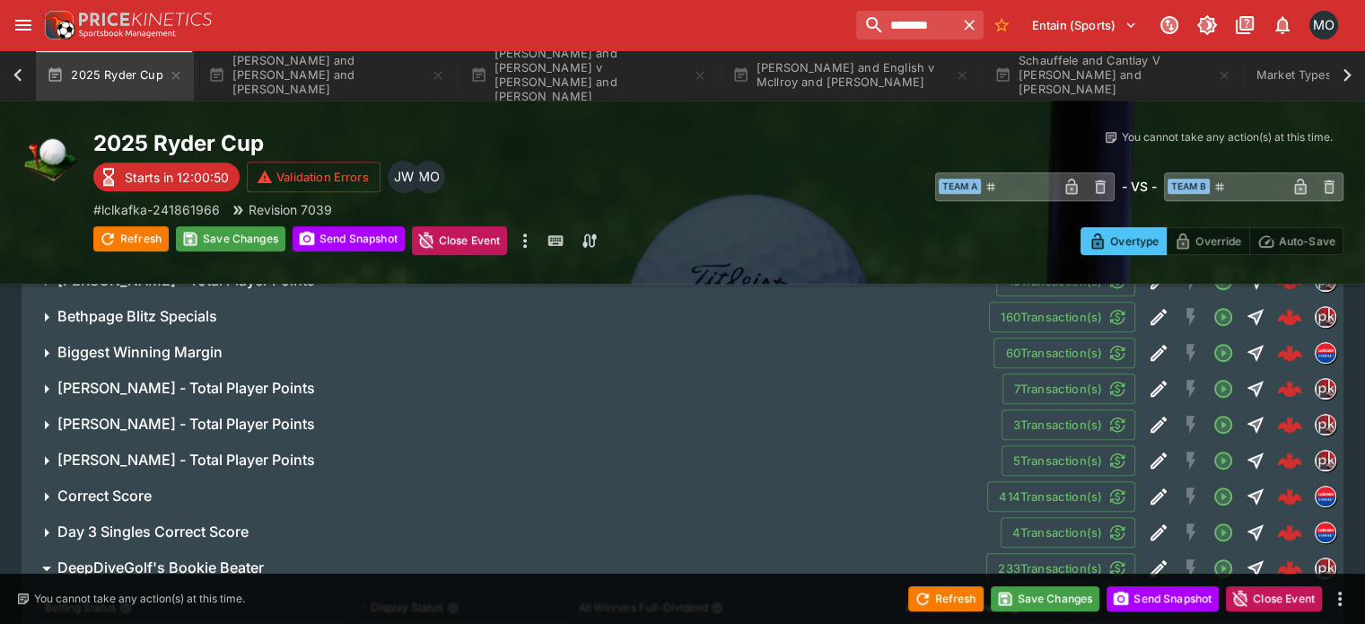
click at [194, 478] on button "Correct Score" at bounding box center [505, 496] width 966 height 36
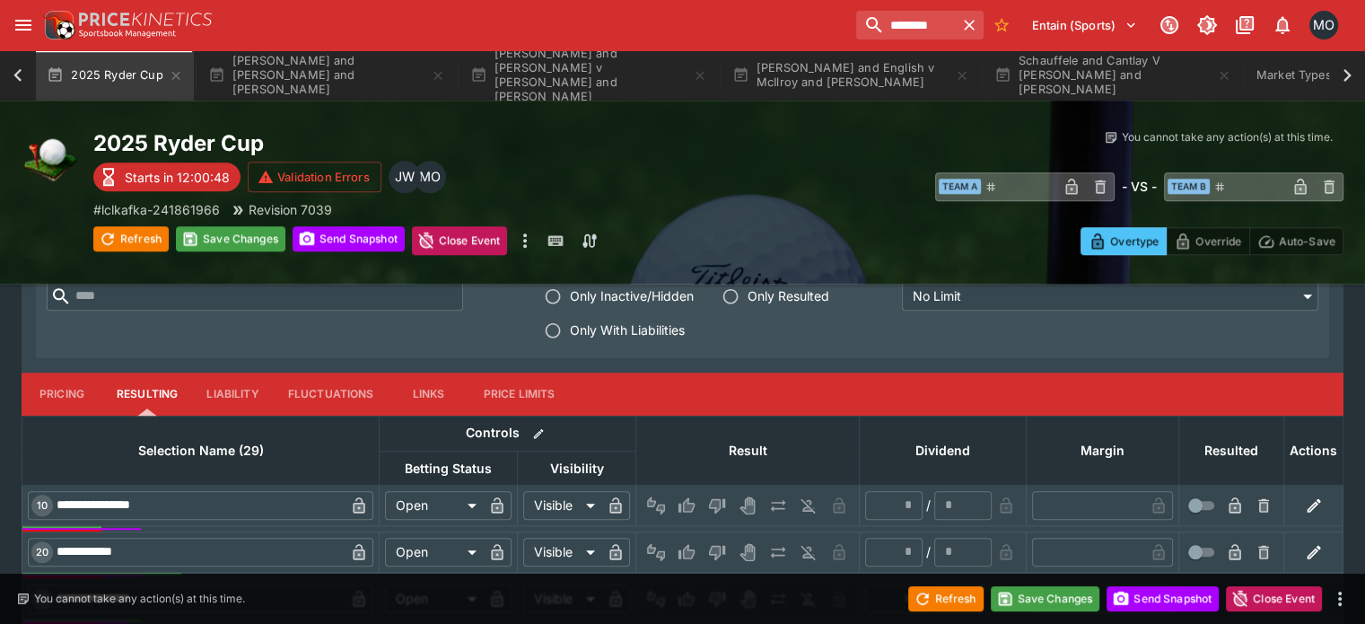
scroll to position [1548, 0]
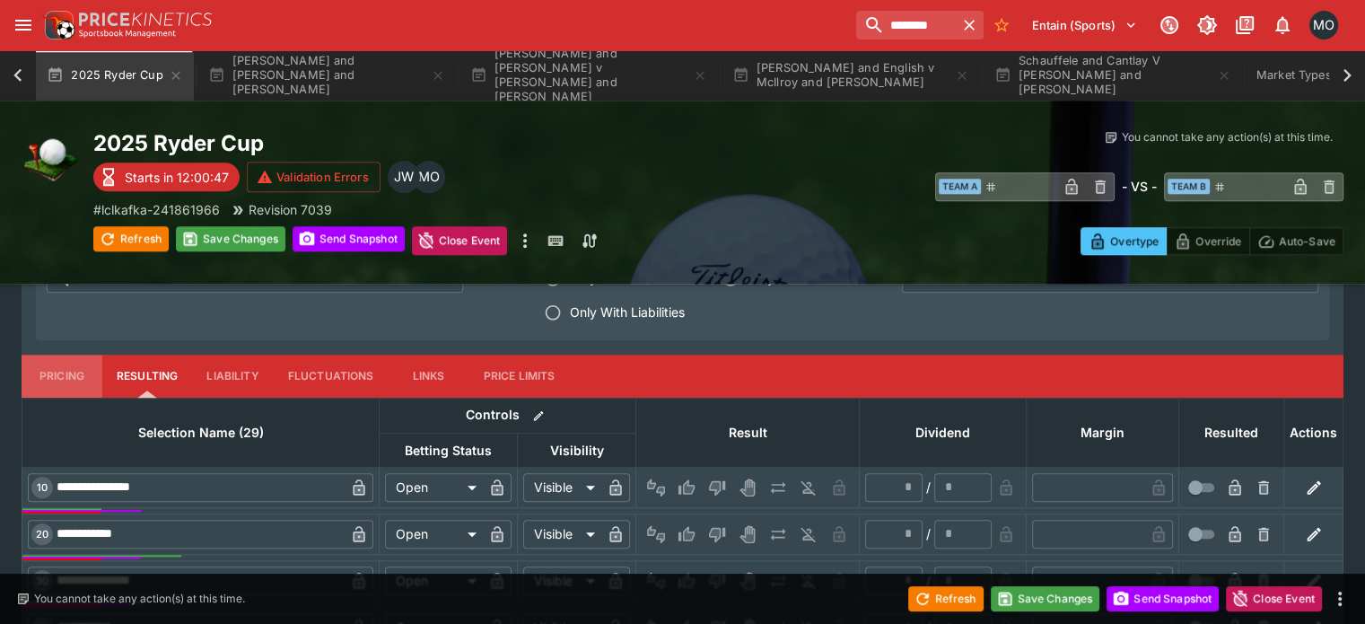
click at [75, 355] on button "Pricing" at bounding box center [62, 376] width 81 height 43
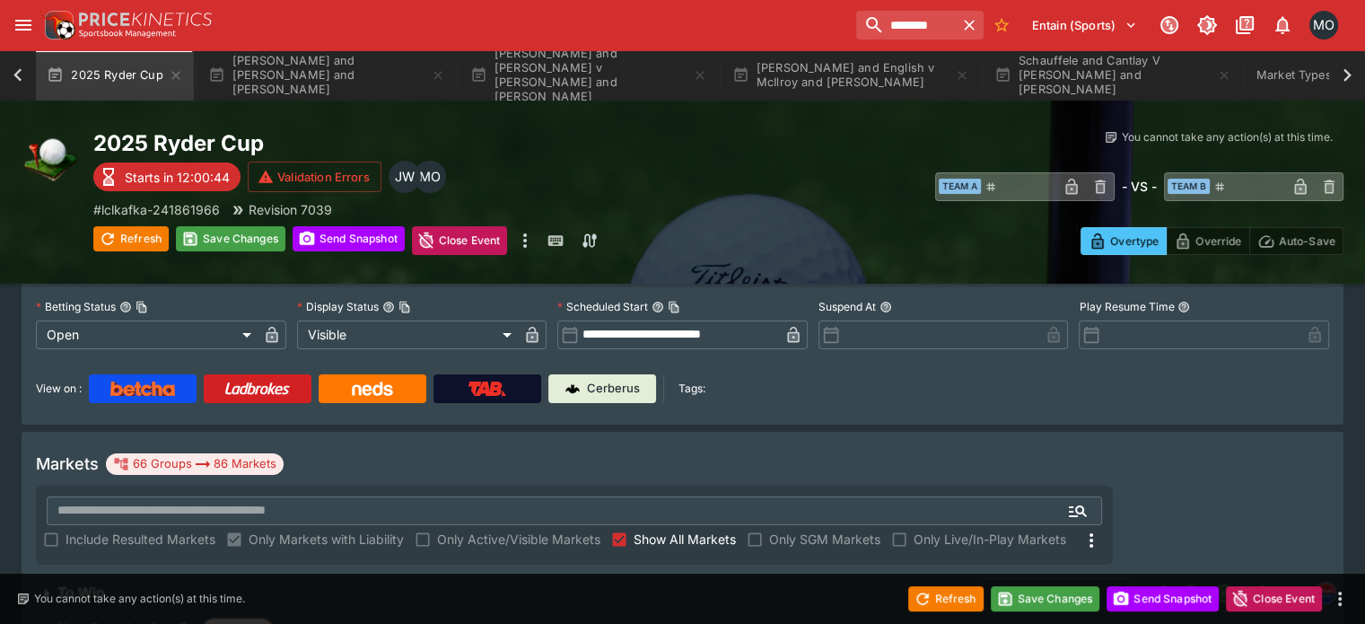
scroll to position [0, 0]
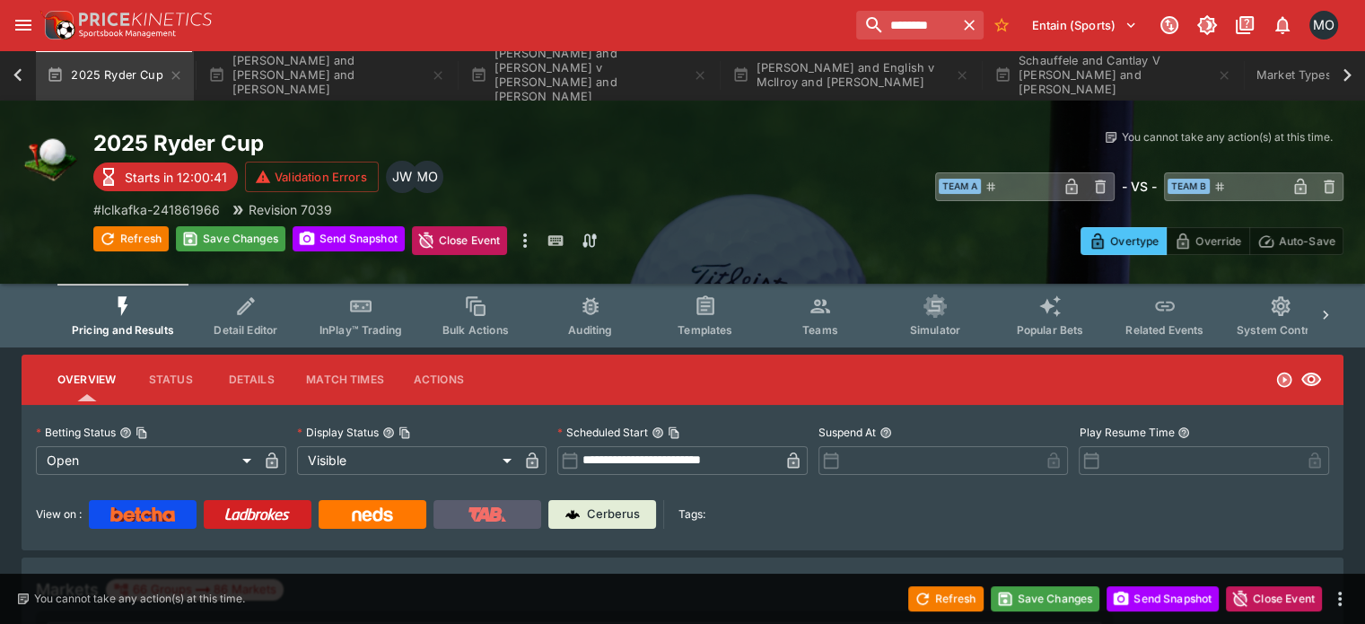
click at [534, 505] on link at bounding box center [488, 514] width 108 height 29
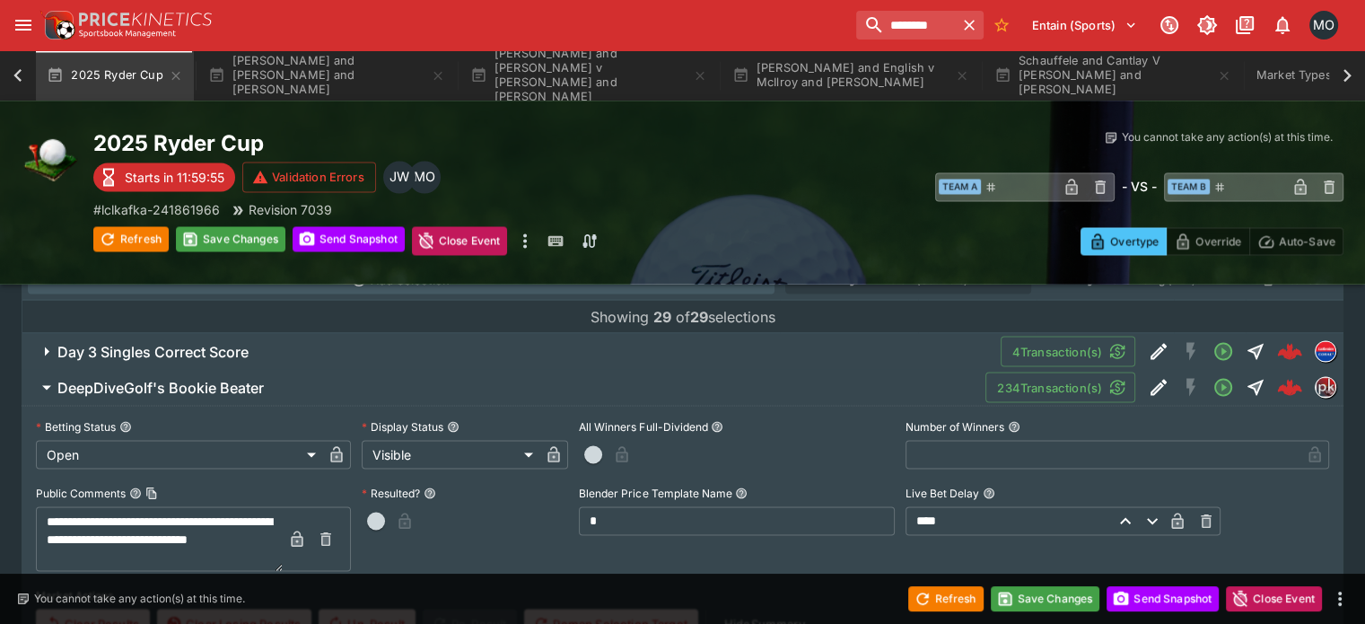
scroll to position [3672, 0]
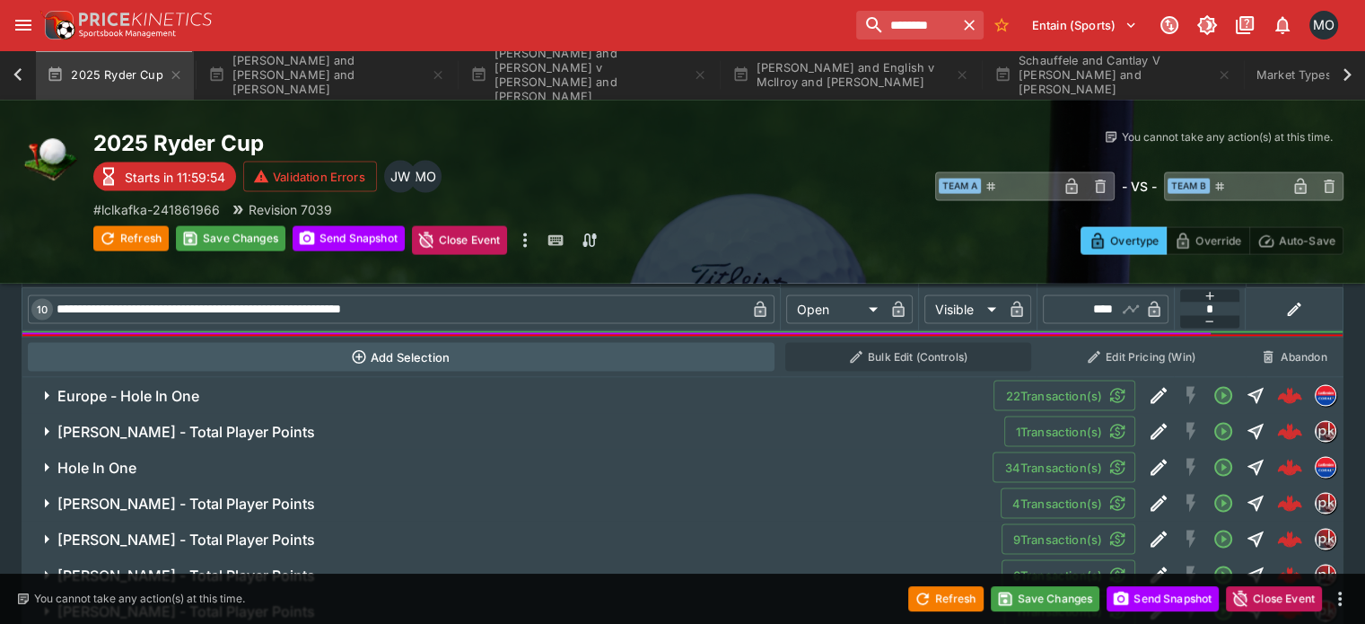
click at [643, 235] on div "Refresh Save Changes Send Snapshot Close Event Refresh Save Changes Send Snapsh…" at bounding box center [458, 240] width 730 height 29
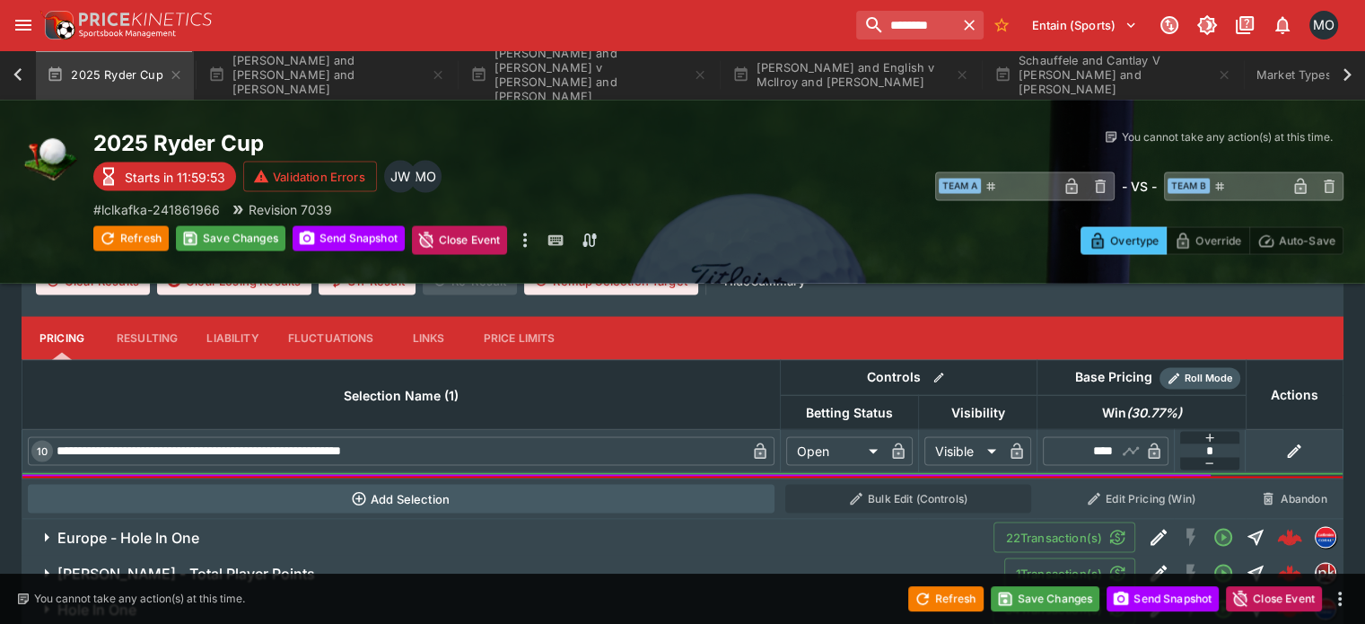
scroll to position [3523, 0]
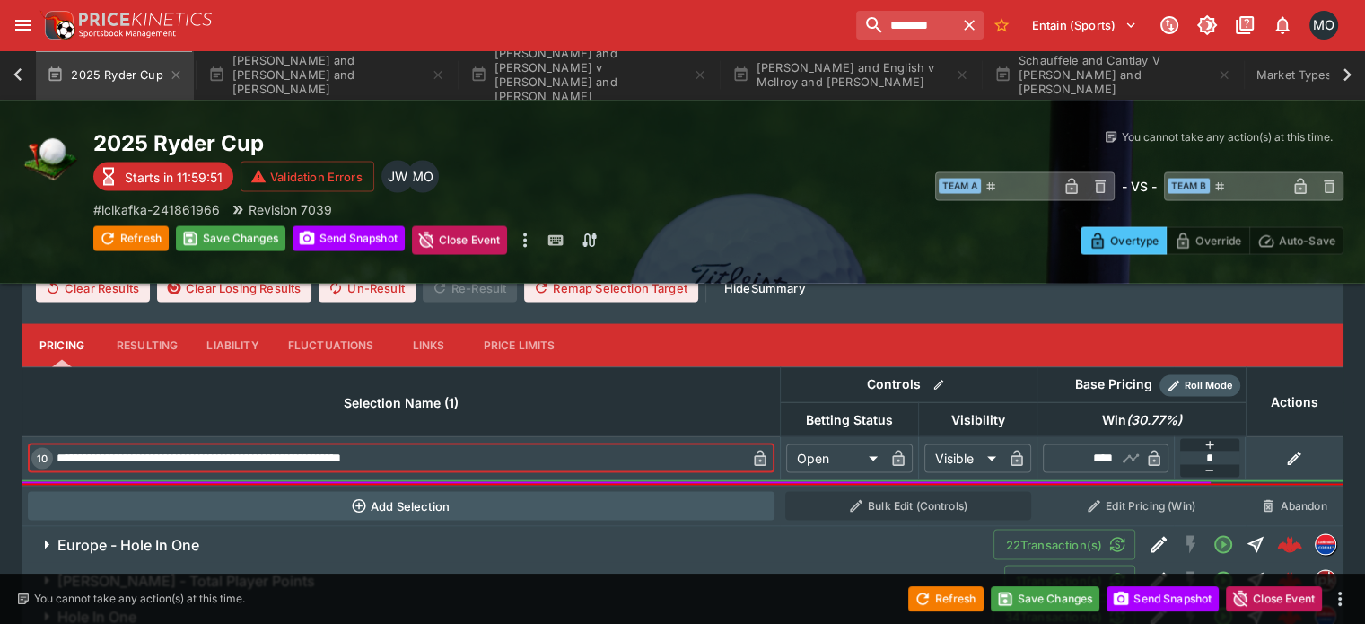
click at [443, 444] on input "**********" at bounding box center [399, 458] width 693 height 29
click at [445, 444] on input "**********" at bounding box center [399, 458] width 693 height 29
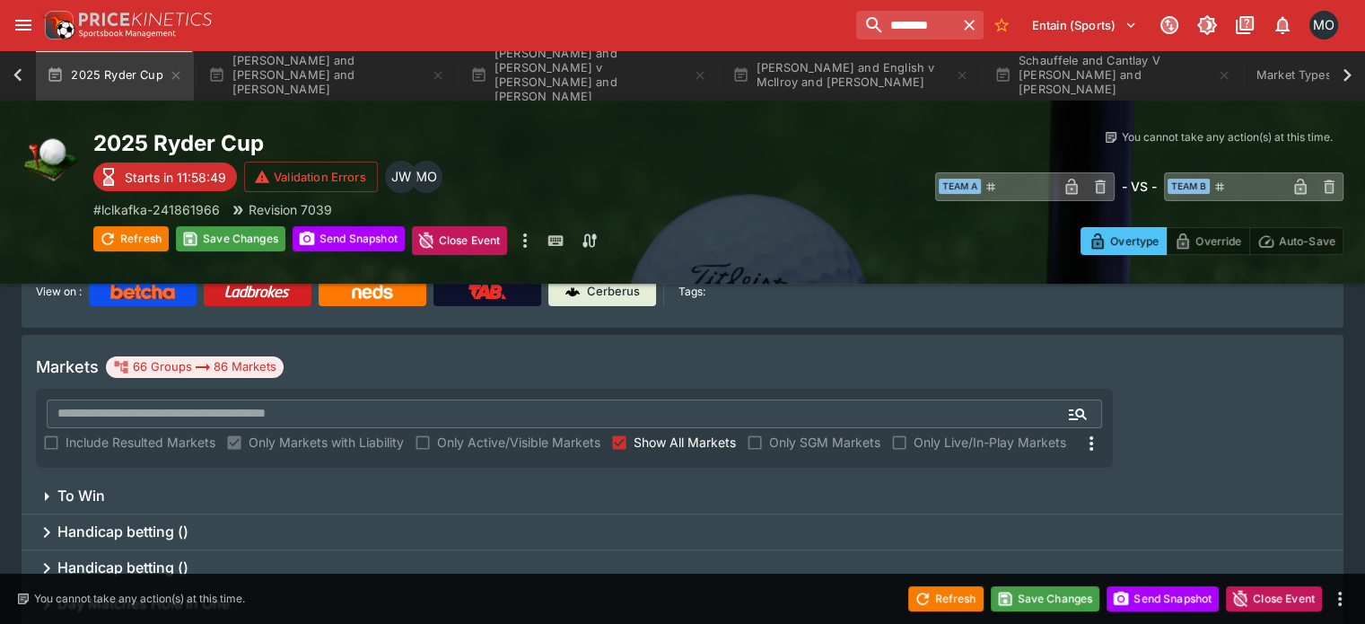
scroll to position [0, 0]
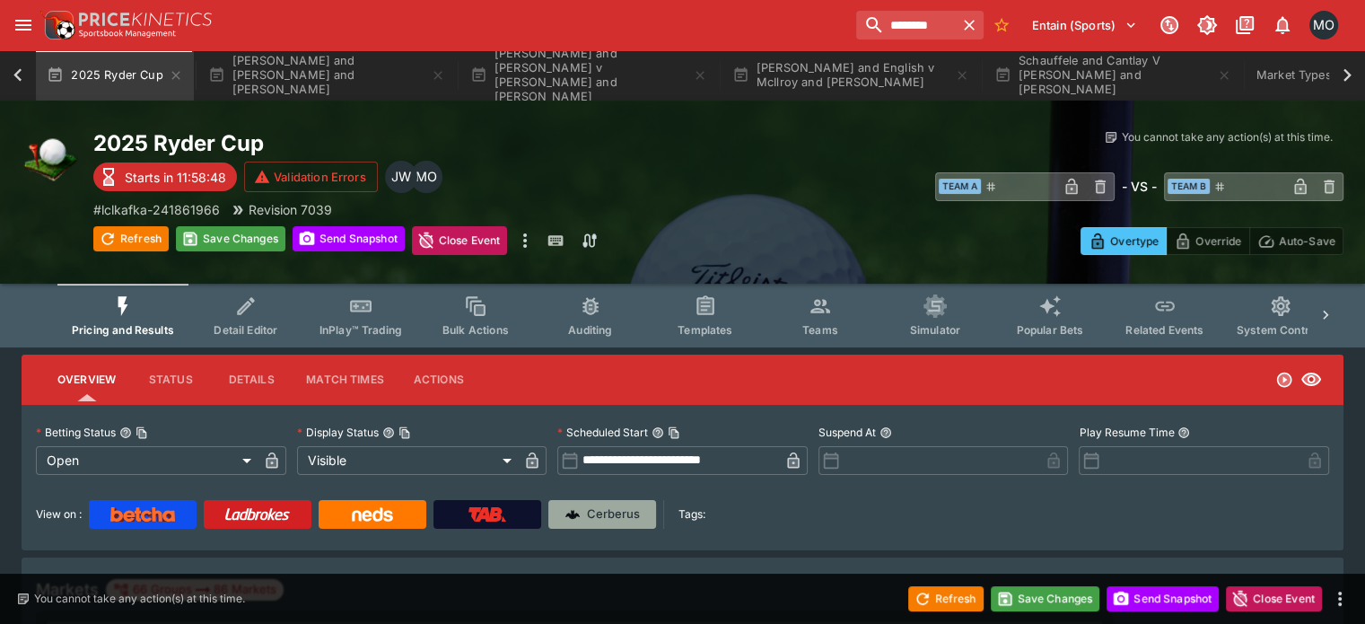
click at [640, 513] on p "Cerberus" at bounding box center [613, 514] width 53 height 18
